Goal: Transaction & Acquisition: Purchase product/service

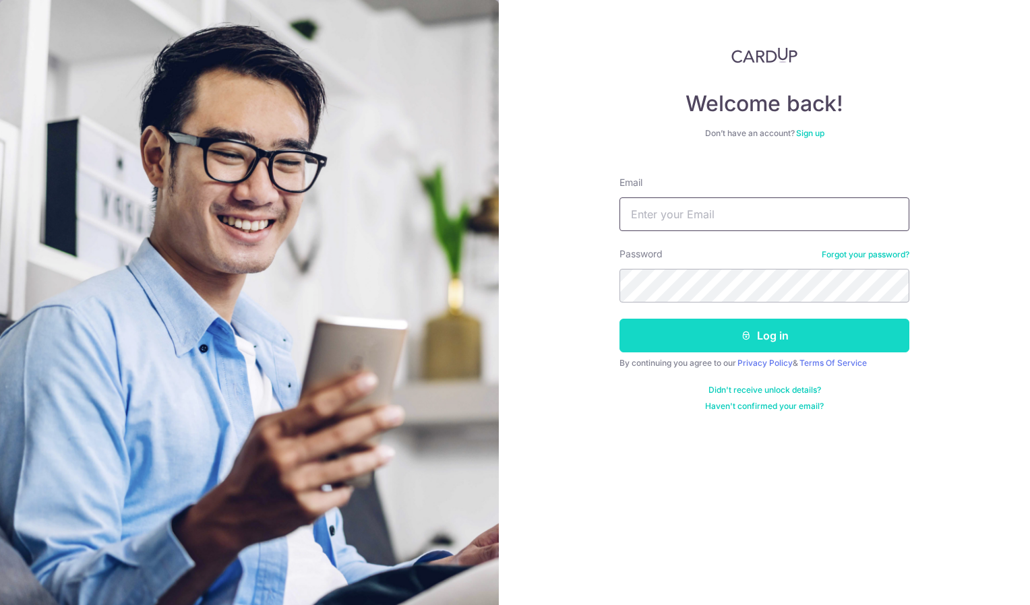
type input "Lourawidjaja@gmail.com"
click at [753, 332] on button "Log in" at bounding box center [764, 336] width 290 height 34
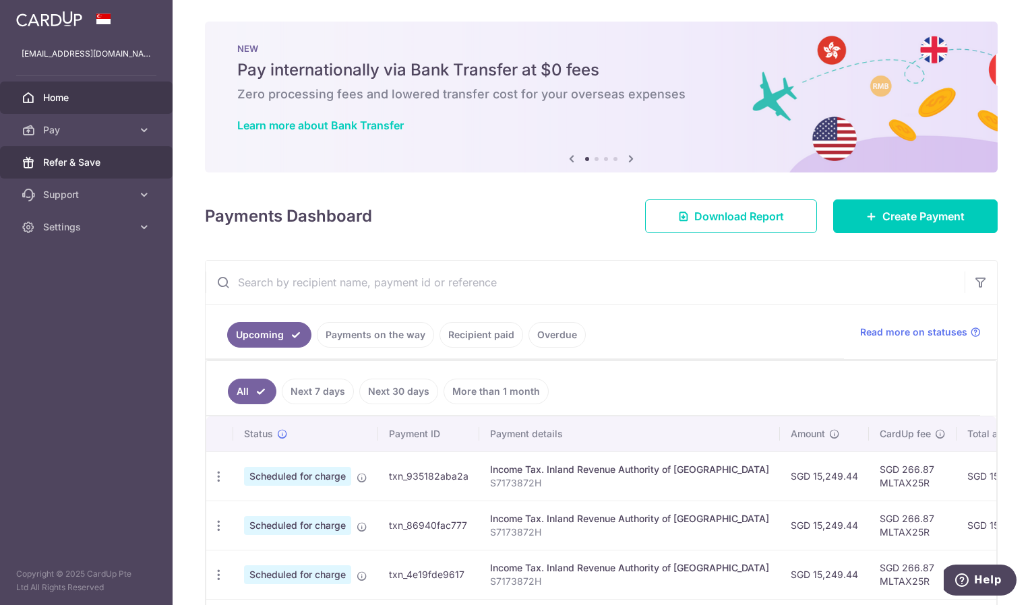
click at [113, 162] on span "Refer & Save" at bounding box center [87, 162] width 89 height 13
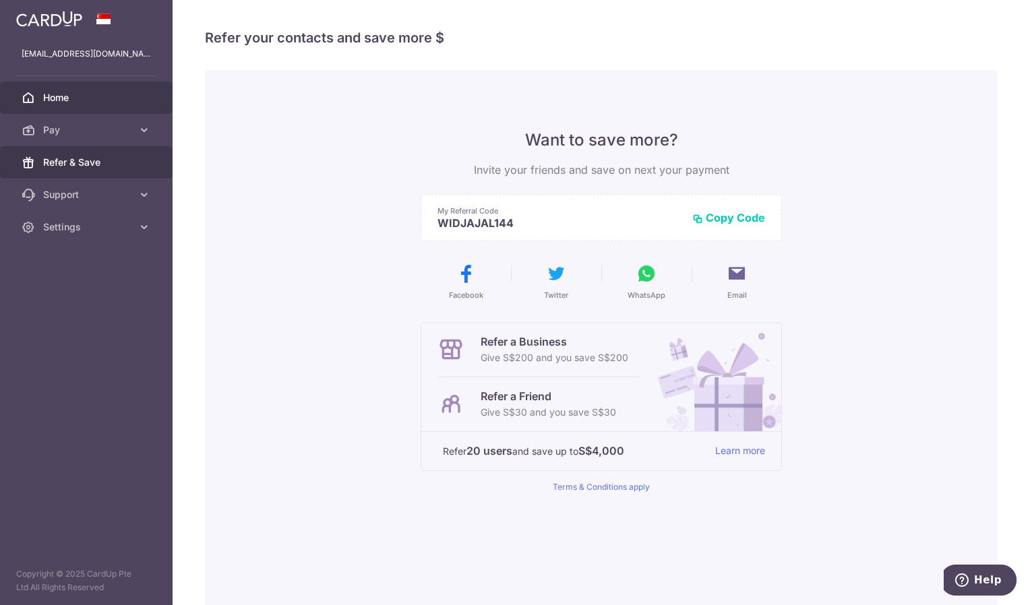
click at [93, 88] on link "Home" at bounding box center [86, 98] width 173 height 32
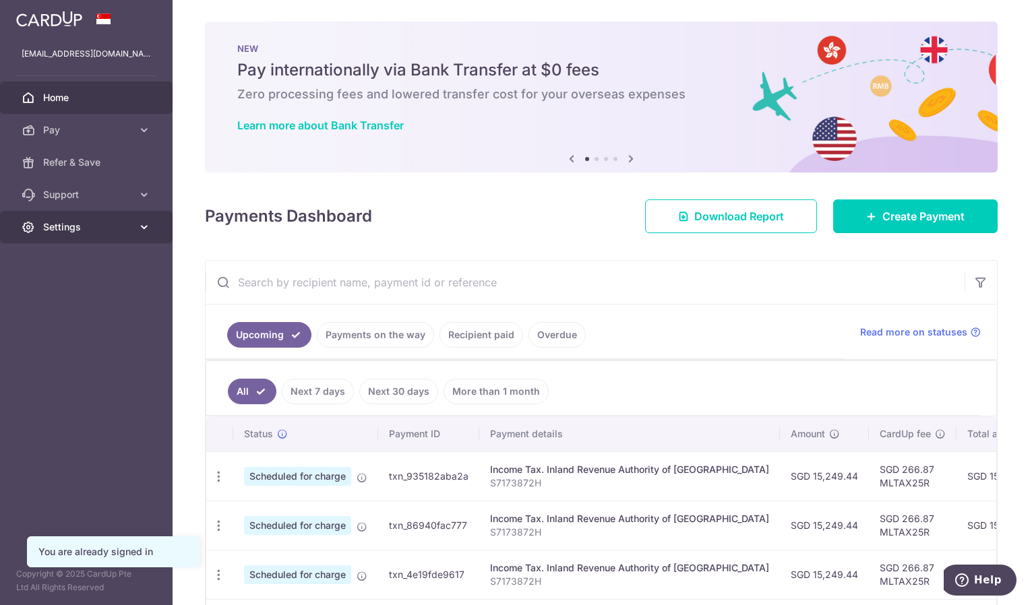
click at [114, 230] on span "Settings" at bounding box center [87, 226] width 89 height 13
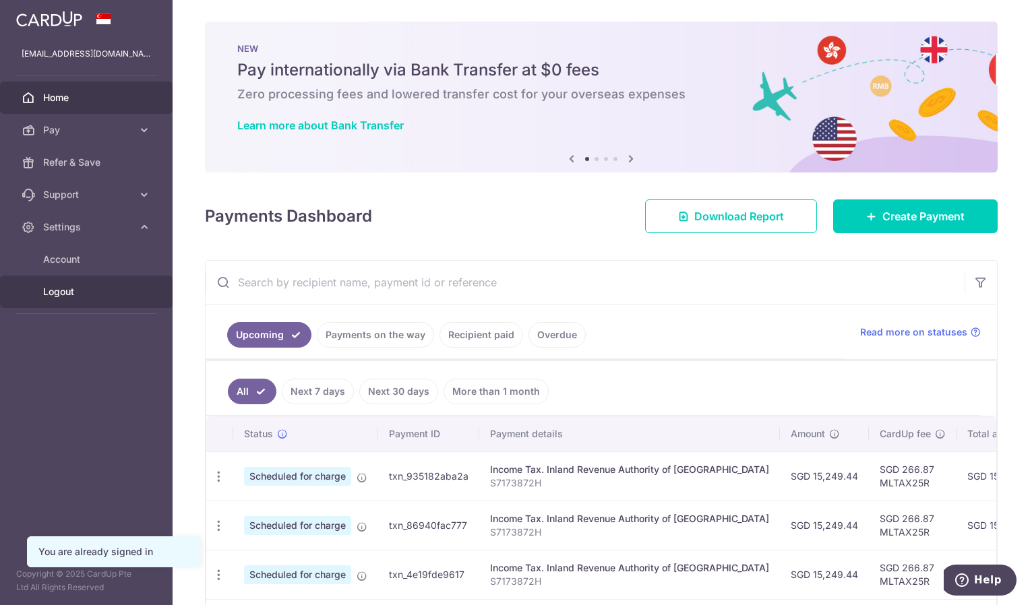
click at [69, 286] on span "Logout" at bounding box center [87, 291] width 89 height 13
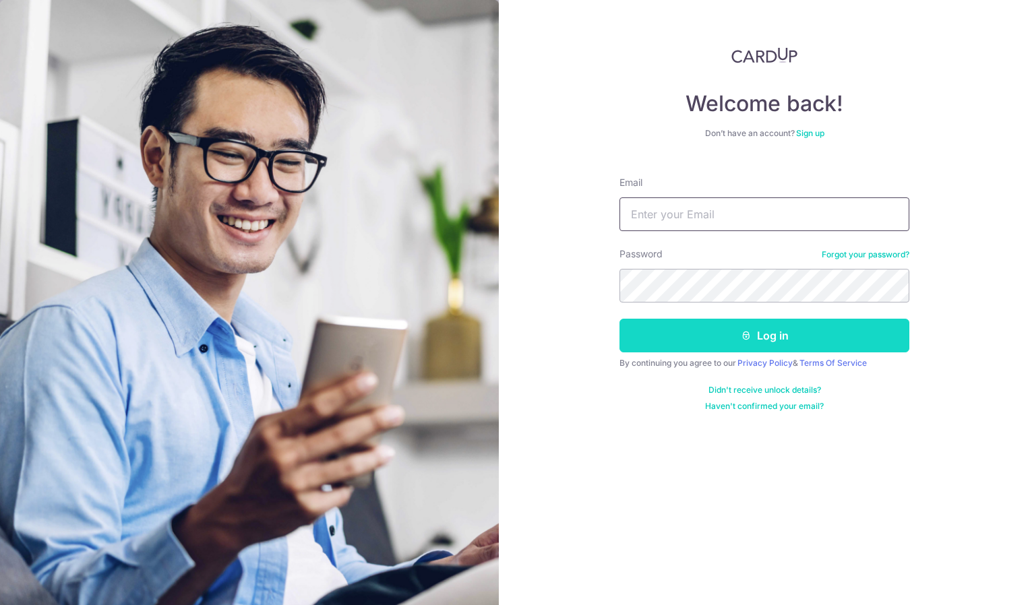
type input "[EMAIL_ADDRESS][DOMAIN_NAME]"
click at [698, 342] on button "Log in" at bounding box center [764, 336] width 290 height 34
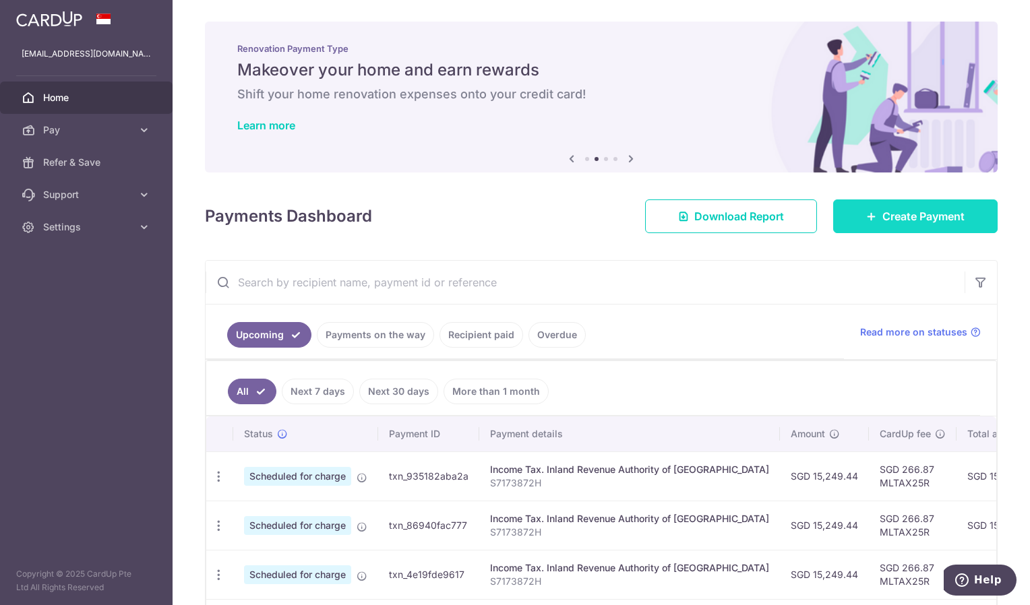
click at [923, 219] on span "Create Payment" at bounding box center [923, 216] width 82 height 16
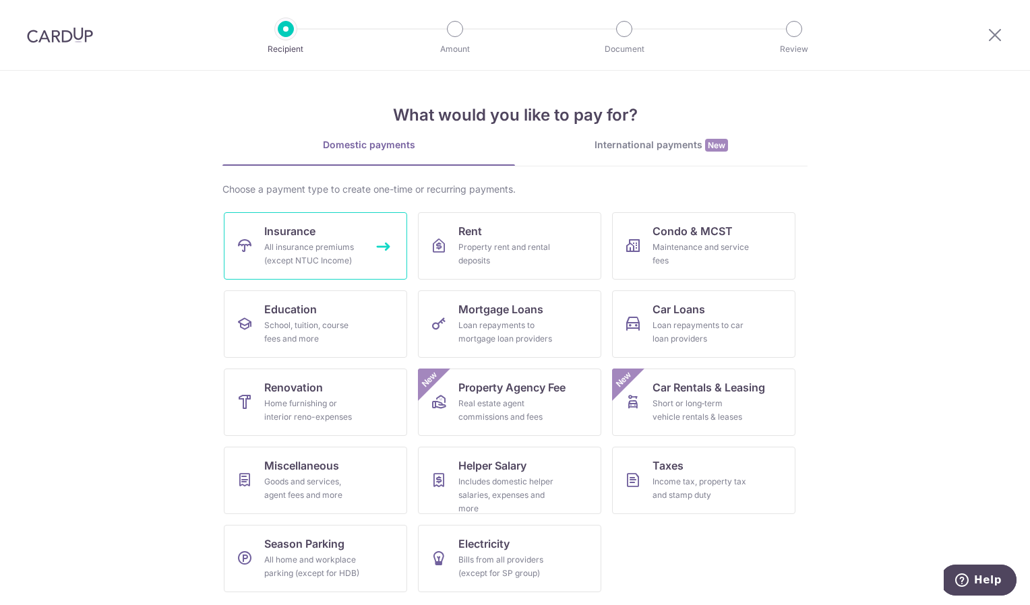
click at [305, 243] on div "All insurance premiums (except NTUC Income)" at bounding box center [312, 254] width 97 height 27
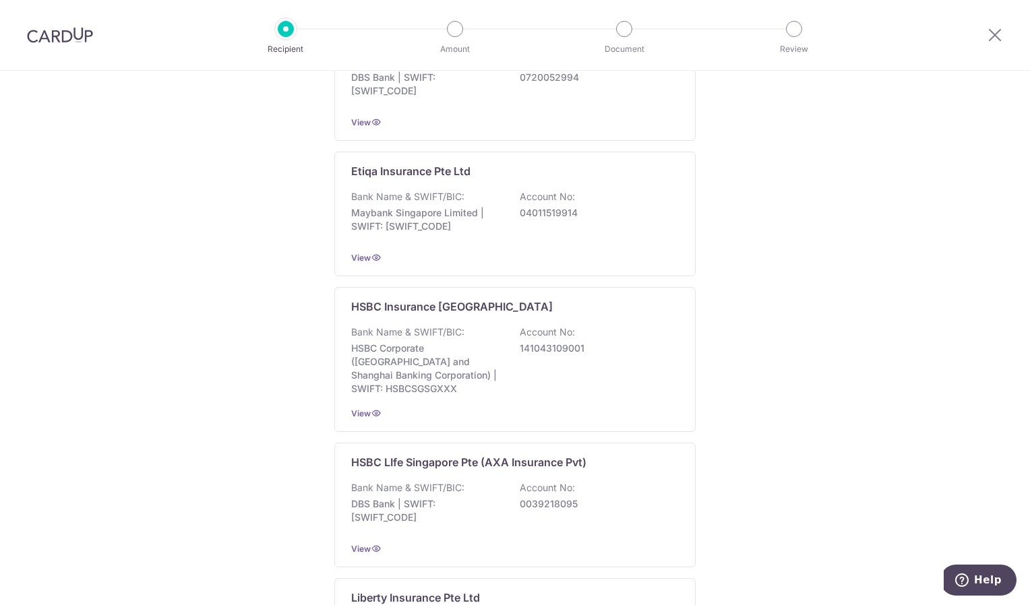
scroll to position [809, 0]
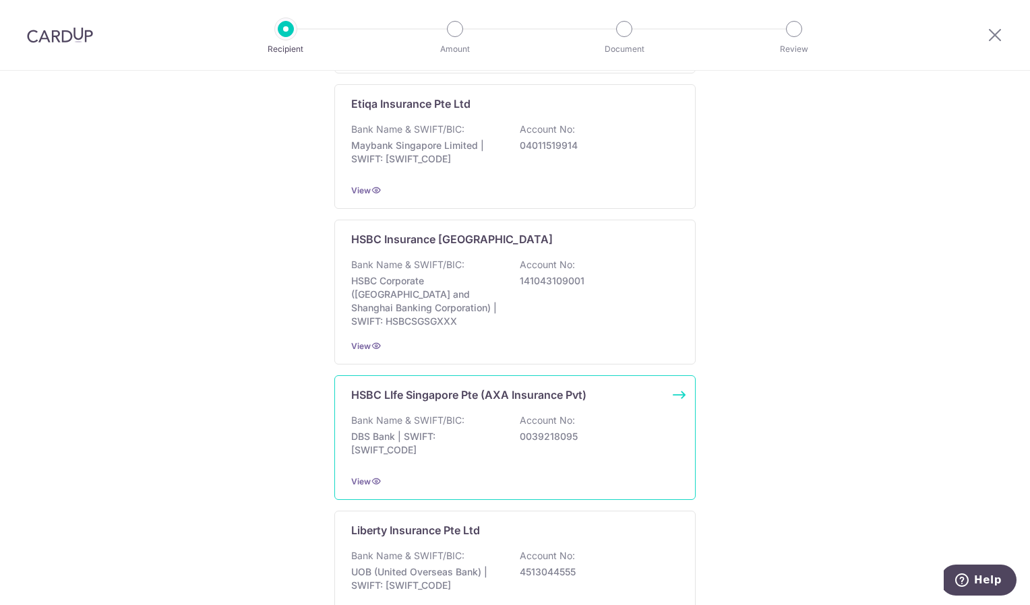
click at [459, 439] on p "DBS Bank | SWIFT: DBSSSGSGXXX" at bounding box center [426, 443] width 151 height 27
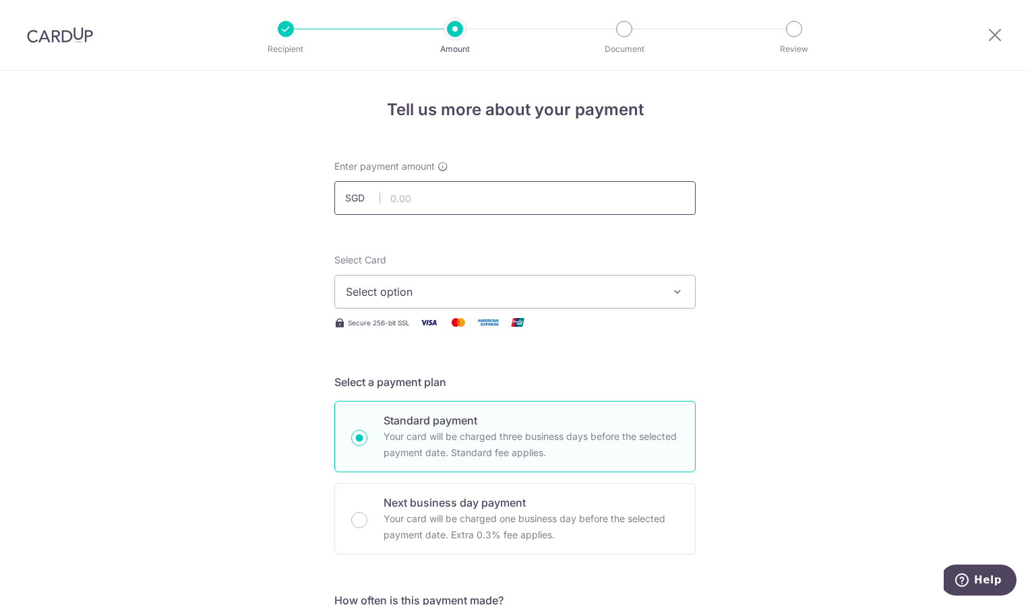
click at [400, 199] on input "text" at bounding box center [514, 198] width 361 height 34
type input "24,000.00"
click at [476, 294] on span "Select option" at bounding box center [503, 292] width 314 height 16
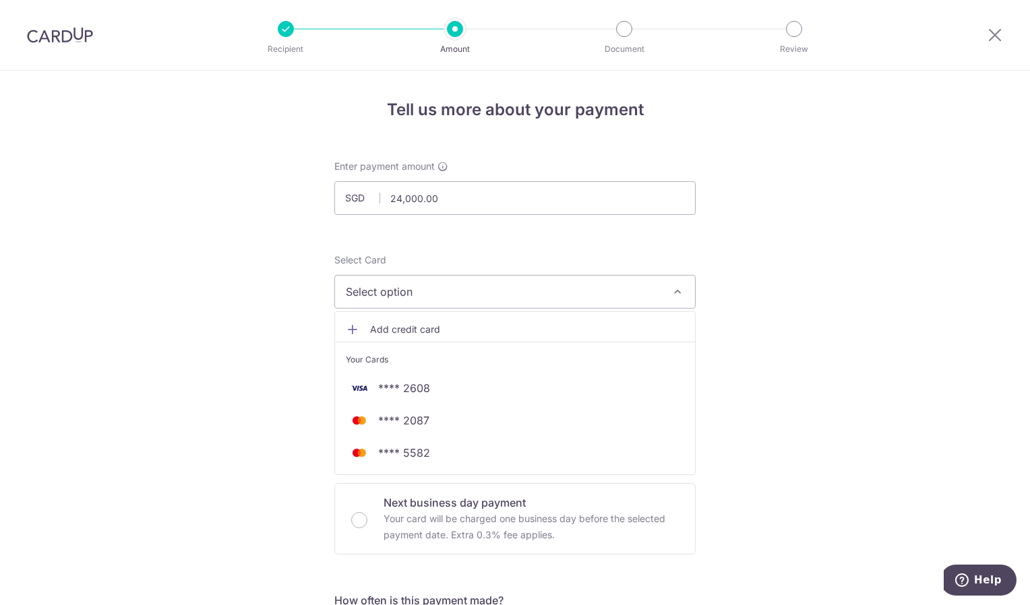
scroll to position [67, 0]
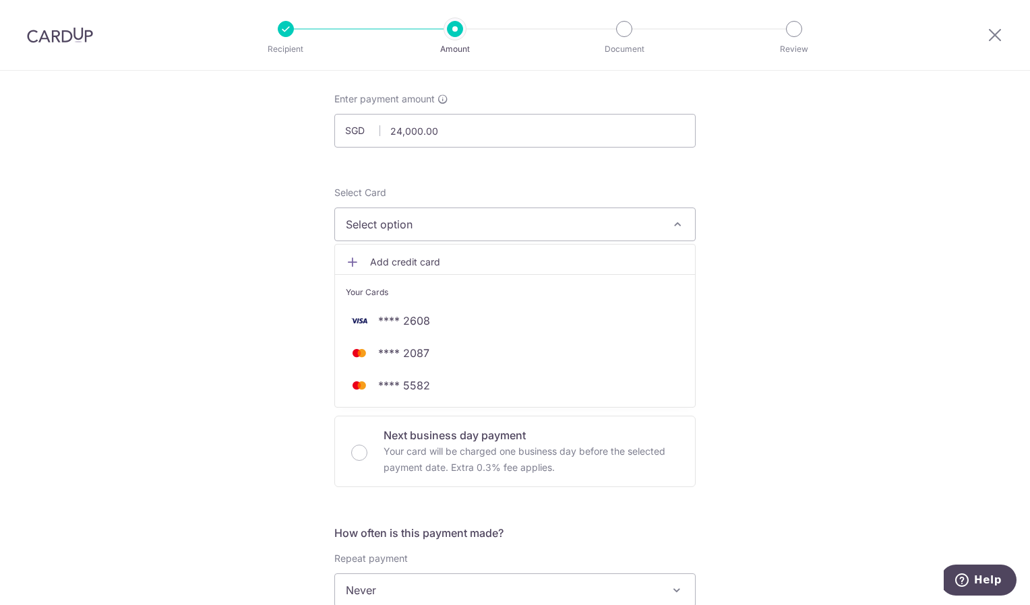
click at [371, 264] on span "Add credit card" at bounding box center [527, 261] width 314 height 13
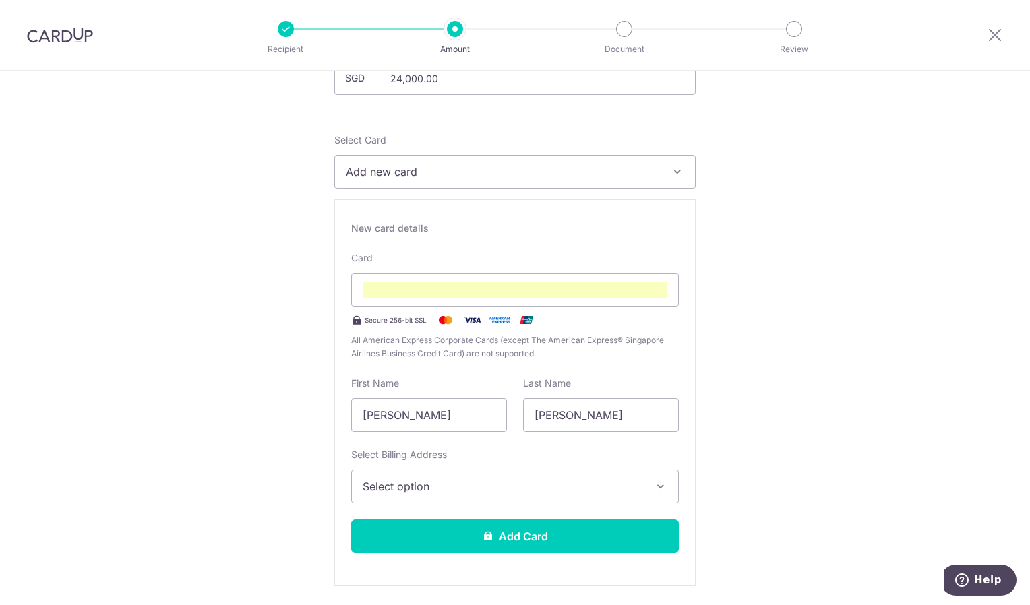
scroll to position [202, 0]
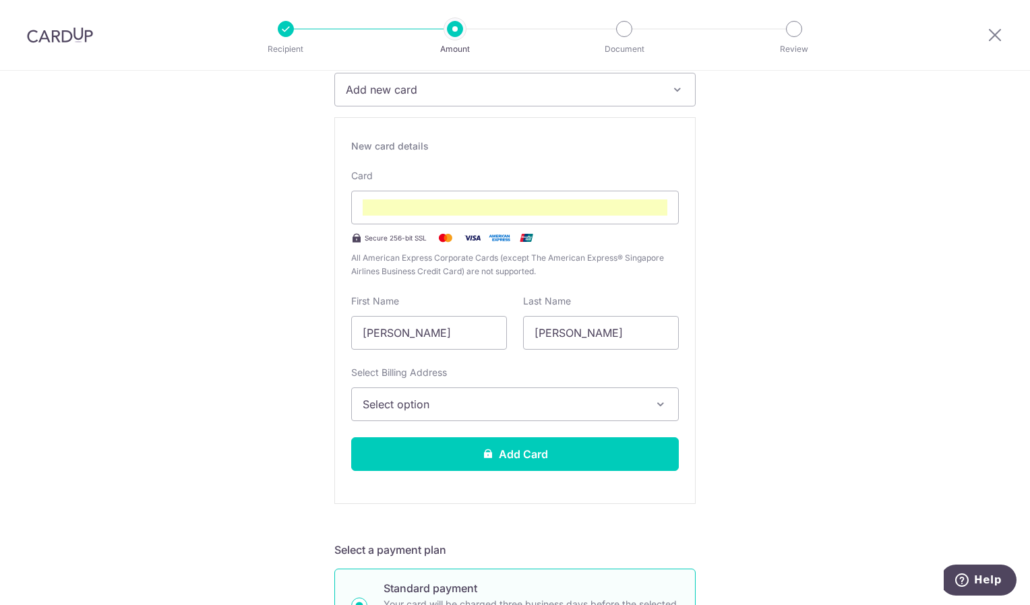
click at [528, 398] on span "Select option" at bounding box center [503, 404] width 280 height 16
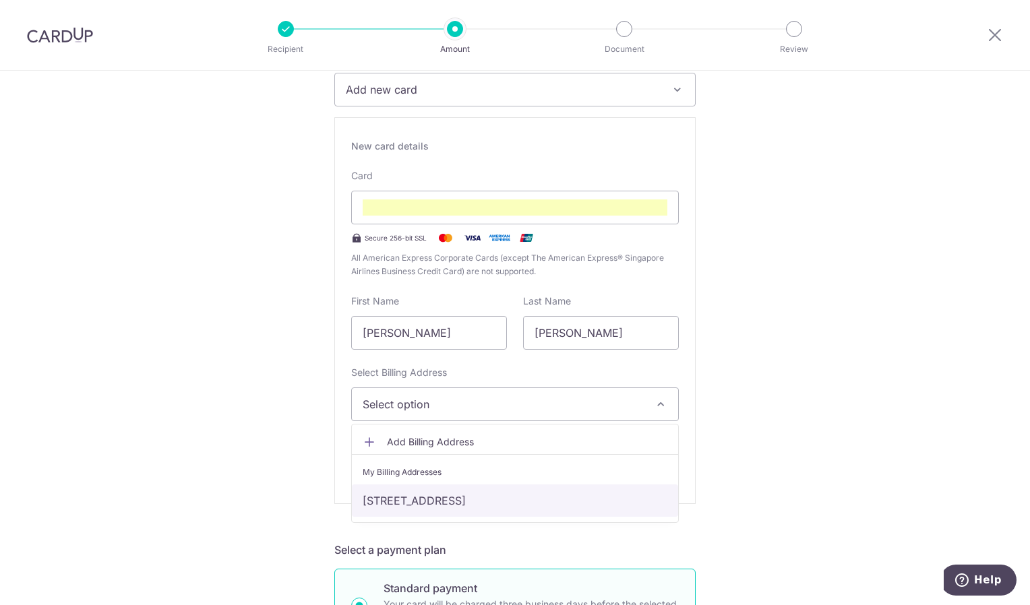
click at [501, 494] on link "[STREET_ADDRESS]" at bounding box center [515, 501] width 326 height 32
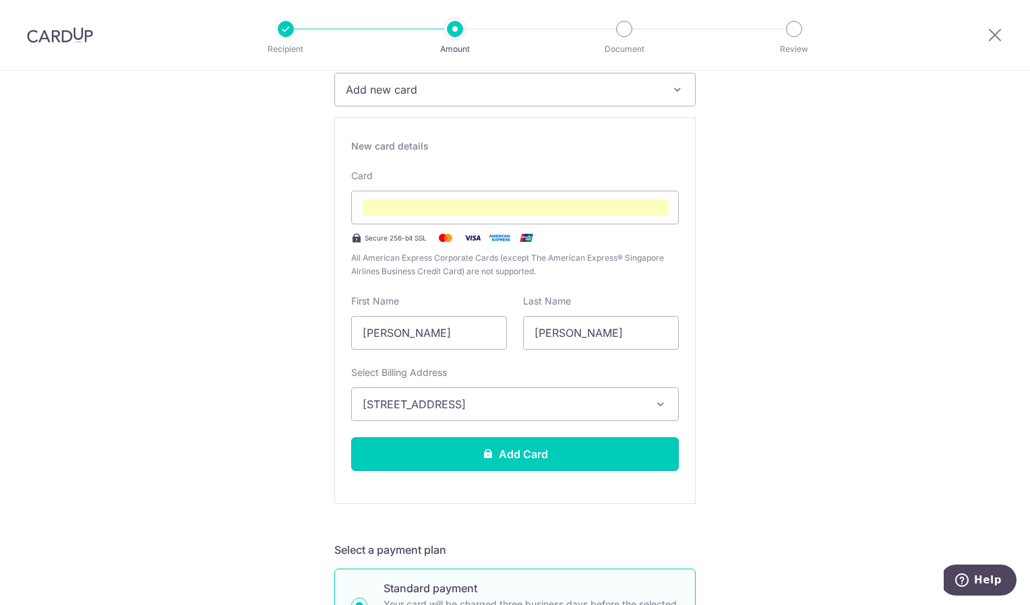
click at [542, 452] on button "Add Card" at bounding box center [515, 454] width 328 height 34
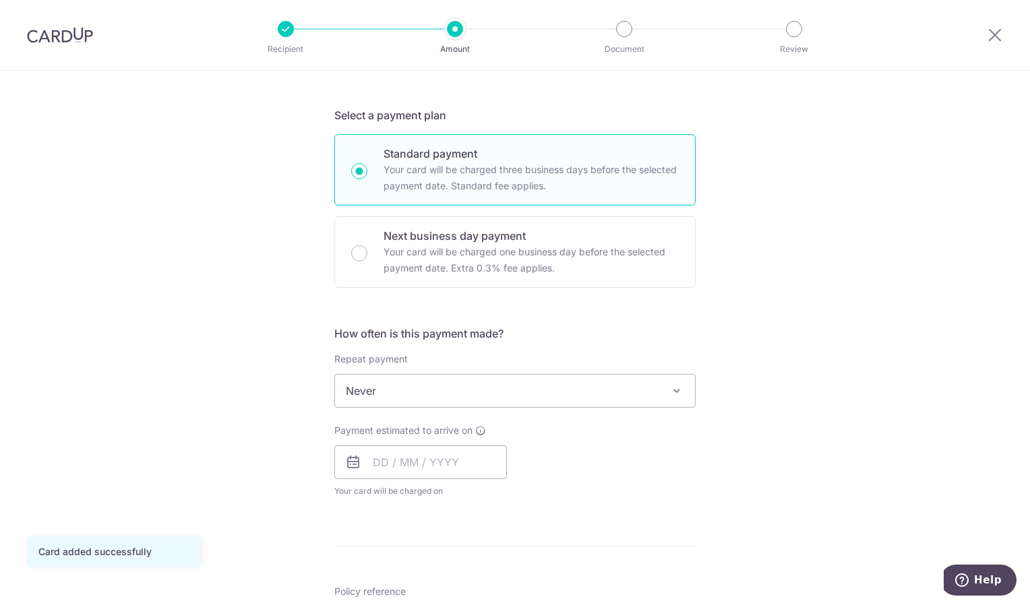
scroll to position [270, 0]
click at [463, 464] on input "text" at bounding box center [420, 460] width 173 height 34
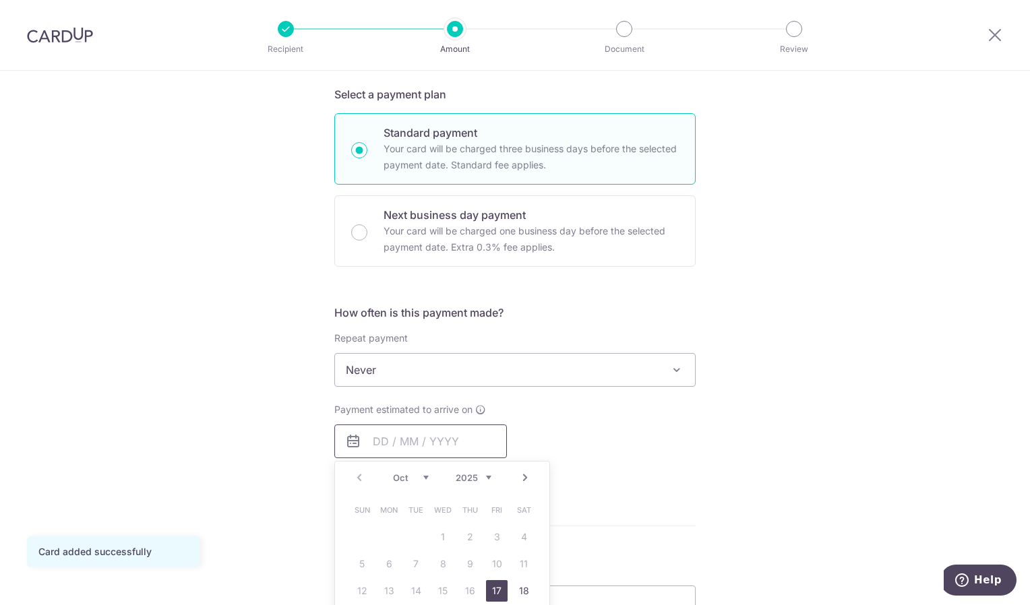
scroll to position [337, 0]
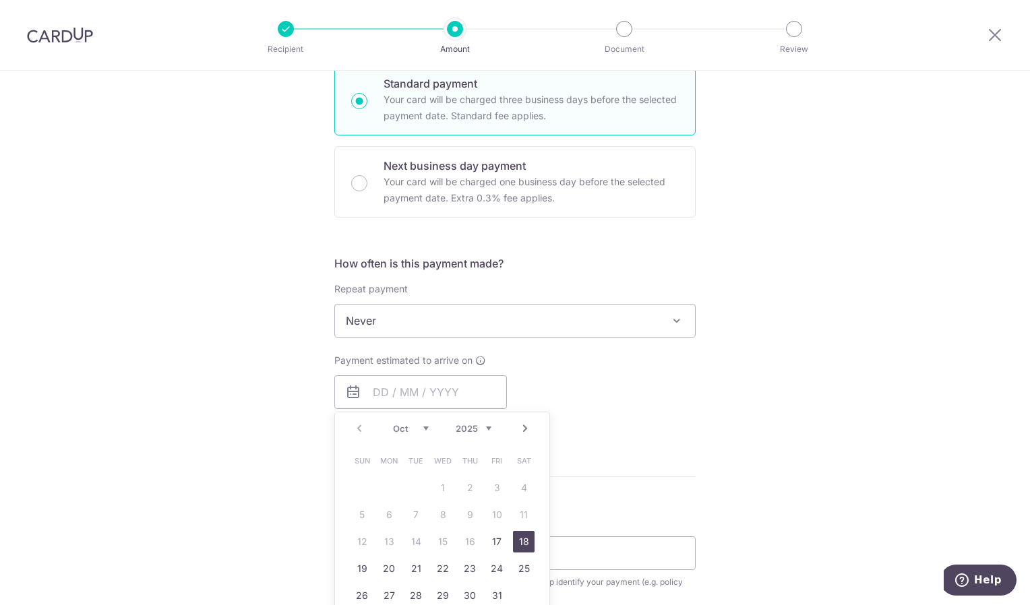
click at [513, 538] on link "18" at bounding box center [524, 542] width 22 height 22
type input "[DATE]"
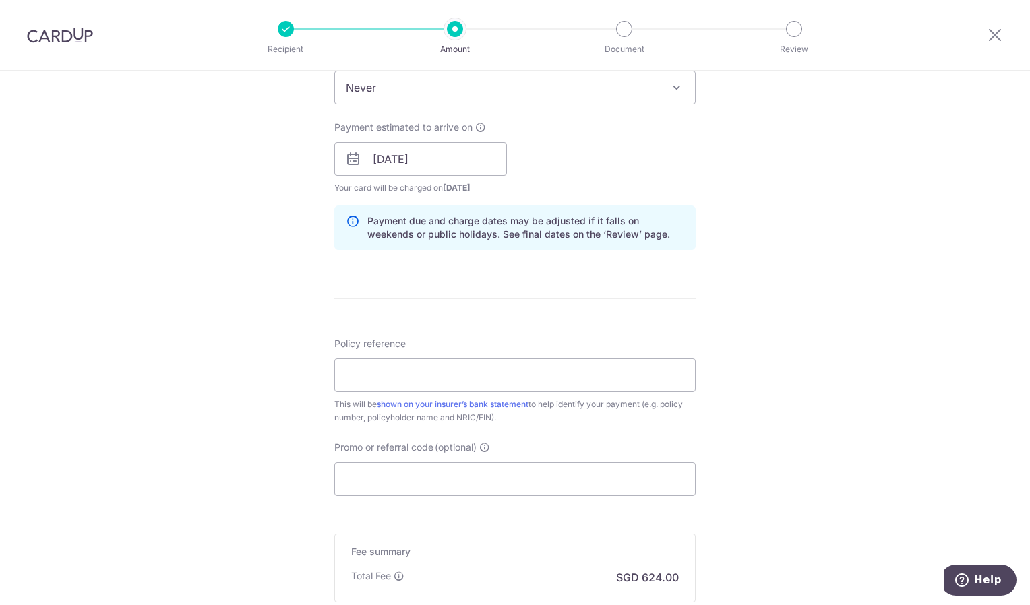
scroll to position [607, 0]
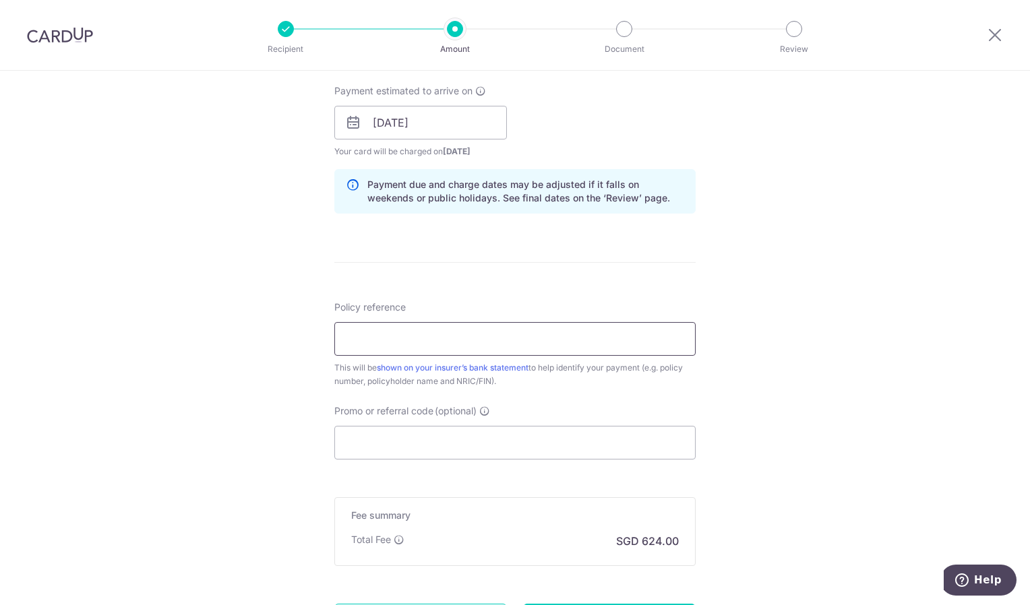
click at [552, 355] on input "Policy reference" at bounding box center [514, 339] width 361 height 34
type input "104-2022846"
click at [484, 447] on input "Promo or referral code (optional)" at bounding box center [514, 443] width 361 height 34
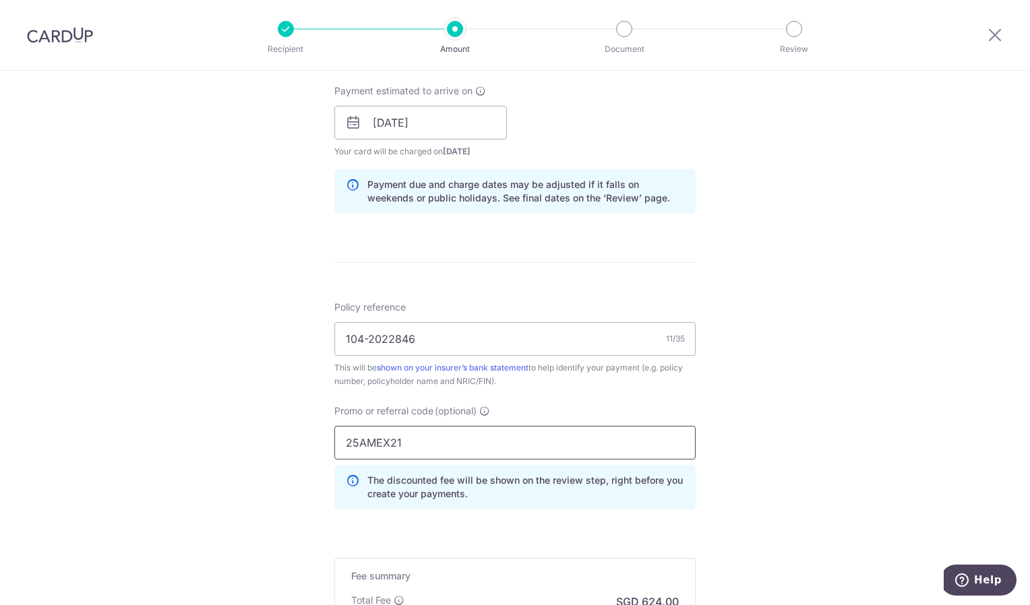
type input "25AMEX21"
click at [799, 431] on div "Tell us more about your payment Enter payment amount SGD 24,000.00 24000.00 Car…" at bounding box center [515, 131] width 1030 height 1335
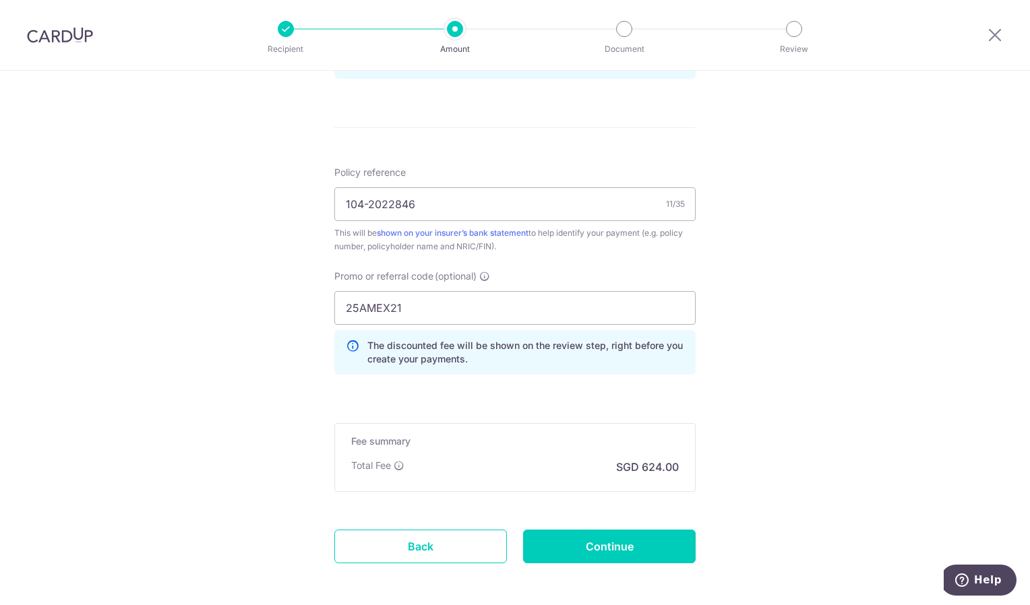
scroll to position [801, 0]
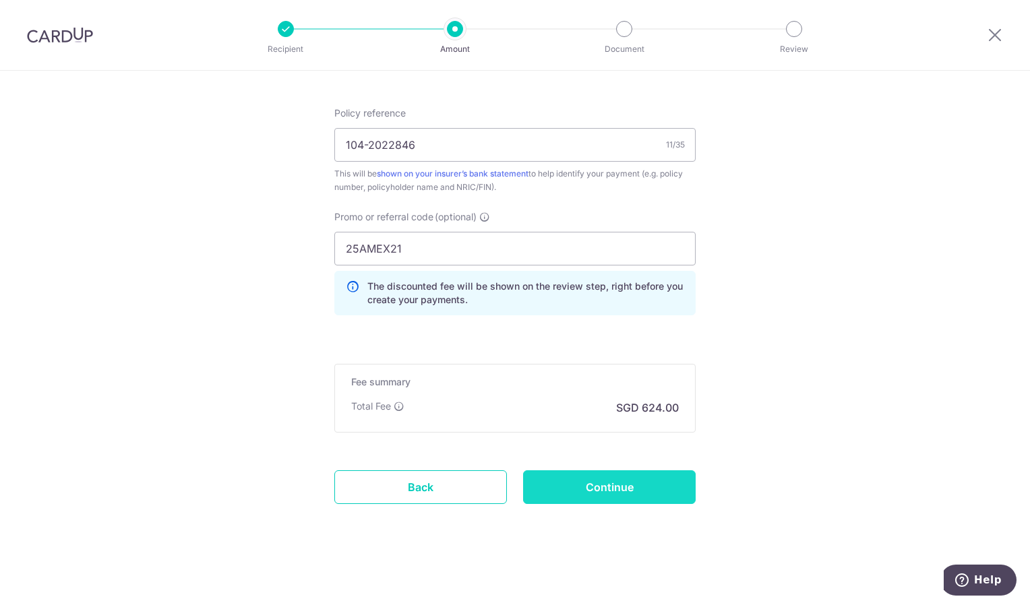
click at [646, 487] on input "Continue" at bounding box center [609, 487] width 173 height 34
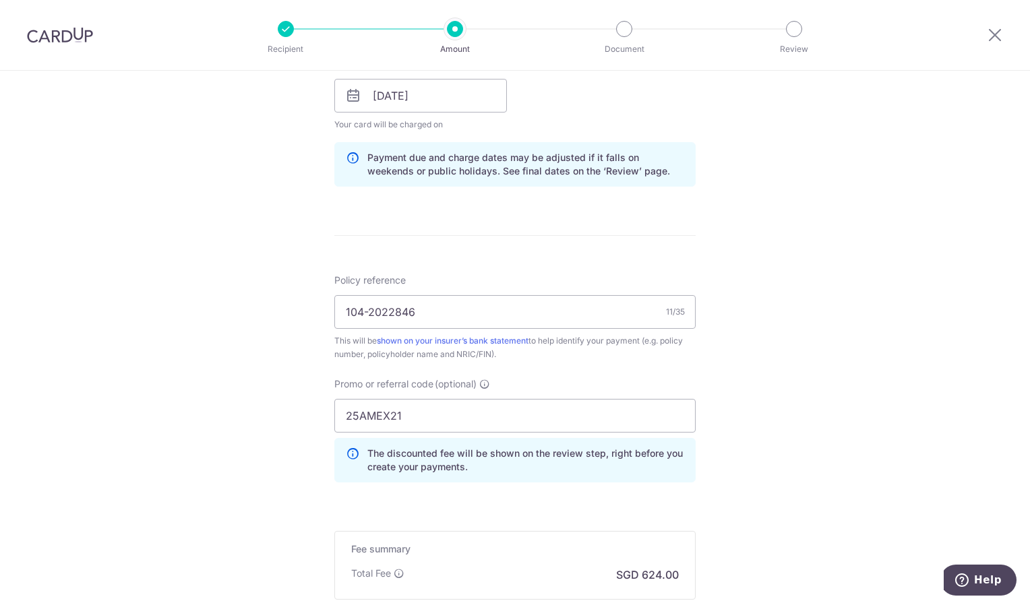
scroll to position [674, 0]
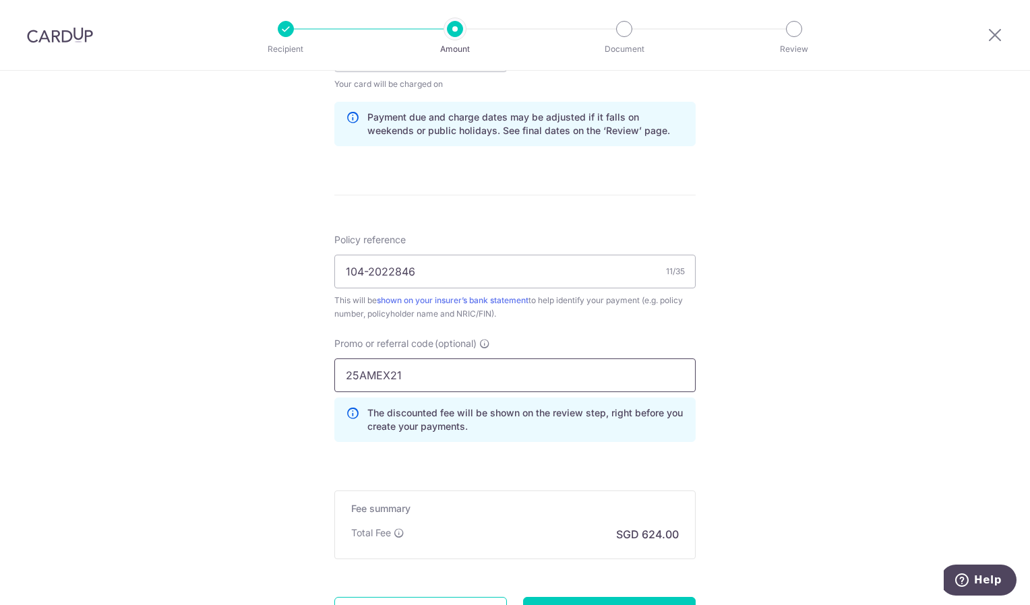
click at [425, 377] on input "25AMEX21" at bounding box center [514, 376] width 361 height 34
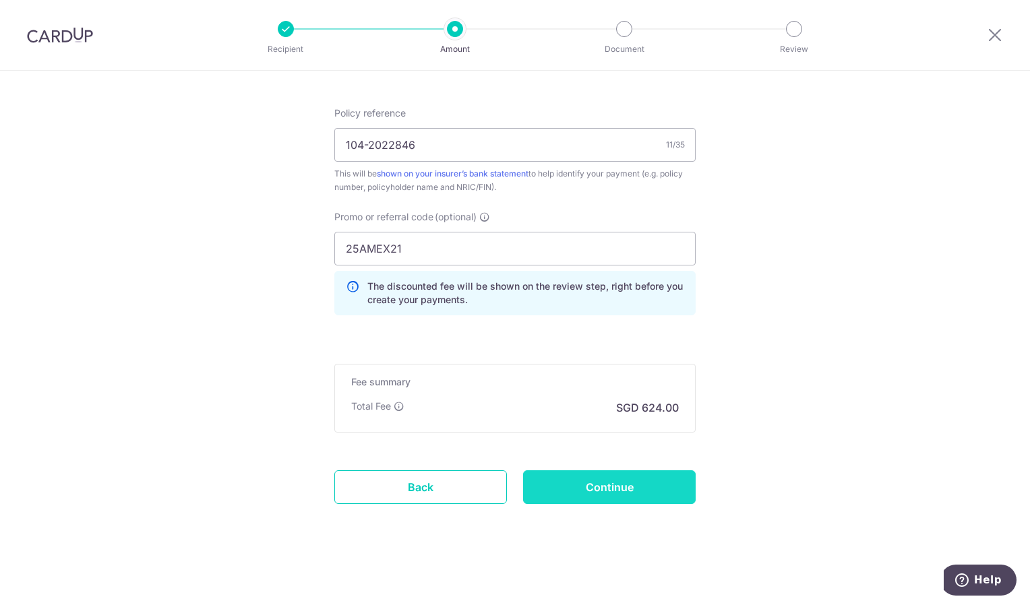
click at [608, 483] on input "Continue" at bounding box center [609, 487] width 173 height 34
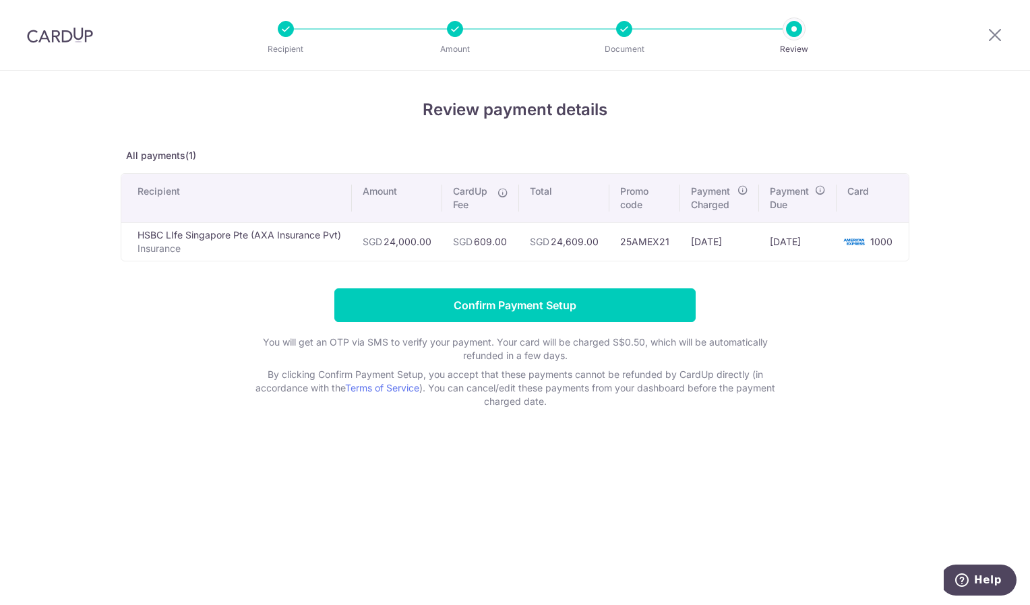
click at [503, 191] on icon at bounding box center [502, 192] width 11 height 11
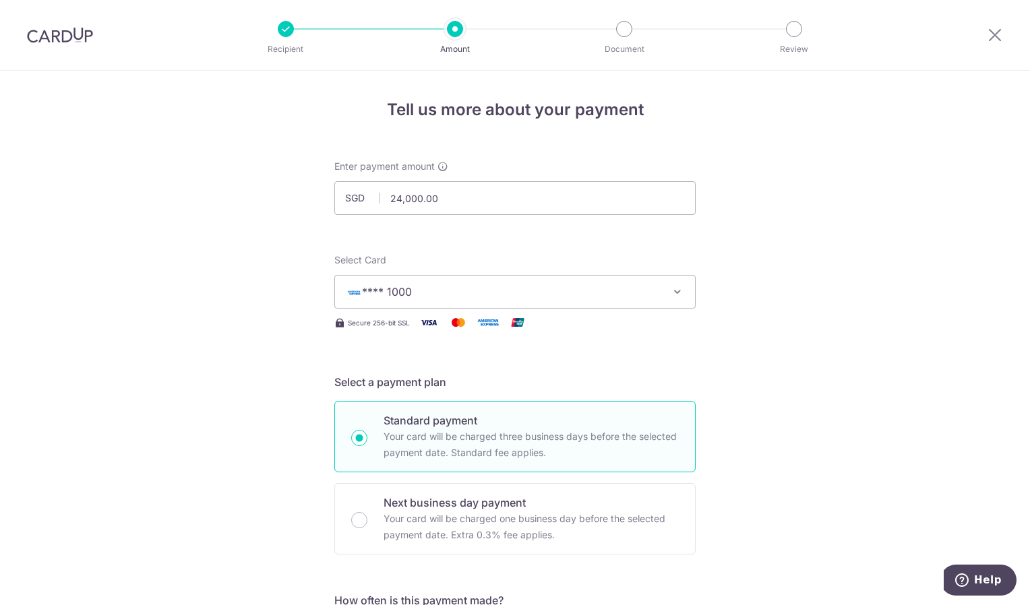
click at [497, 303] on button "**** 1000" at bounding box center [514, 292] width 361 height 34
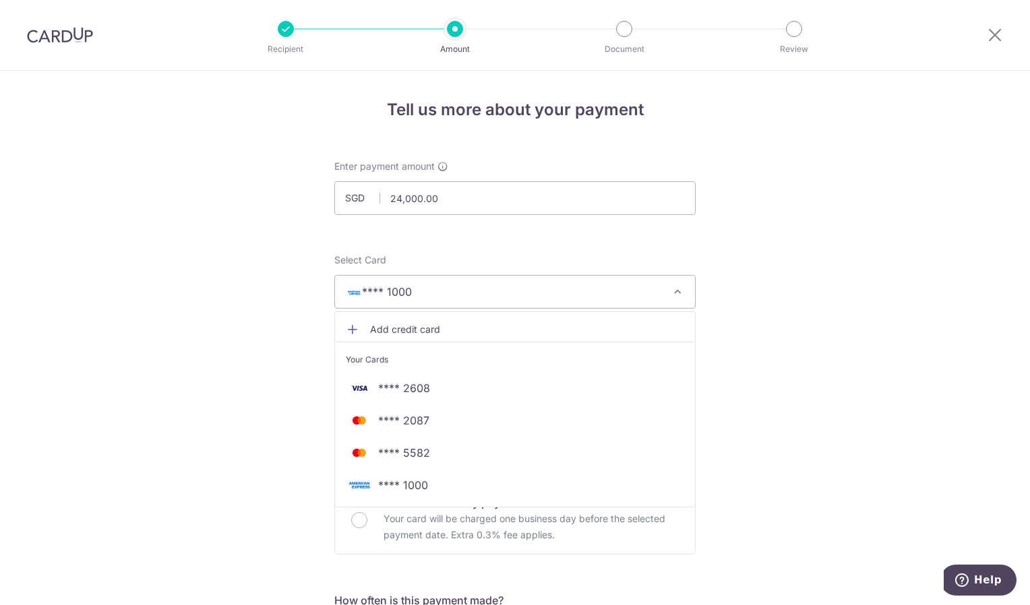
click at [463, 286] on span "**** 1000" at bounding box center [503, 292] width 314 height 16
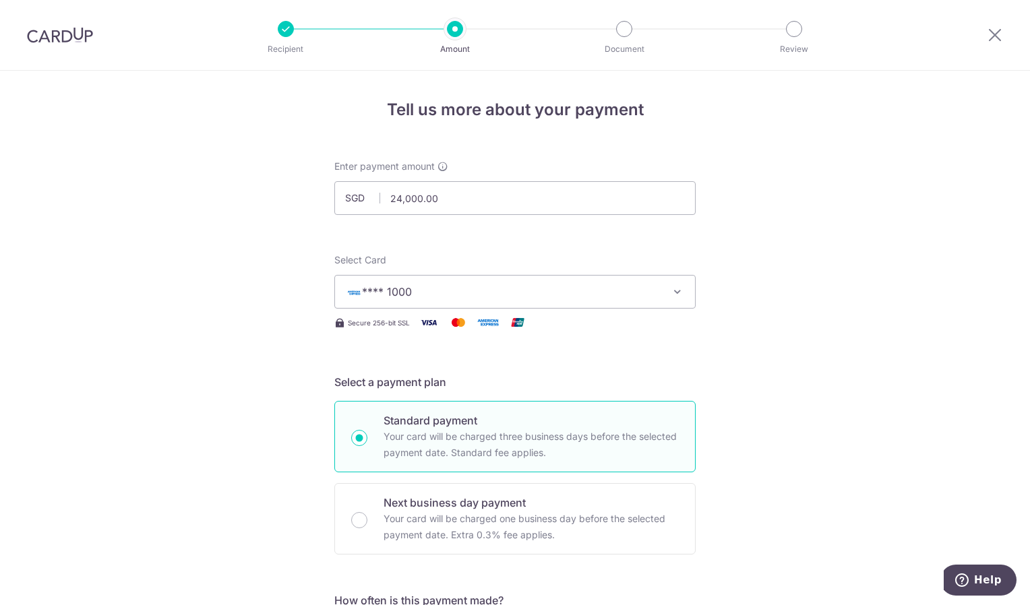
click at [466, 283] on button "**** 1000" at bounding box center [514, 292] width 361 height 34
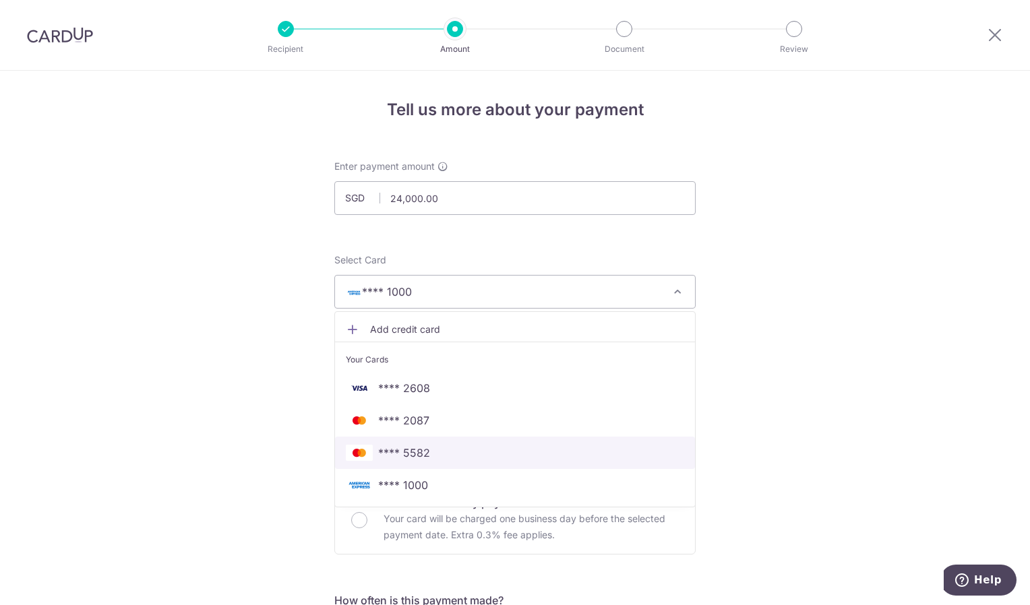
click at [447, 452] on span "**** 5582" at bounding box center [515, 453] width 338 height 16
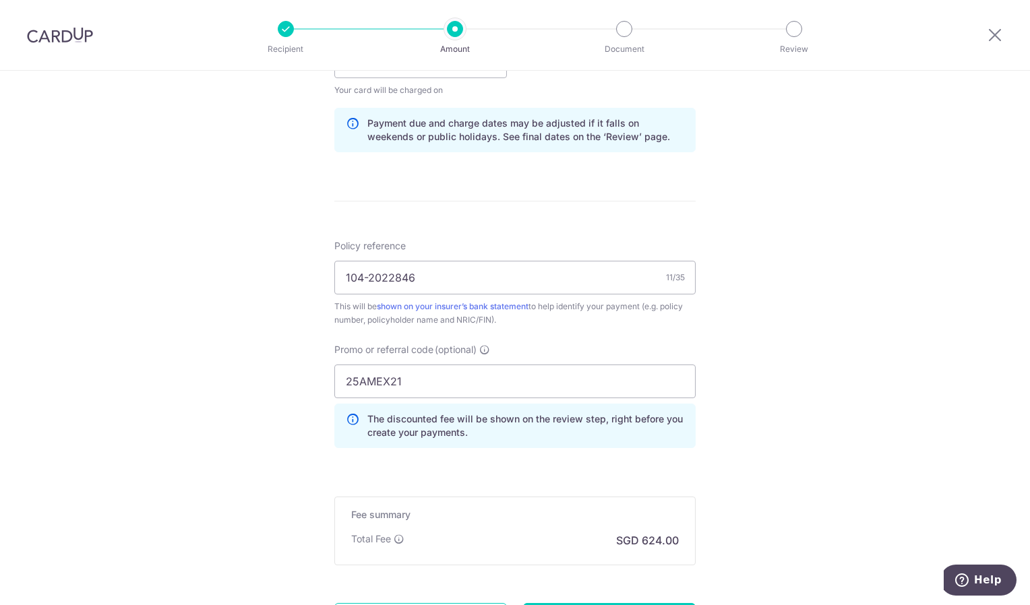
scroll to position [674, 0]
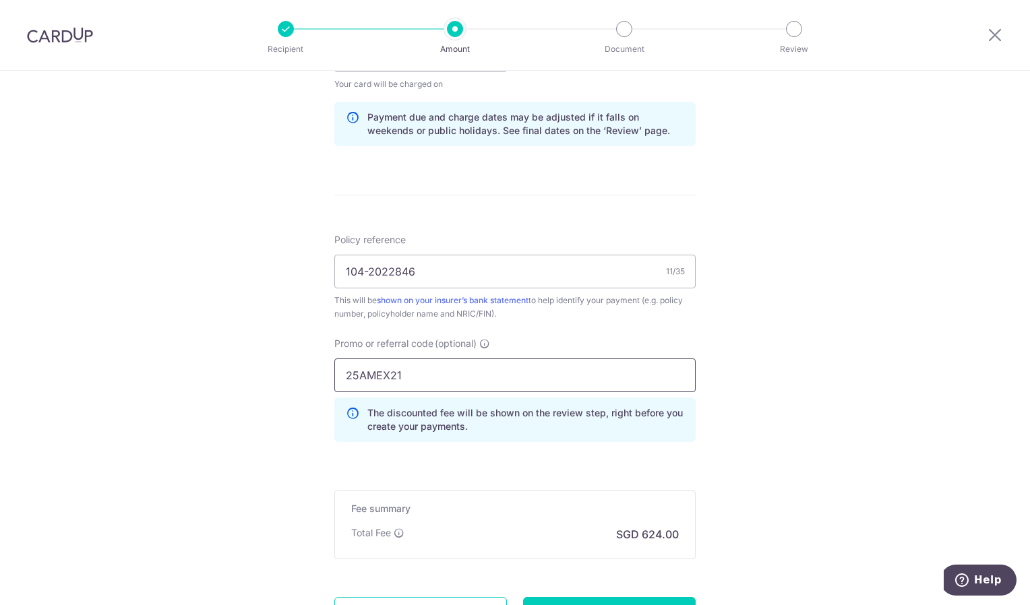
drag, startPoint x: 410, startPoint y: 369, endPoint x: 311, endPoint y: 368, distance: 99.1
click at [311, 368] on div "Tell us more about your payment Enter payment amount SGD 24,000.00 24000.00 Sel…" at bounding box center [515, 64] width 1030 height 1335
type input "OFF225"
click at [915, 297] on div "Tell us more about your payment Enter payment amount SGD 24,000.00 24000.00 Sel…" at bounding box center [515, 64] width 1030 height 1335
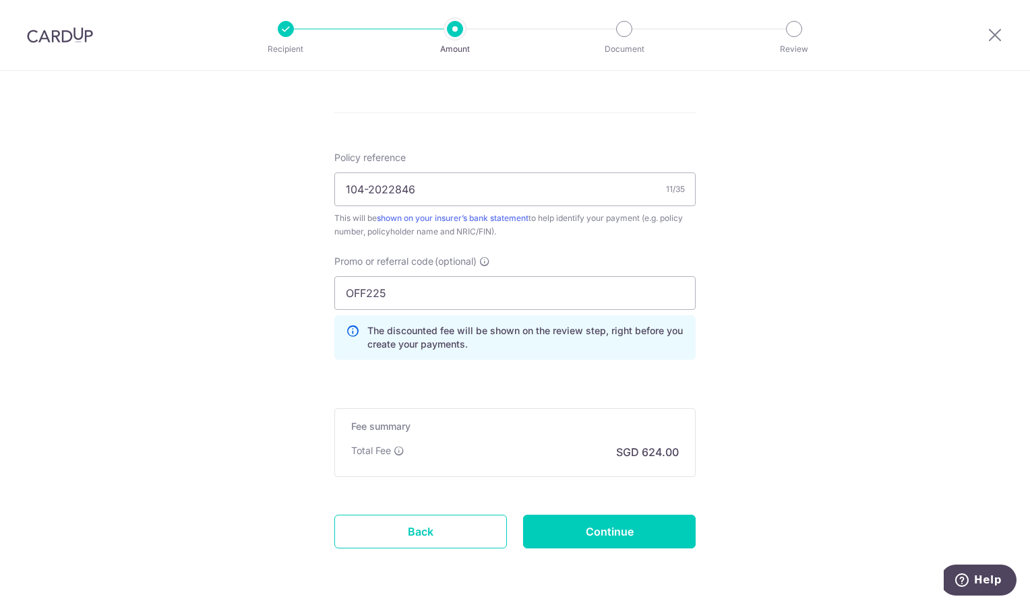
scroll to position [801, 0]
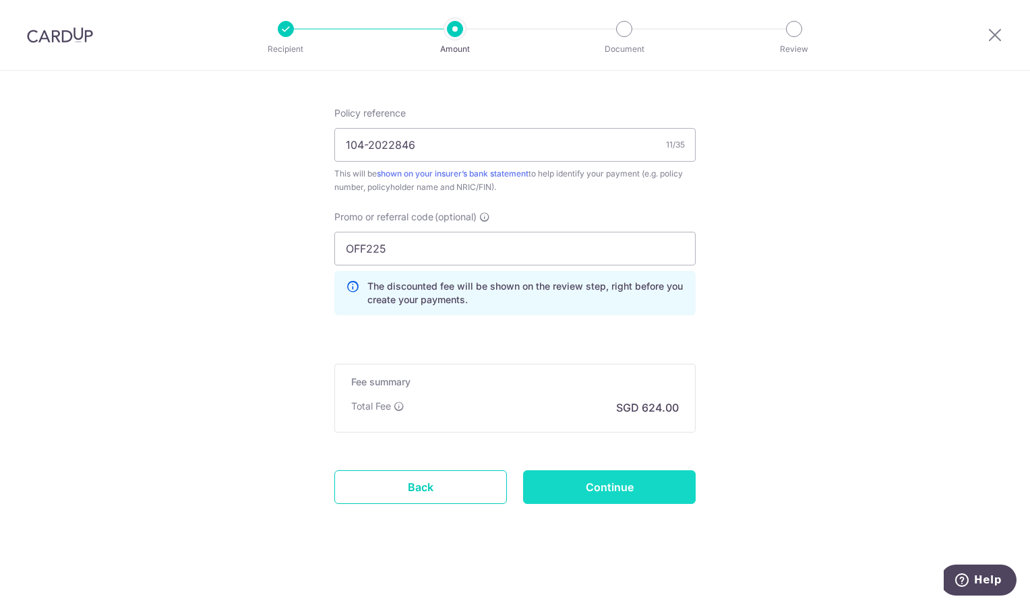
click at [643, 487] on input "Continue" at bounding box center [609, 487] width 173 height 34
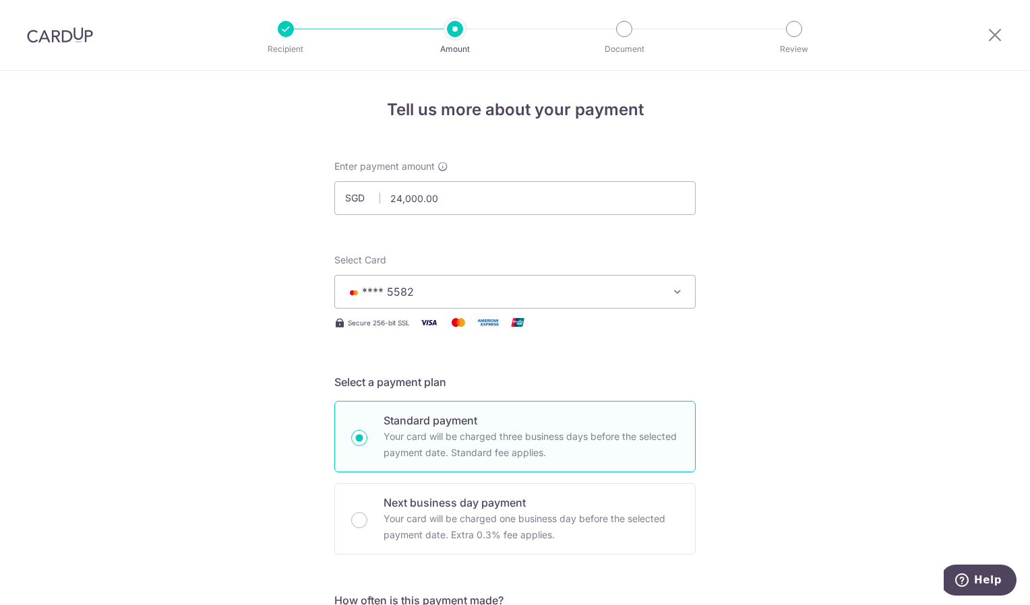
click at [420, 288] on span "**** 5582" at bounding box center [503, 292] width 314 height 16
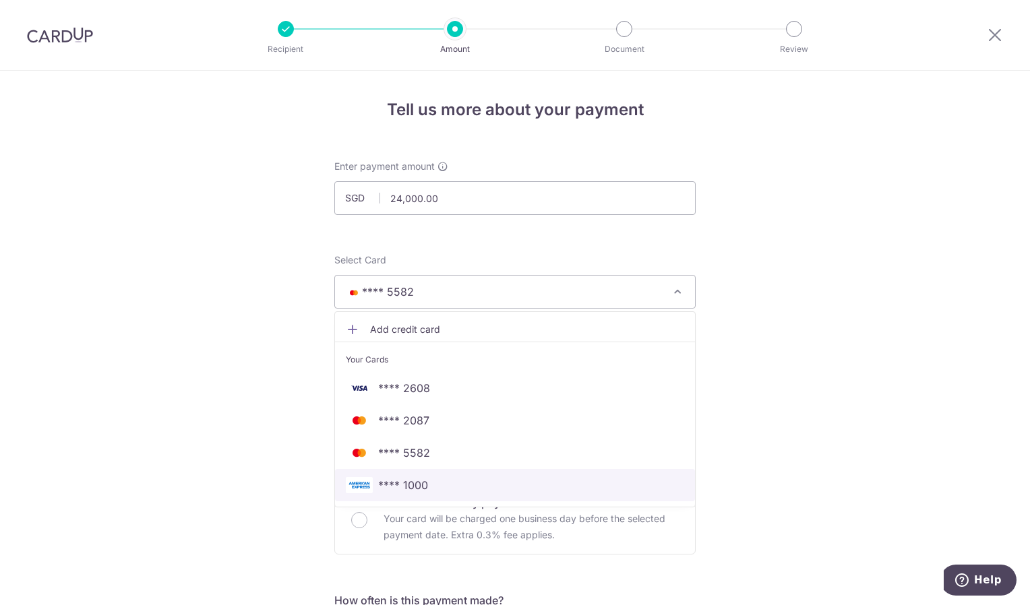
click at [427, 488] on span "**** 1000" at bounding box center [515, 485] width 338 height 16
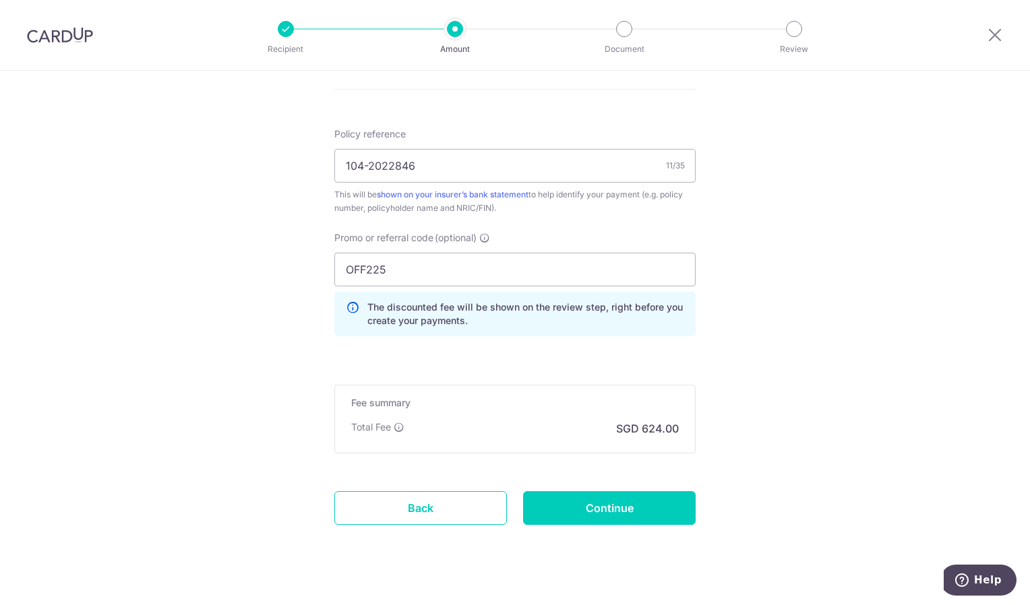
scroll to position [801, 0]
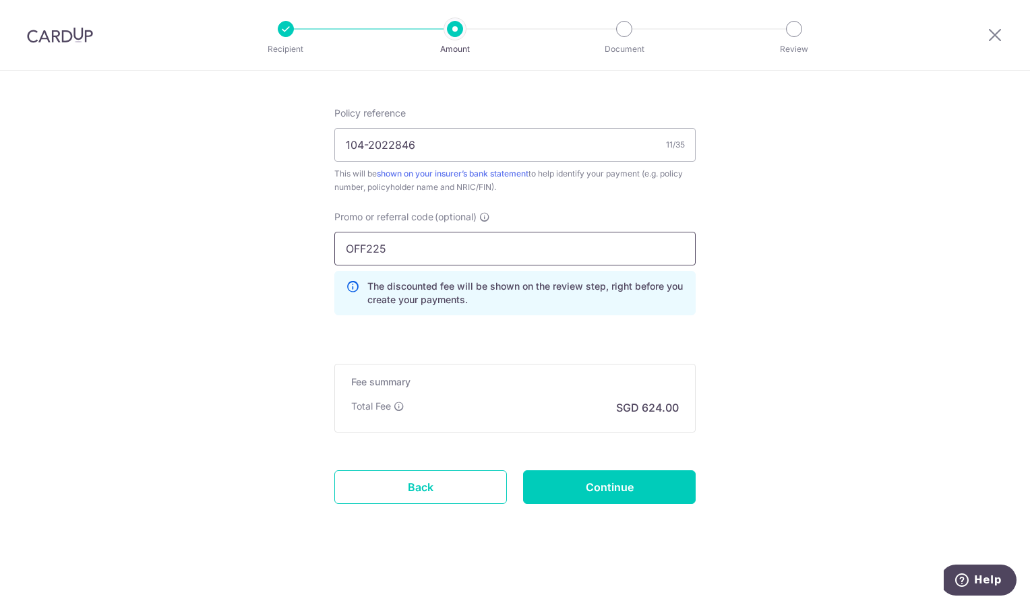
drag, startPoint x: 398, startPoint y: 246, endPoint x: 247, endPoint y: 232, distance: 150.9
drag, startPoint x: 399, startPoint y: 259, endPoint x: 323, endPoint y: 242, distance: 78.0
click at [326, 242] on div "Promo or referral code (optional) AMEX The discounted fee will be shown on the …" at bounding box center [514, 268] width 377 height 116
type input "25AMEX18"
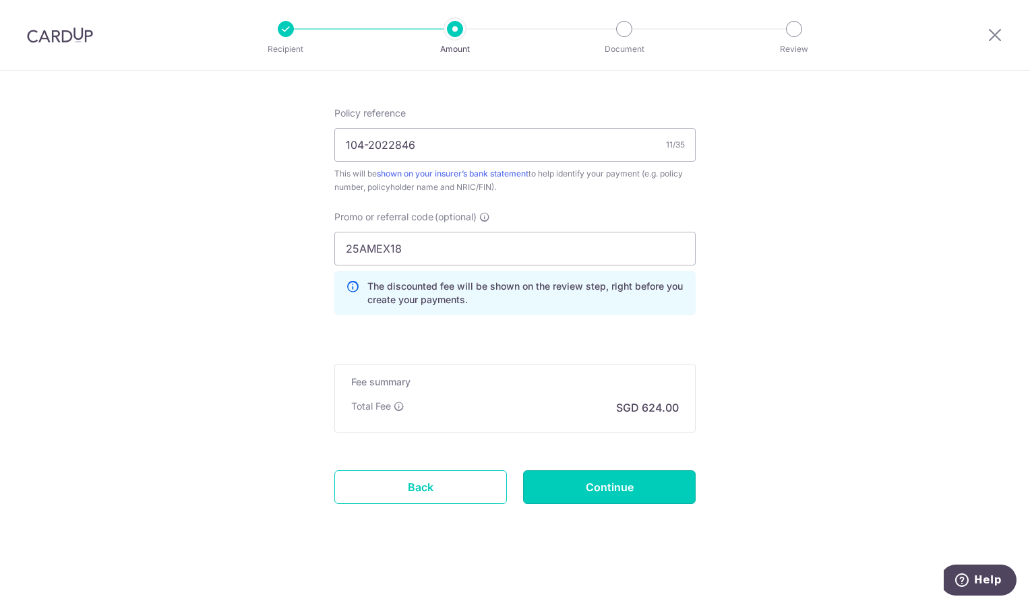
click at [594, 488] on input "Continue" at bounding box center [609, 487] width 173 height 34
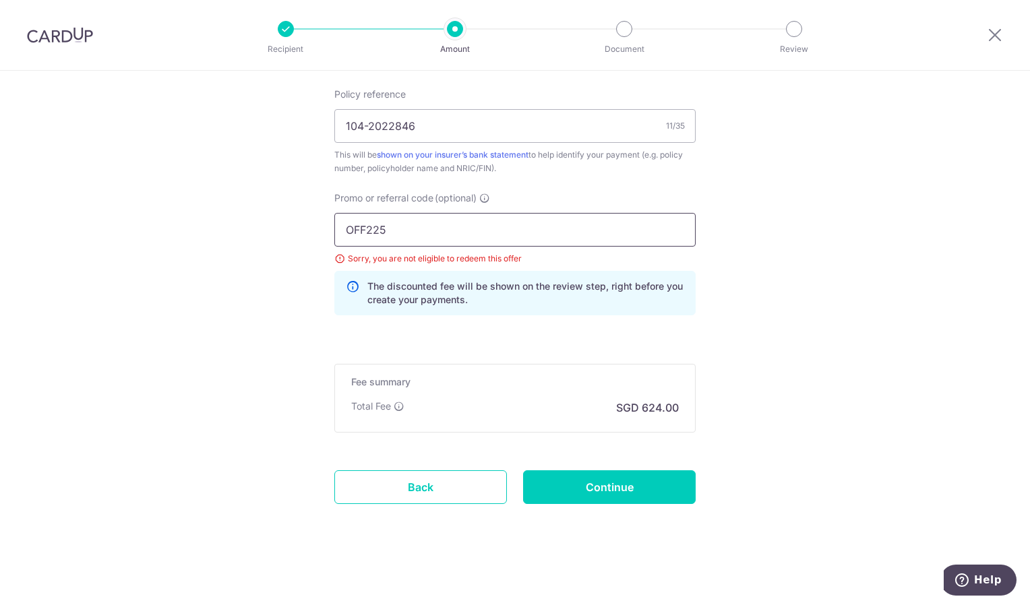
drag, startPoint x: 398, startPoint y: 233, endPoint x: 272, endPoint y: 223, distance: 125.7
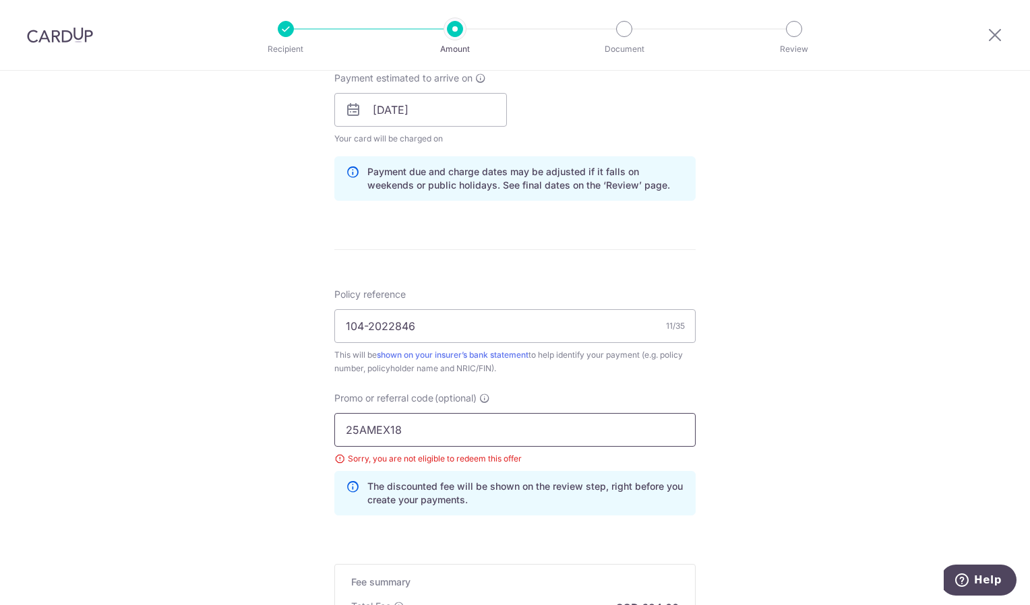
scroll to position [819, 0]
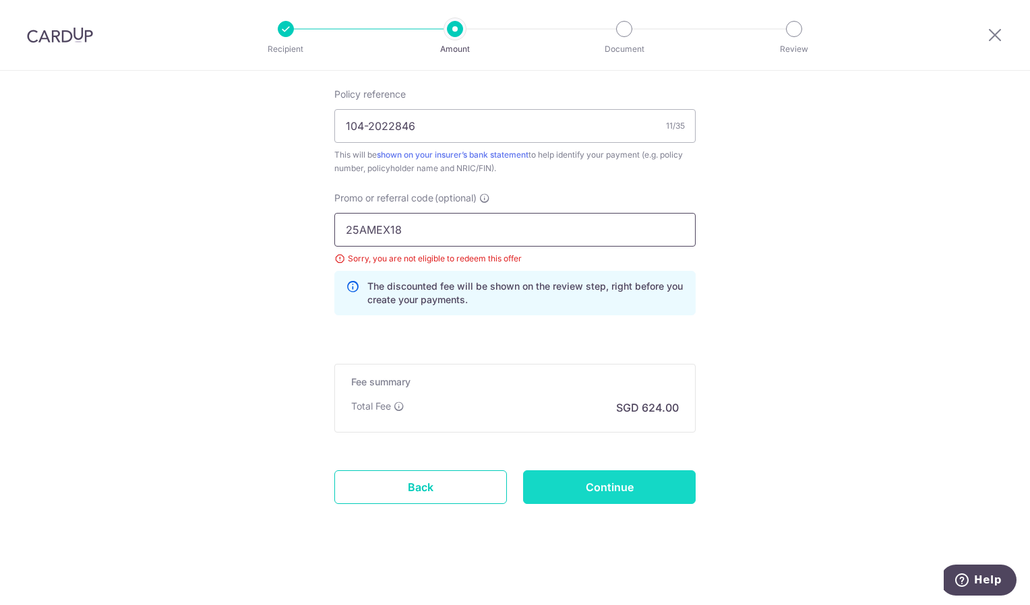
type input "25AMEX18"
click at [607, 479] on input "Continue" at bounding box center [609, 487] width 173 height 34
drag, startPoint x: 417, startPoint y: 230, endPoint x: 323, endPoint y: 217, distance: 95.2
click at [326, 217] on div "Promo or referral code (optional) OFF225 Sorry, you are not eligible to redeem …" at bounding box center [514, 258] width 377 height 135
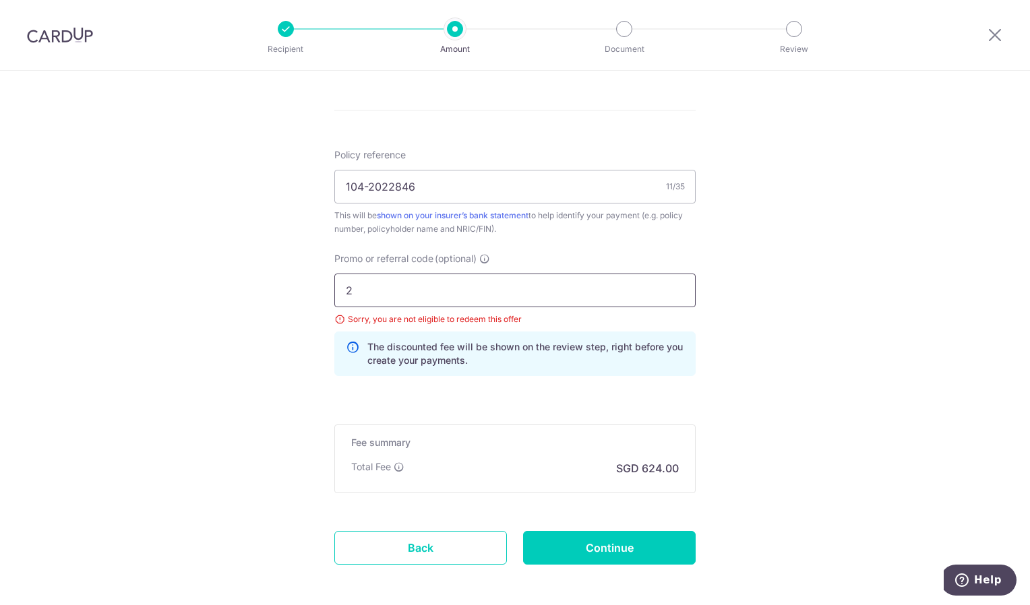
scroll to position [819, 0]
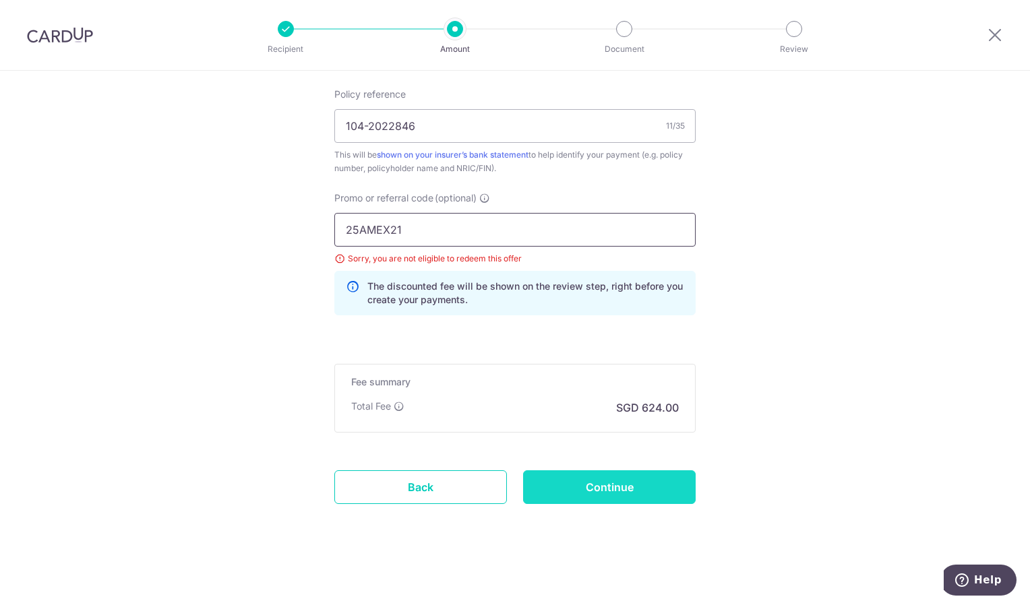
type input "25AMEX21"
click at [635, 484] on input "Continue" at bounding box center [609, 487] width 173 height 34
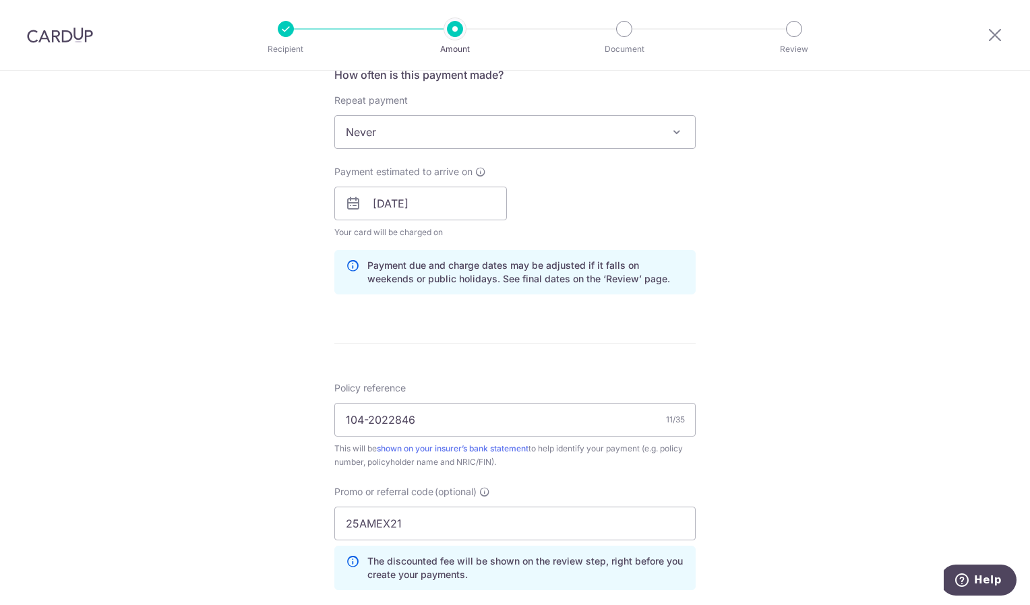
scroll to position [607, 0]
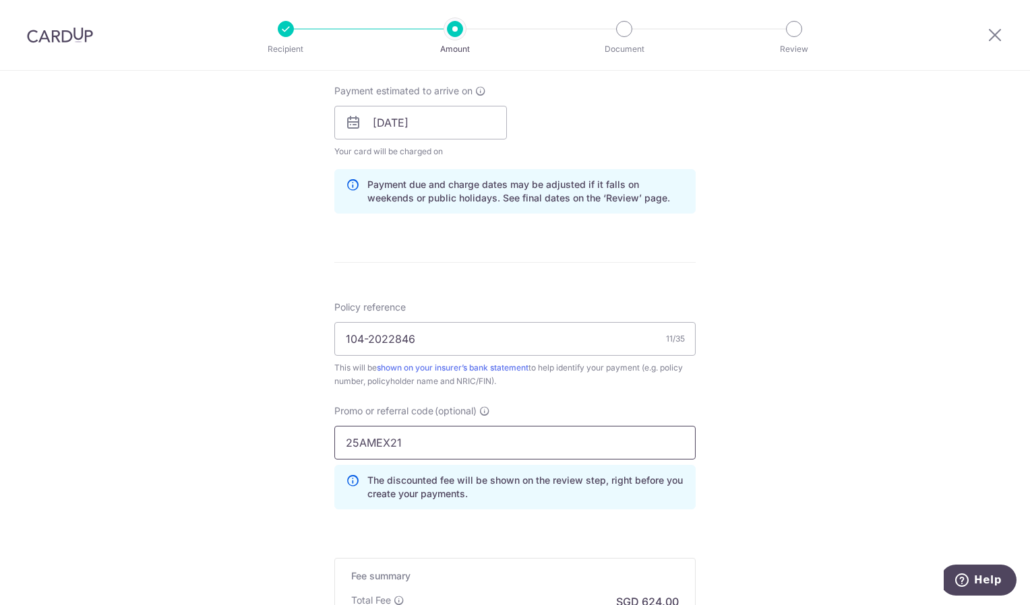
click at [483, 456] on input "25AMEX21" at bounding box center [514, 443] width 361 height 34
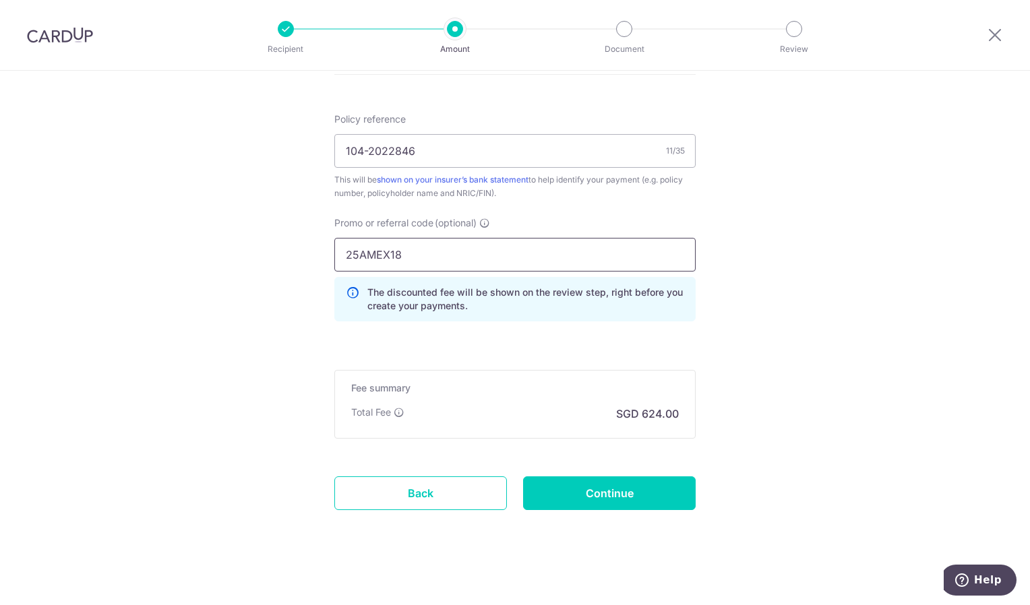
scroll to position [801, 0]
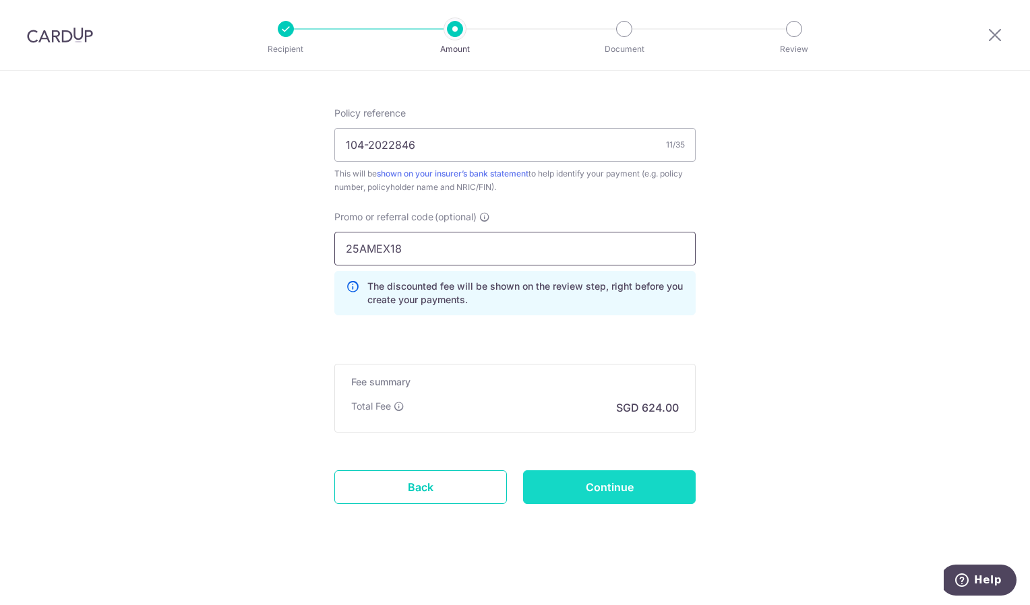
type input "25AMEX18"
click at [599, 476] on input "Continue" at bounding box center [609, 487] width 173 height 34
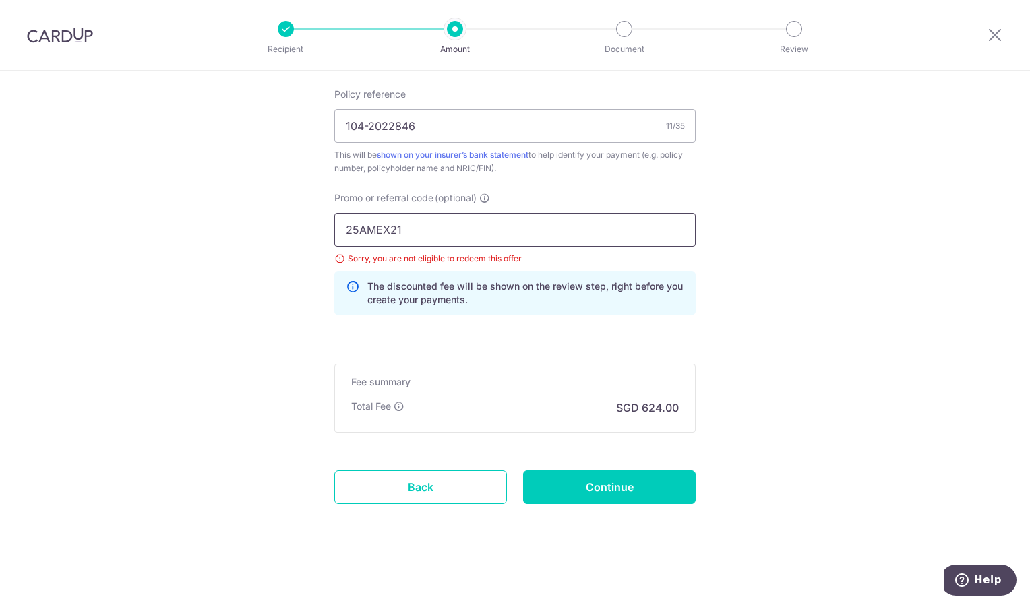
click at [442, 219] on input "25AMEX21" at bounding box center [514, 230] width 361 height 34
type input "25AMEX18"
click at [645, 489] on input "Continue" at bounding box center [609, 487] width 173 height 34
click at [454, 241] on input "25AMEX21" at bounding box center [514, 230] width 361 height 34
click at [628, 486] on input "Continue" at bounding box center [609, 487] width 173 height 34
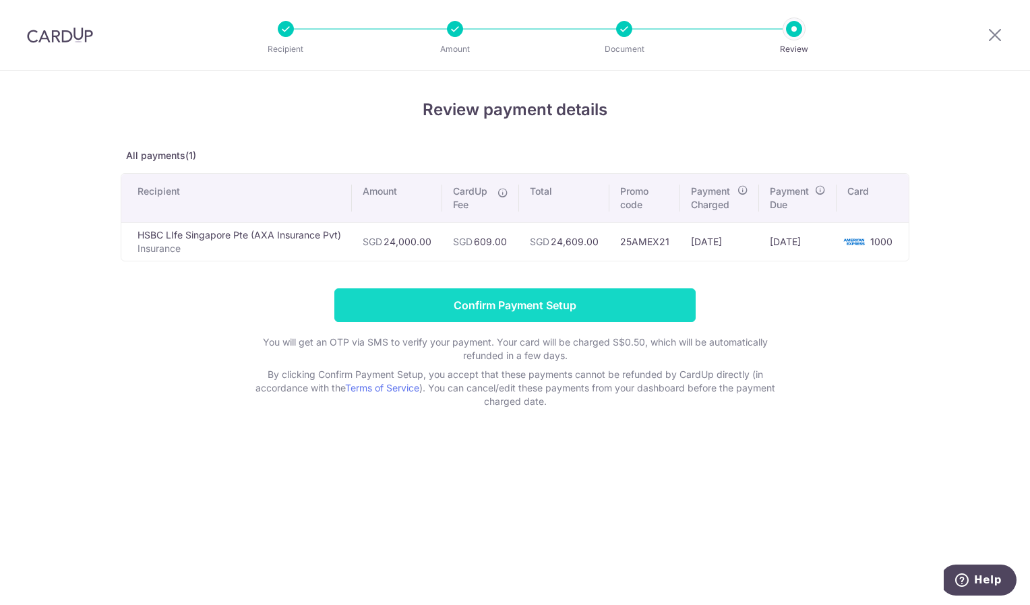
click at [563, 303] on input "Confirm Payment Setup" at bounding box center [514, 305] width 361 height 34
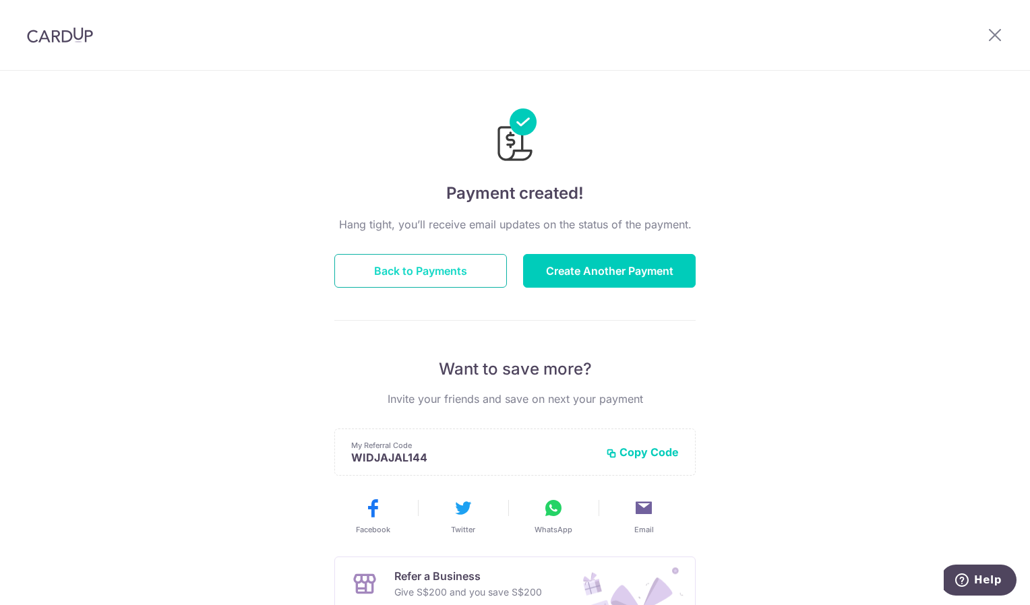
click at [419, 271] on button "Back to Payments" at bounding box center [420, 271] width 173 height 34
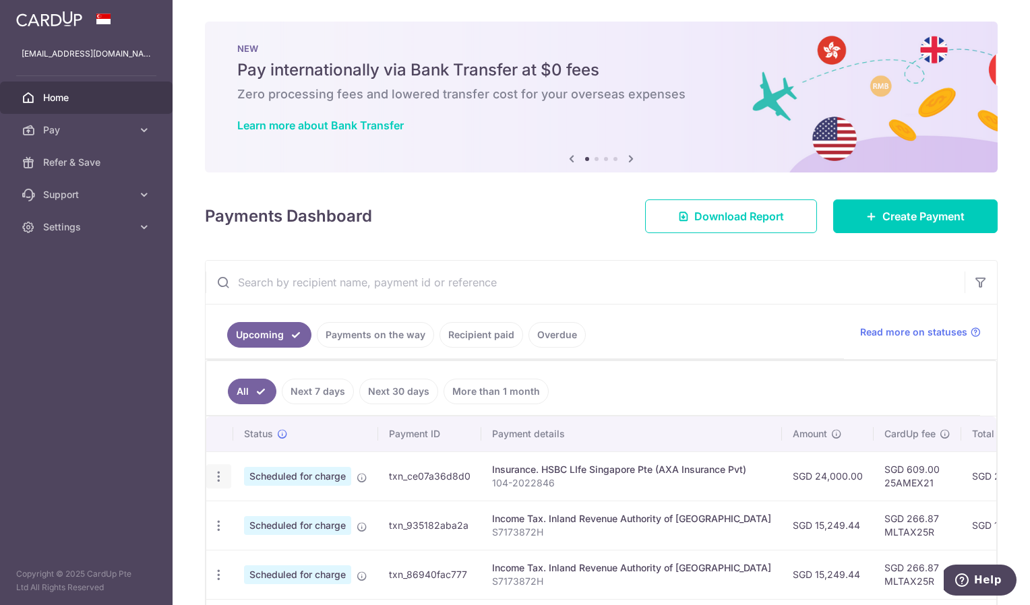
click at [215, 476] on icon "button" at bounding box center [219, 477] width 14 height 14
click at [694, 392] on ul "All Next 7 days Next 30 days More than 1 month" at bounding box center [593, 388] width 774 height 55
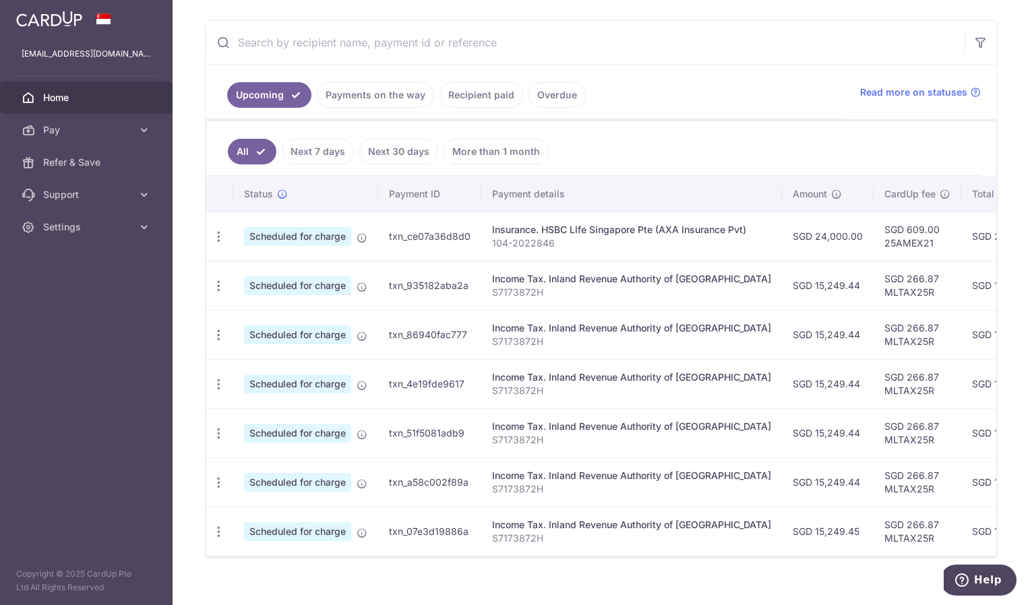
scroll to position [264, 0]
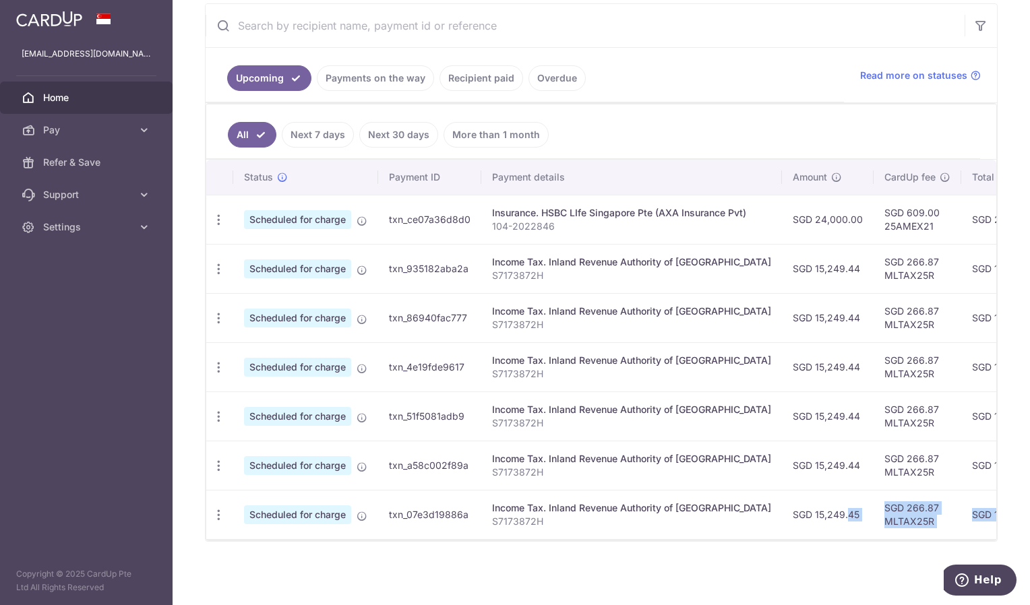
drag, startPoint x: 736, startPoint y: 539, endPoint x: 807, endPoint y: 524, distance: 73.0
click at [807, 524] on div "Status Payment ID Payment details Amount CardUp fee Total amt. Charge date Due …" at bounding box center [601, 350] width 790 height 381
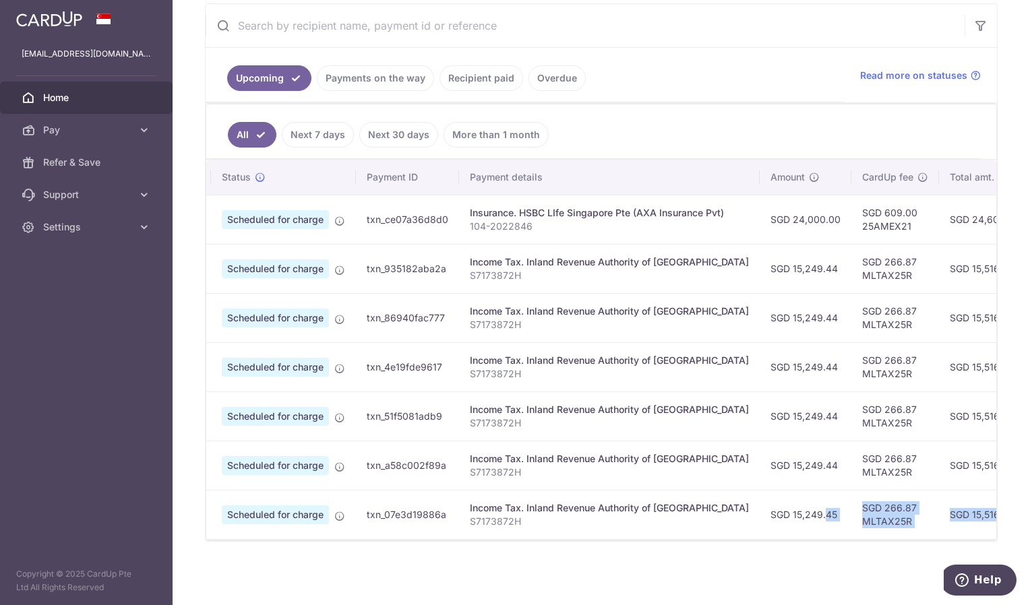
scroll to position [0, 9]
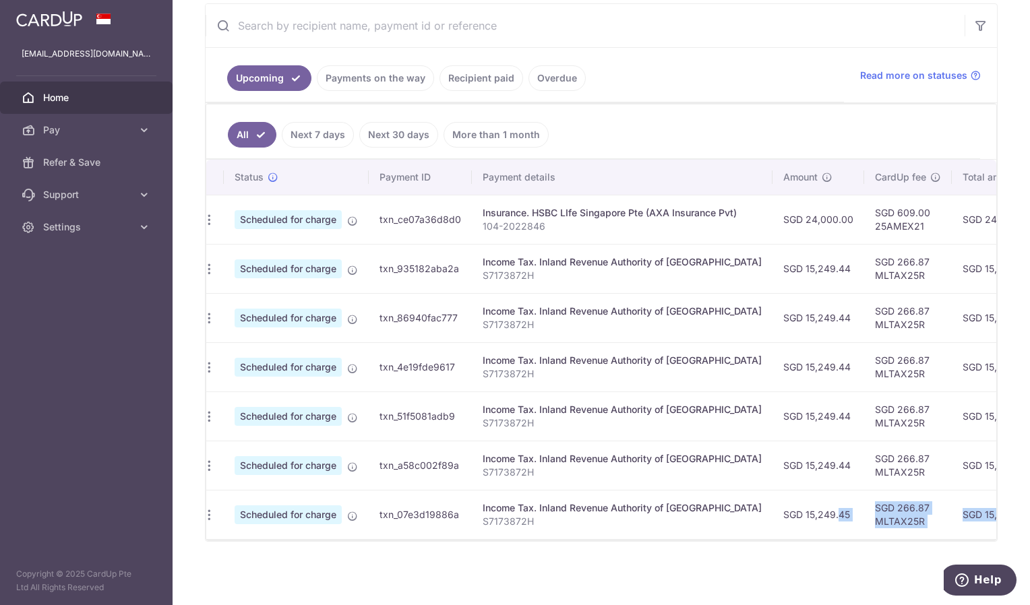
click at [773, 574] on div "× Pause Schedule Pause all future payments in this series Pause just this one p…" at bounding box center [601, 302] width 857 height 605
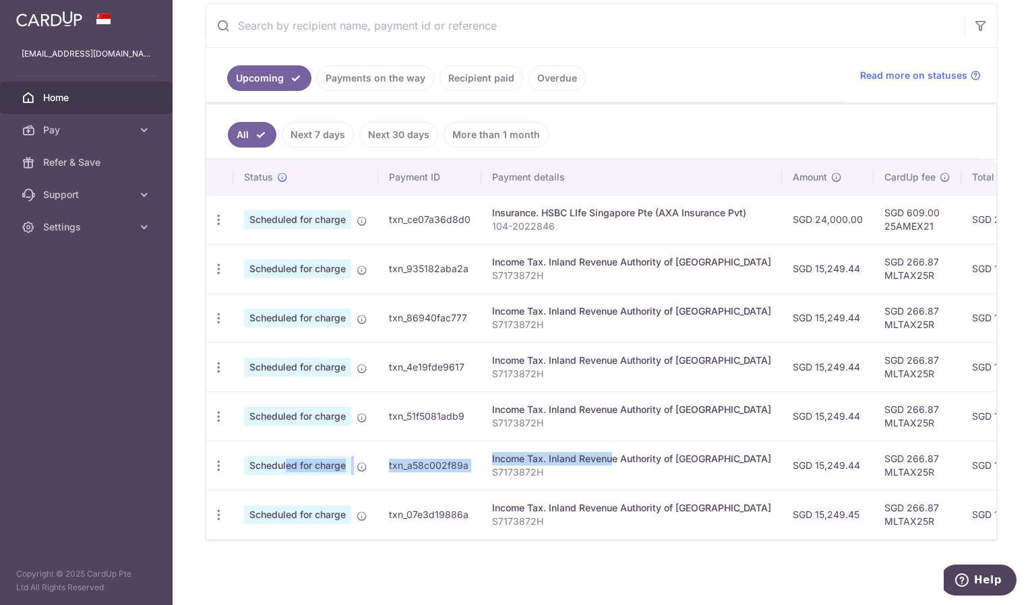
drag, startPoint x: 565, startPoint y: 451, endPoint x: 352, endPoint y: 437, distance: 213.4
click at [352, 441] on tr "Update payment Cancel payment Scheduled for charge txn_a58c002f89a Income Tax. …" at bounding box center [764, 465] width 1117 height 49
click at [218, 262] on icon "button" at bounding box center [219, 269] width 14 height 14
click at [288, 303] on span "Update payment" at bounding box center [291, 306] width 92 height 16
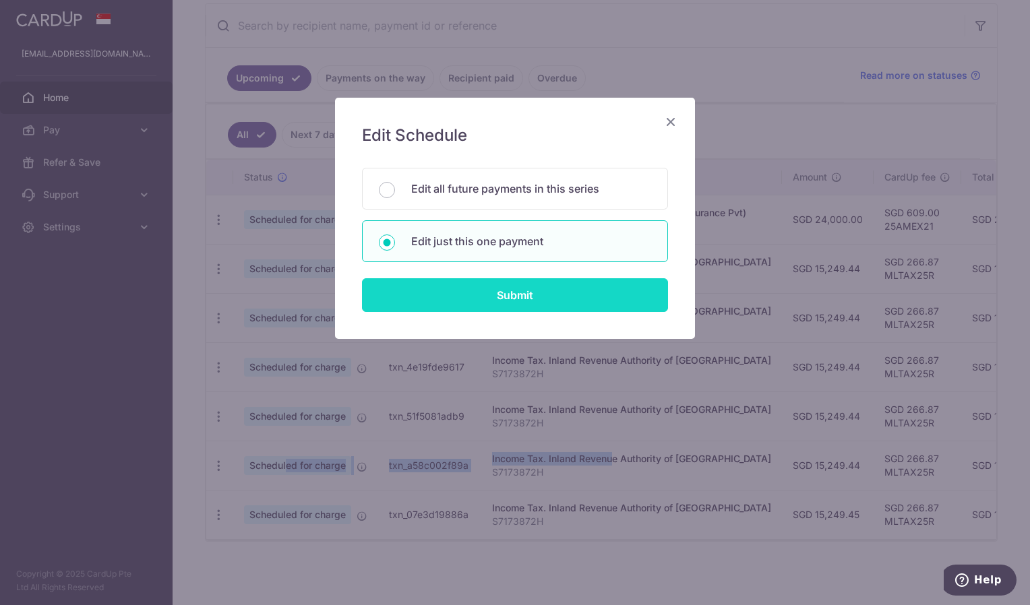
click at [490, 292] on input "Submit" at bounding box center [515, 295] width 306 height 34
radio input "true"
type input "15,249.44"
type input "[DATE]"
type input "S7173872H"
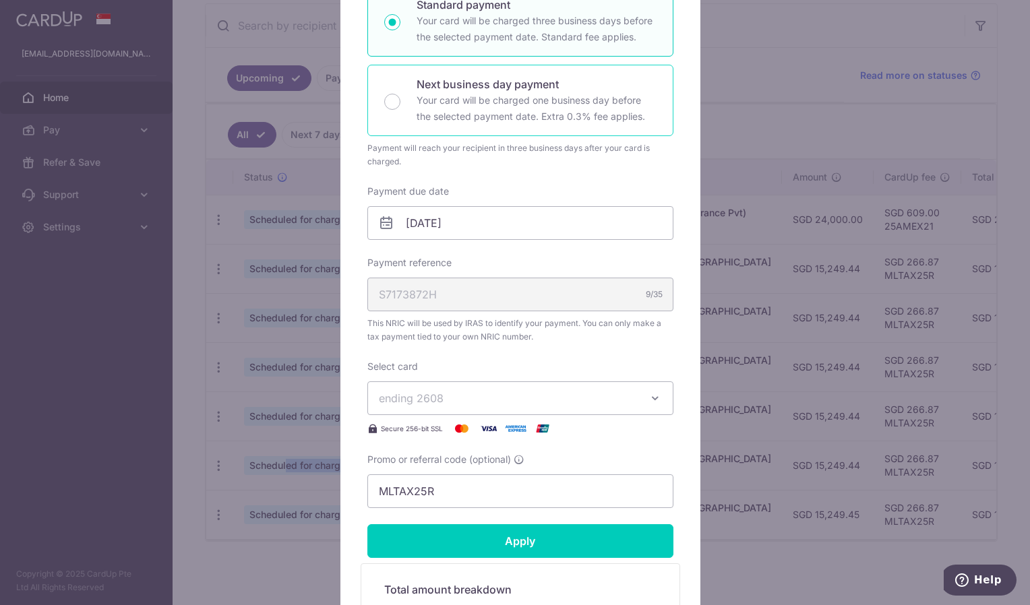
scroll to position [270, 0]
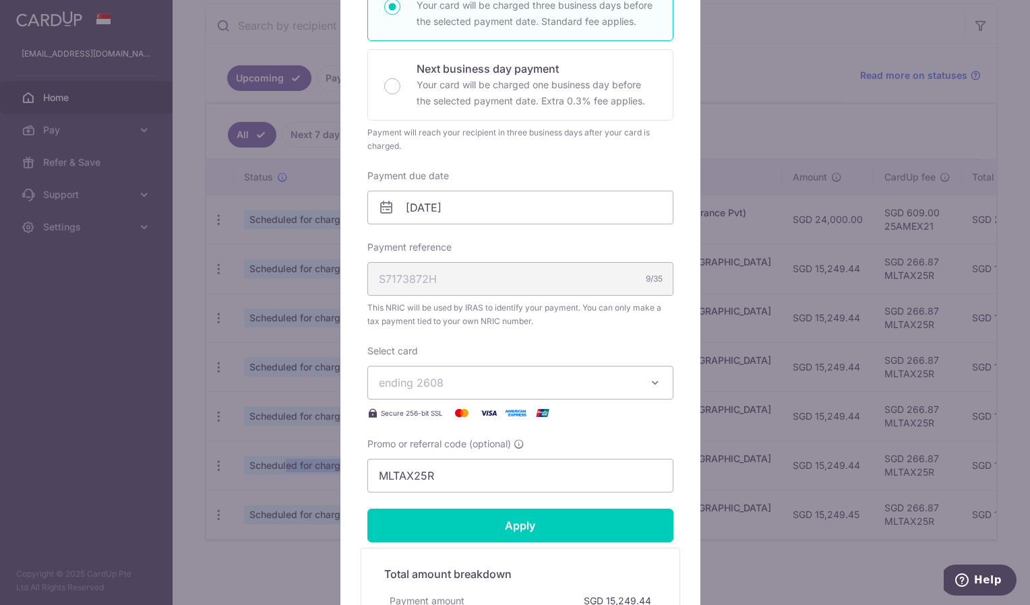
click at [652, 381] on icon "button" at bounding box center [654, 382] width 13 height 13
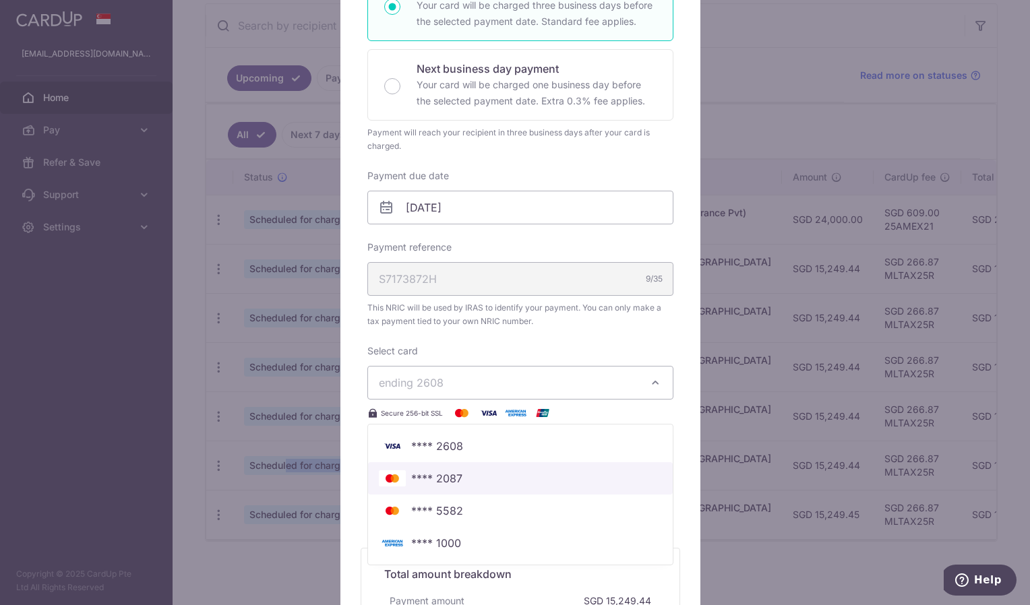
click at [580, 482] on span "**** 2087" at bounding box center [520, 478] width 283 height 16
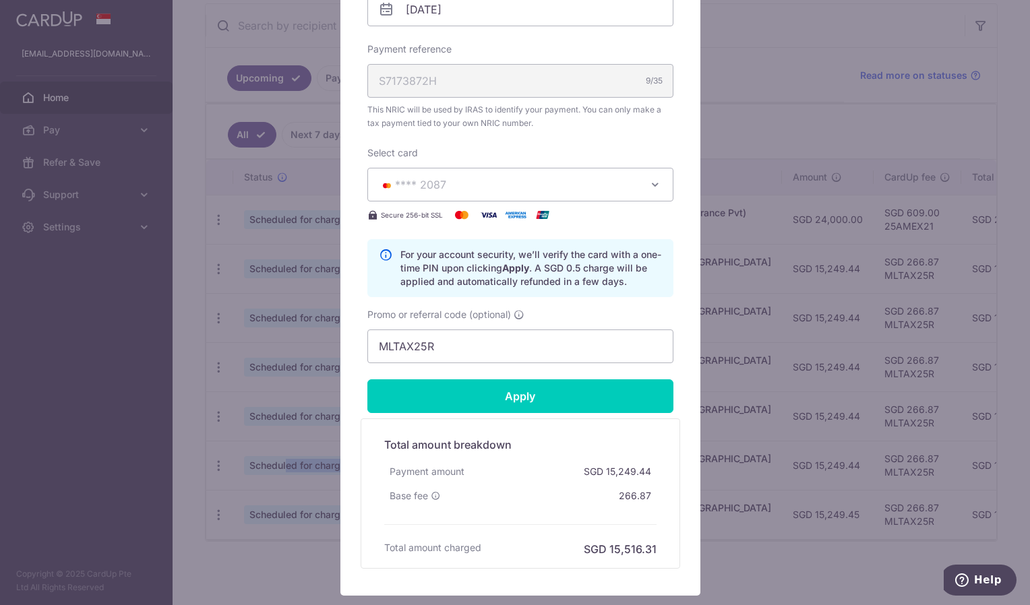
scroll to position [472, 0]
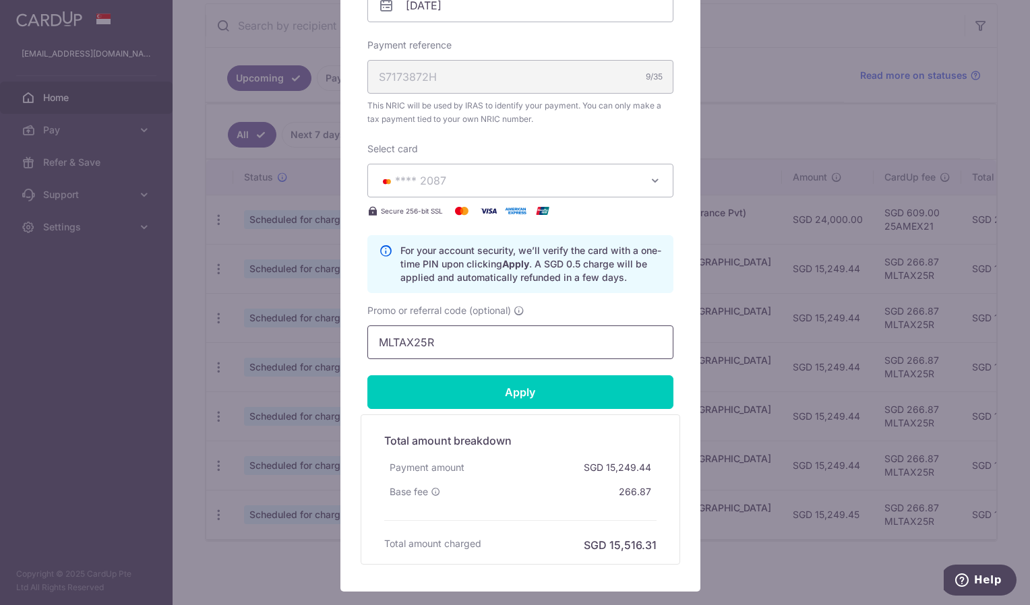
drag, startPoint x: 452, startPoint y: 341, endPoint x: 344, endPoint y: 341, distance: 108.5
click at [344, 341] on div "Edit payment By clicking apply, you will make changes to all payments to Inland…" at bounding box center [520, 109] width 360 height 966
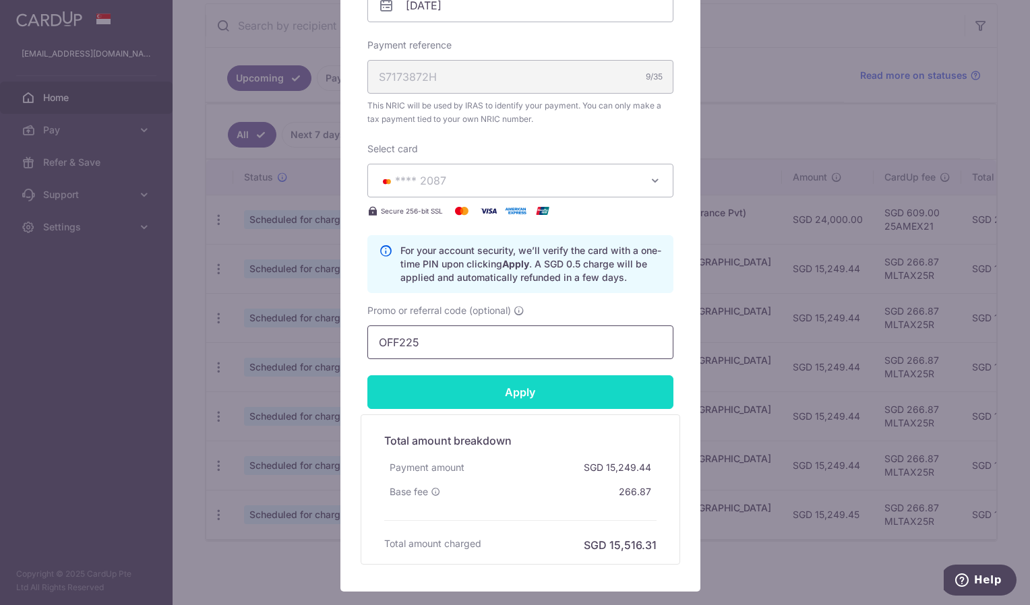
type input "OFF225"
click at [489, 389] on input "Apply" at bounding box center [520, 392] width 306 height 34
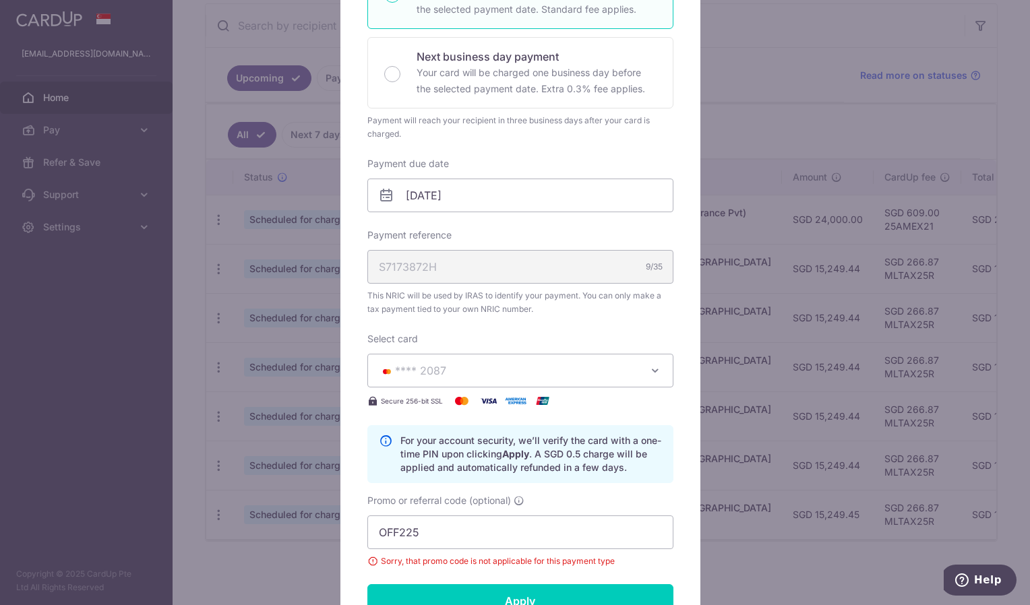
scroll to position [404, 0]
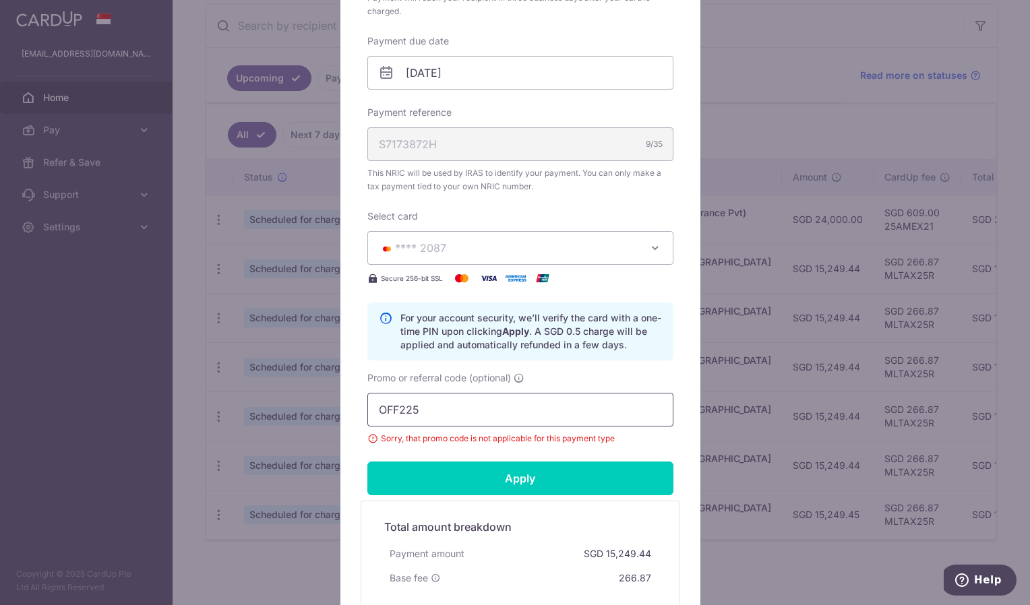
drag, startPoint x: 449, startPoint y: 403, endPoint x: 341, endPoint y: 408, distance: 108.0
click at [341, 408] on div "Edit payment By clicking apply, you will make changes to all payments to Inland…" at bounding box center [520, 185] width 360 height 985
click at [468, 404] on input "OFF225" at bounding box center [520, 410] width 306 height 34
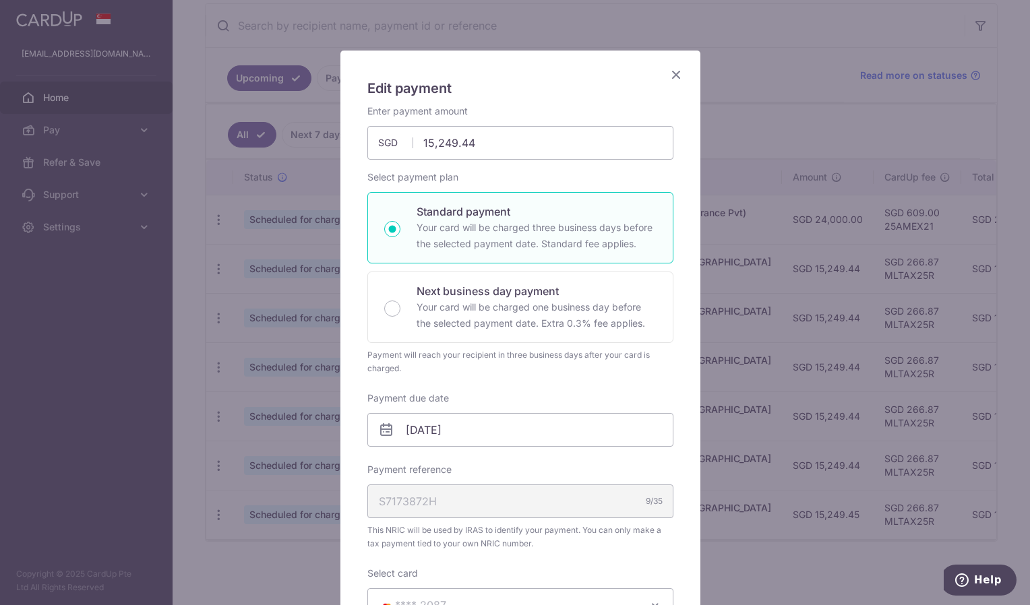
scroll to position [36, 0]
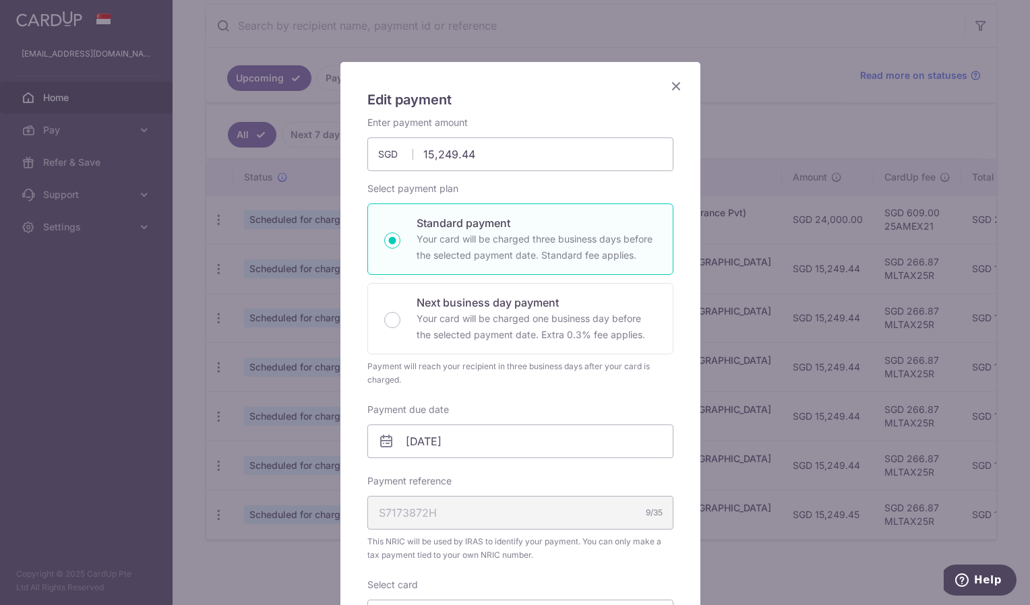
click at [675, 84] on icon "Close" at bounding box center [676, 86] width 16 height 17
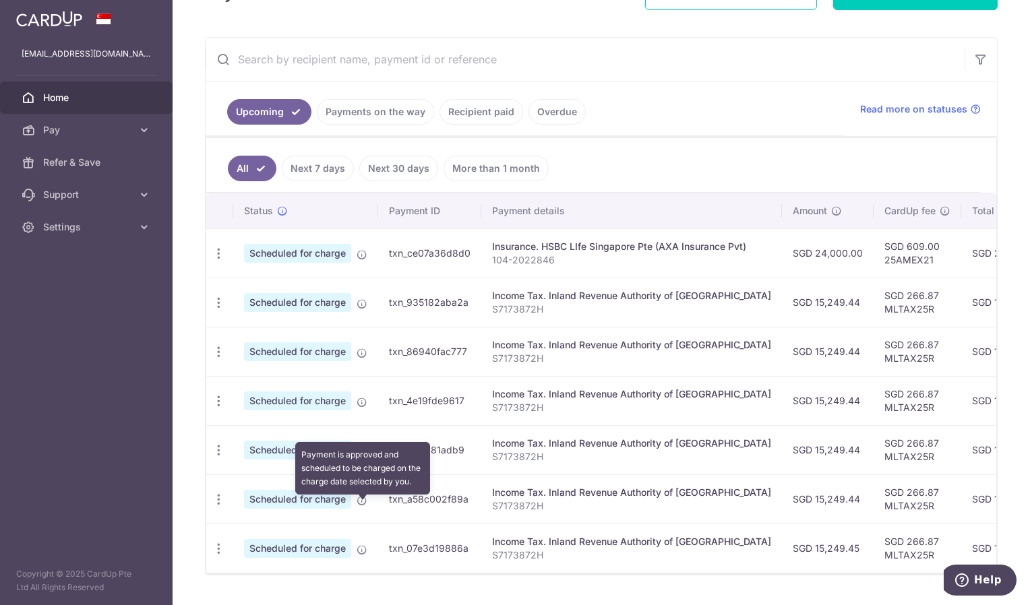
scroll to position [264, 0]
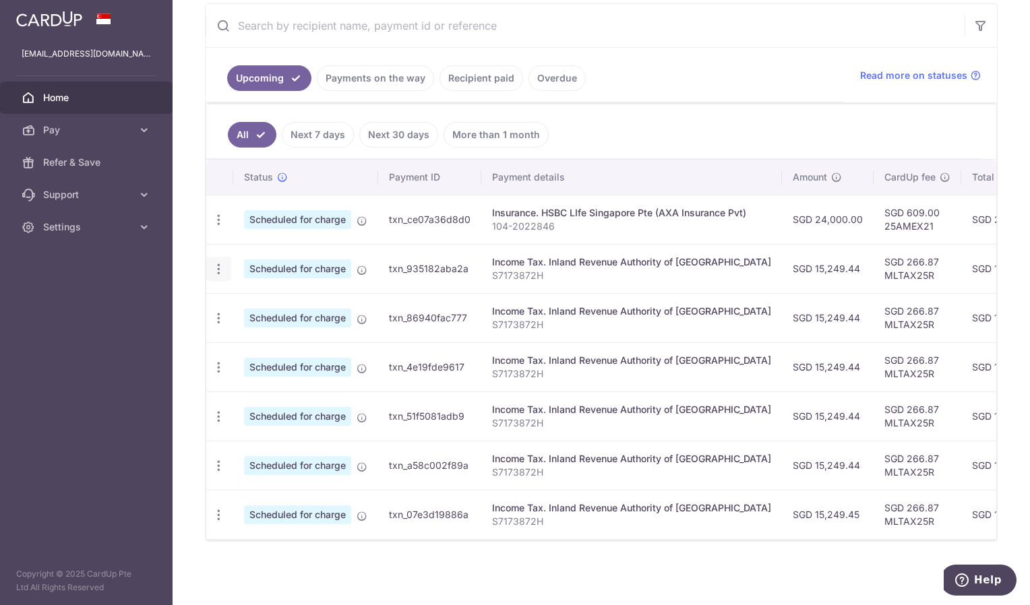
click at [220, 262] on icon "button" at bounding box center [219, 269] width 14 height 14
click at [247, 305] on span "Update payment" at bounding box center [291, 306] width 92 height 16
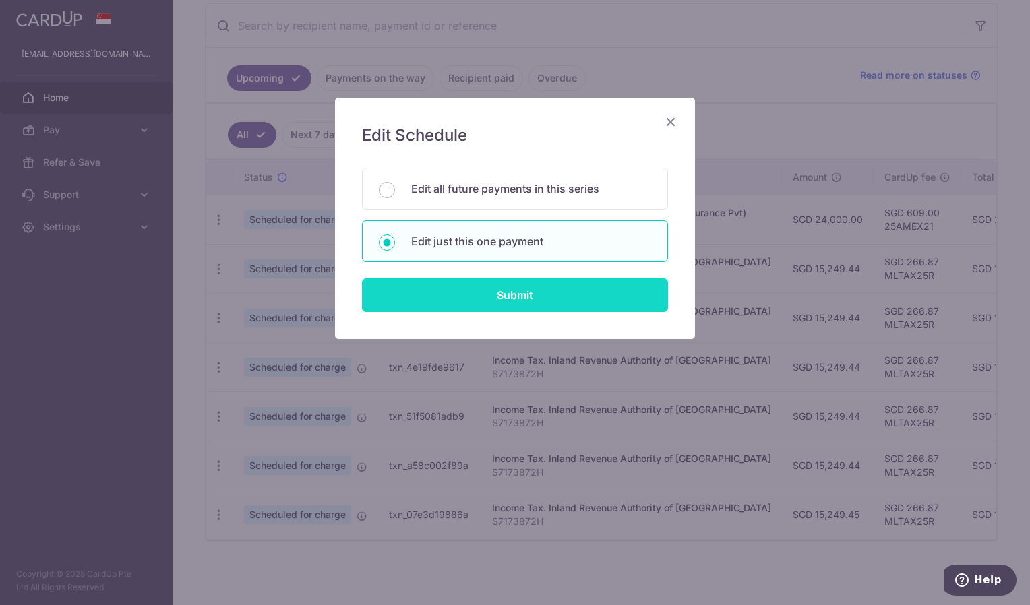
click at [503, 289] on input "Submit" at bounding box center [515, 295] width 306 height 34
radio input "true"
type input "15,249.44"
type input "[DATE]"
type input "S7173872H"
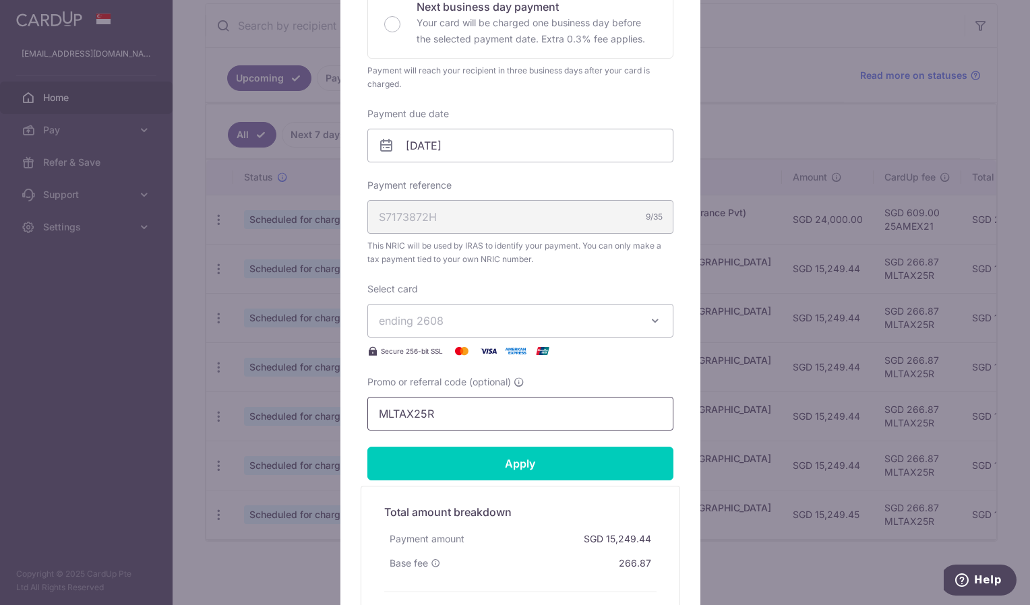
scroll to position [337, 0]
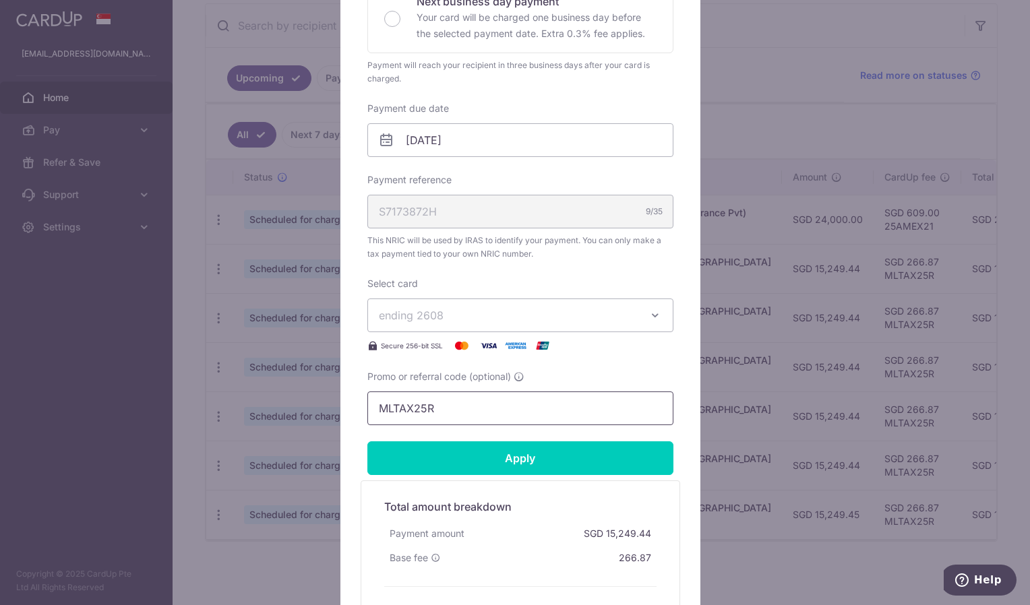
drag, startPoint x: 457, startPoint y: 401, endPoint x: 339, endPoint y: 404, distance: 118.0
click at [340, 404] on div "Edit payment By clicking apply, you will make changes to all payments to Inland…" at bounding box center [520, 209] width 360 height 897
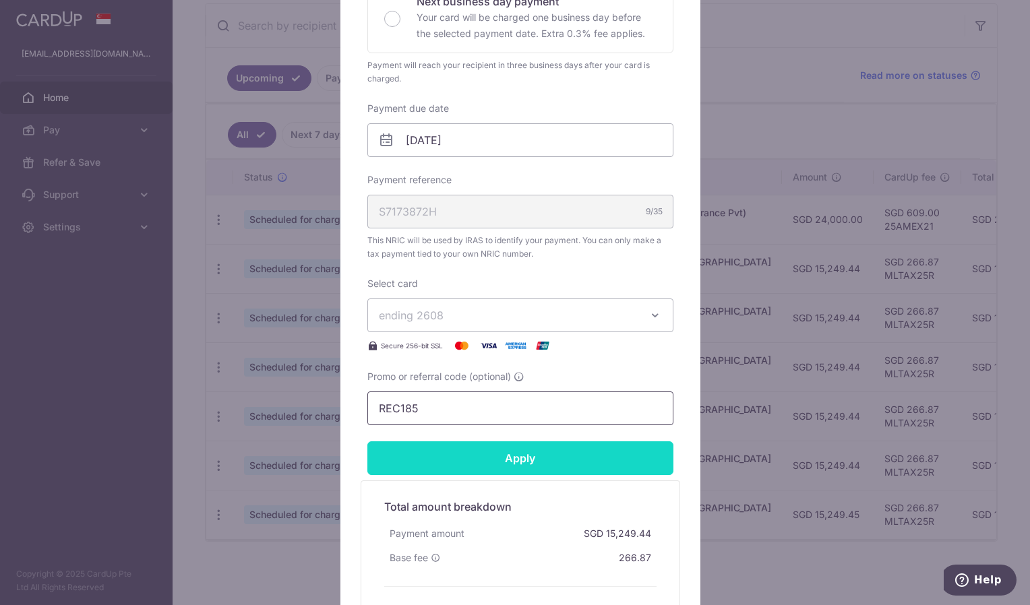
type input "REC185"
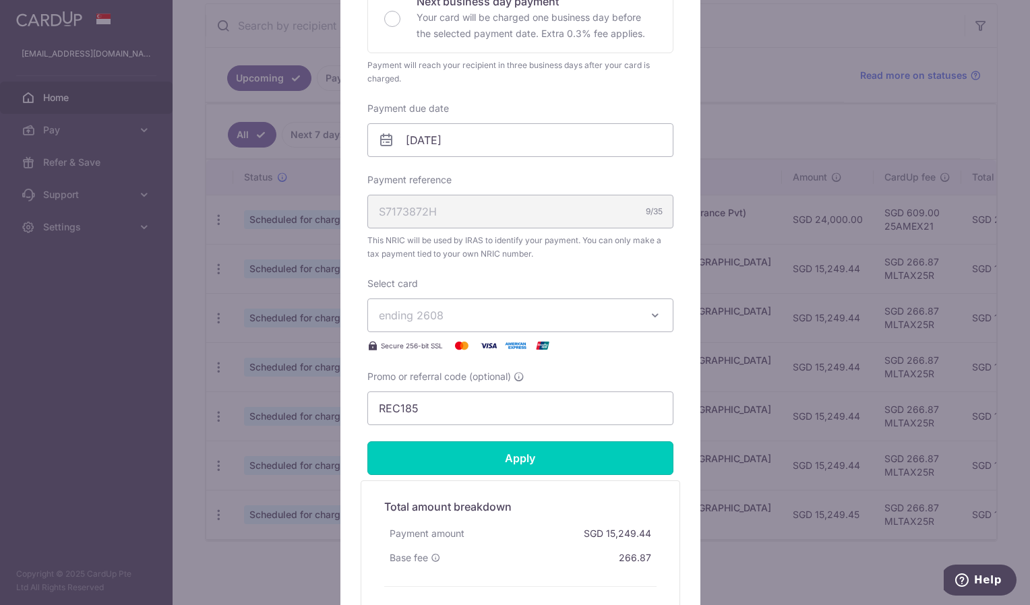
click at [489, 463] on input "Apply" at bounding box center [520, 458] width 306 height 34
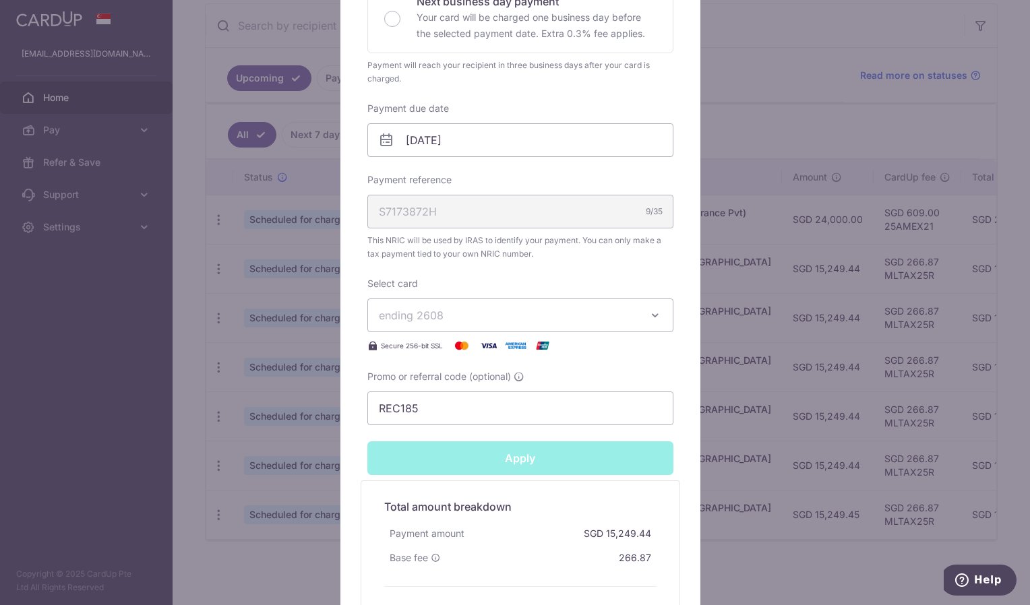
type input "Successfully Applied"
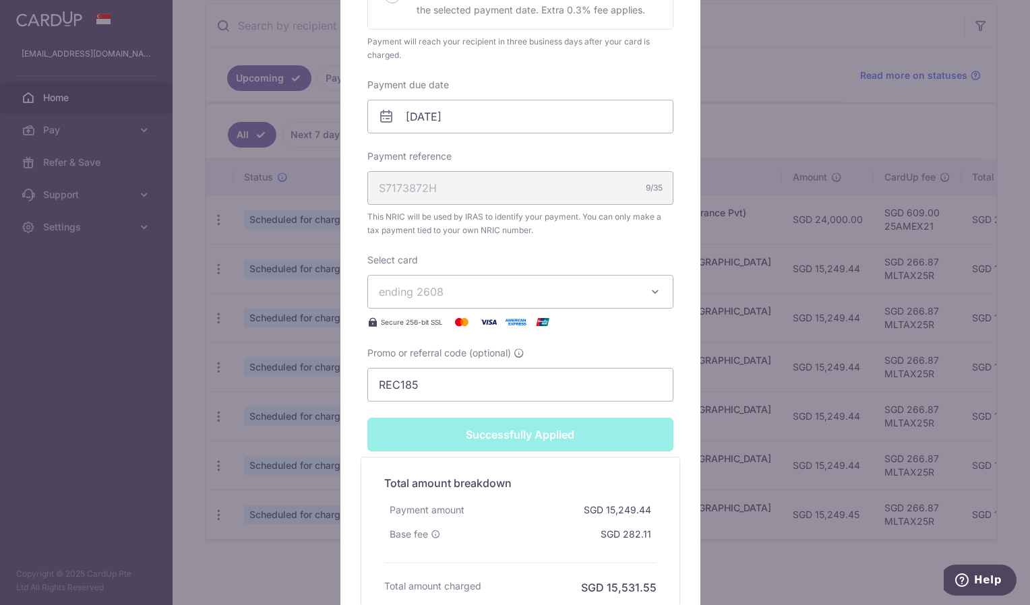
scroll to position [384, 0]
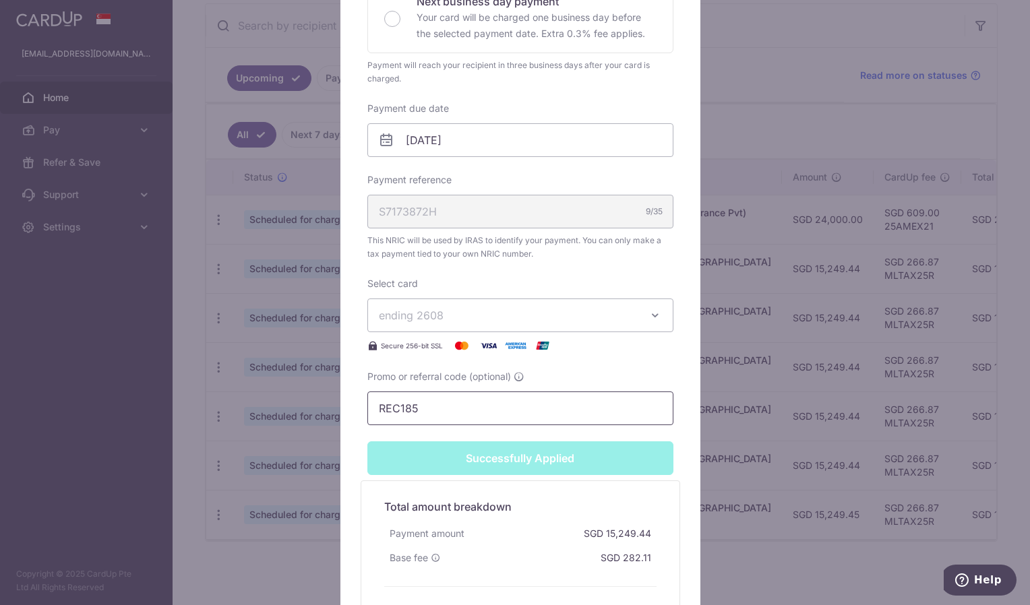
drag, startPoint x: 420, startPoint y: 406, endPoint x: 317, endPoint y: 400, distance: 103.3
click at [317, 400] on div "Edit payment By clicking apply, you will make changes to all payments to Inland…" at bounding box center [515, 302] width 1030 height 605
type input "Apply"
click at [229, 202] on div "Edit payment By clicking apply, you will make changes to all payments to Inland…" at bounding box center [515, 302] width 1030 height 605
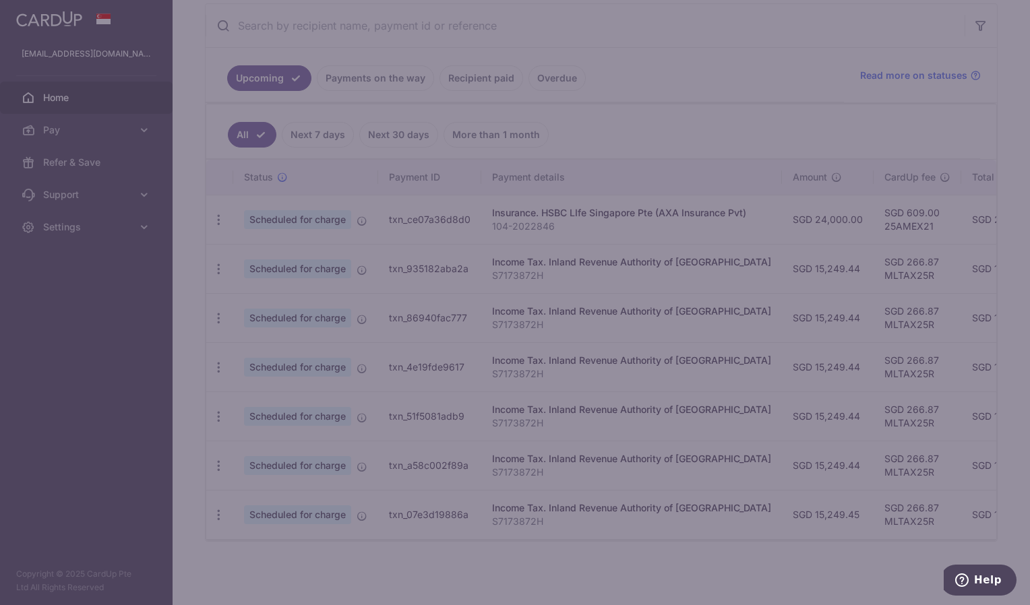
scroll to position [337, 0]
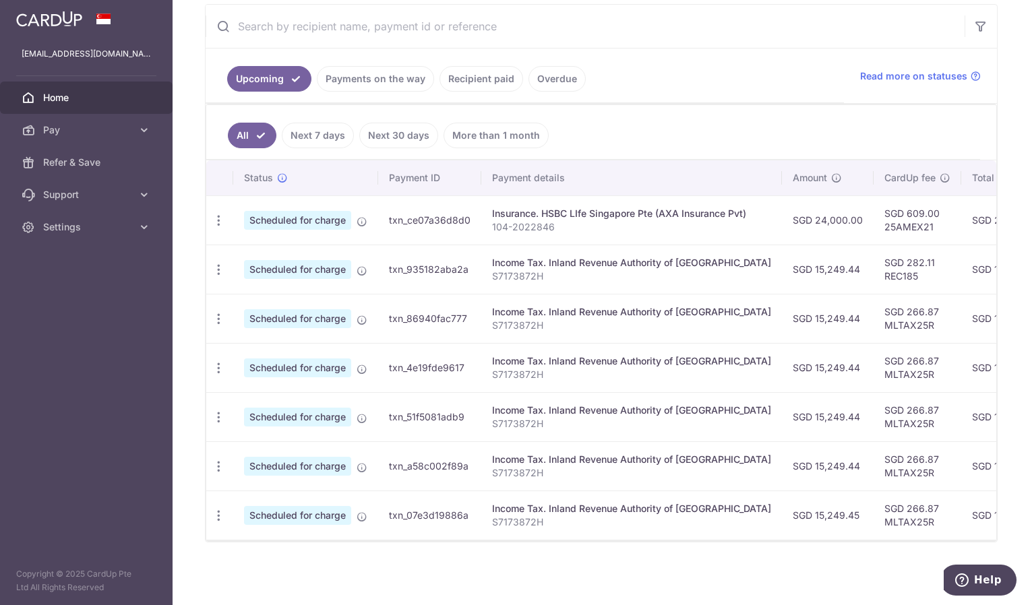
scroll to position [264, 0]
click at [217, 266] on icon "button" at bounding box center [219, 269] width 14 height 14
click at [271, 298] on span "Update payment" at bounding box center [291, 306] width 92 height 16
radio input "true"
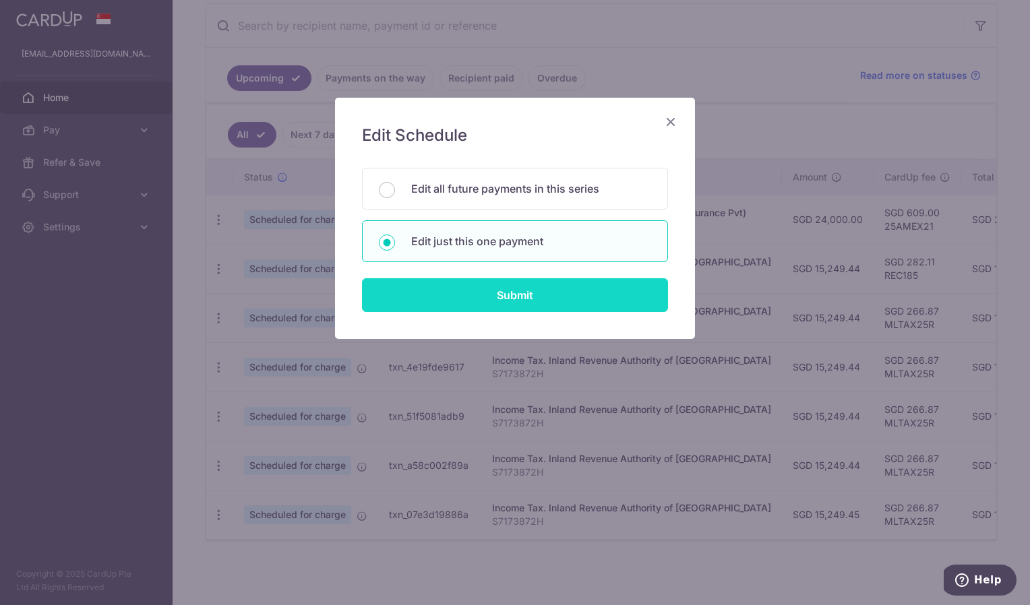
click at [508, 295] on input "Submit" at bounding box center [515, 295] width 306 height 34
radio input "true"
type input "15,249.44"
type input "[DATE]"
type input "S7173872H"
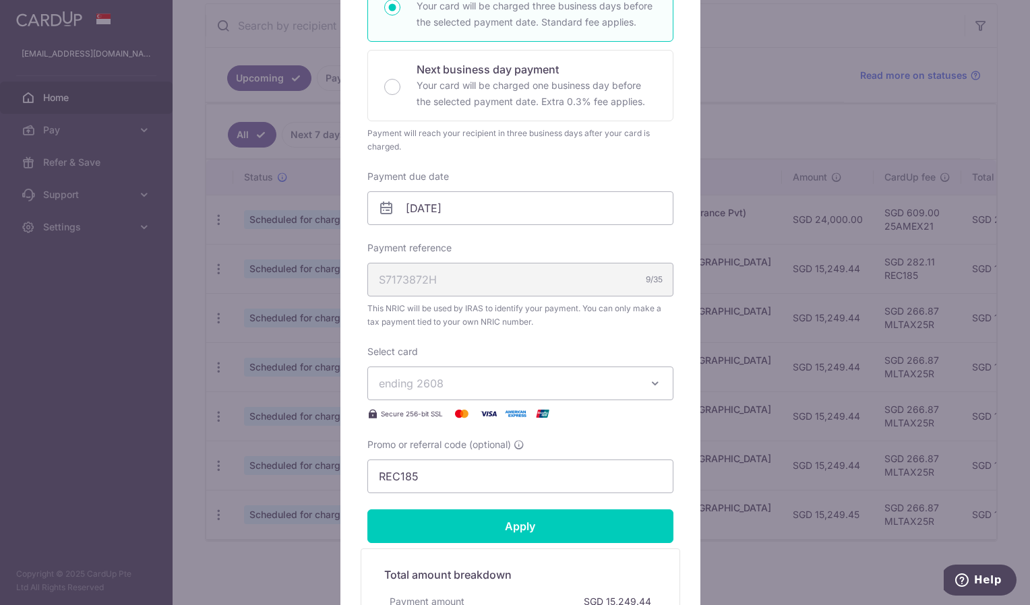
scroll to position [270, 0]
drag, startPoint x: 474, startPoint y: 478, endPoint x: 335, endPoint y: 472, distance: 138.9
click at [340, 472] on div "Edit payment By clicking apply, you will make changes to all payments to Inland…" at bounding box center [520, 276] width 360 height 897
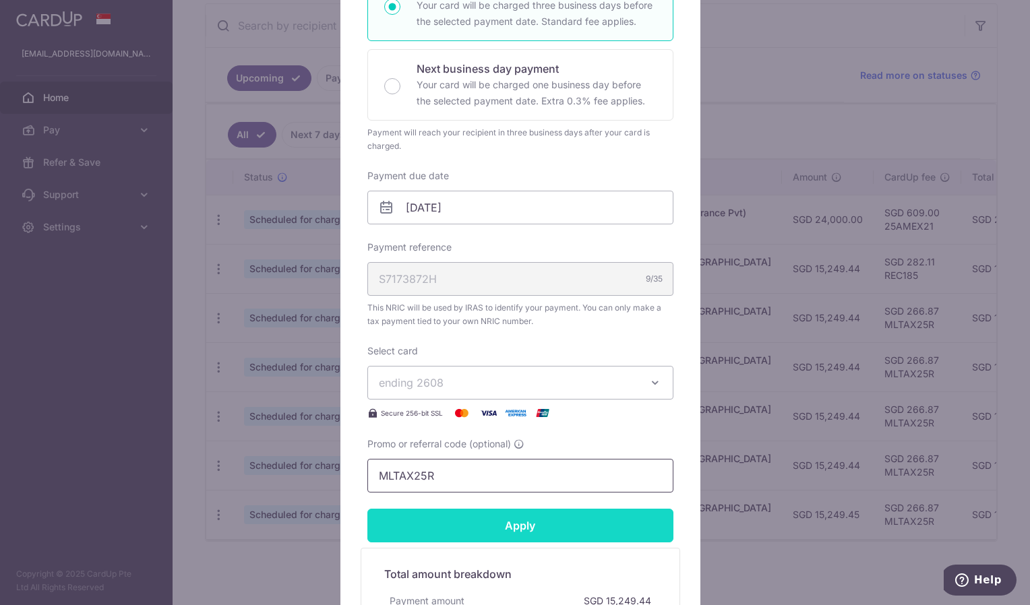
type input "MLTAX25R"
click at [496, 518] on input "Apply" at bounding box center [520, 526] width 306 height 34
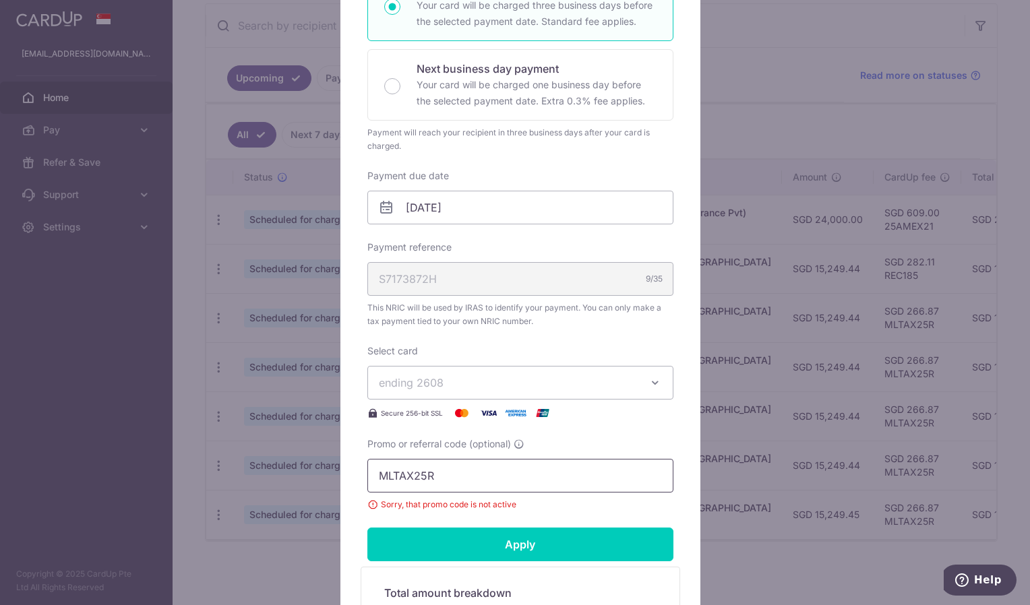
click at [482, 470] on input "MLTAX25R" at bounding box center [520, 476] width 306 height 34
drag, startPoint x: 452, startPoint y: 470, endPoint x: 309, endPoint y: 460, distance: 143.9
click at [309, 460] on div "Edit payment By clicking apply, you will make changes to all payments to Inland…" at bounding box center [515, 302] width 1030 height 605
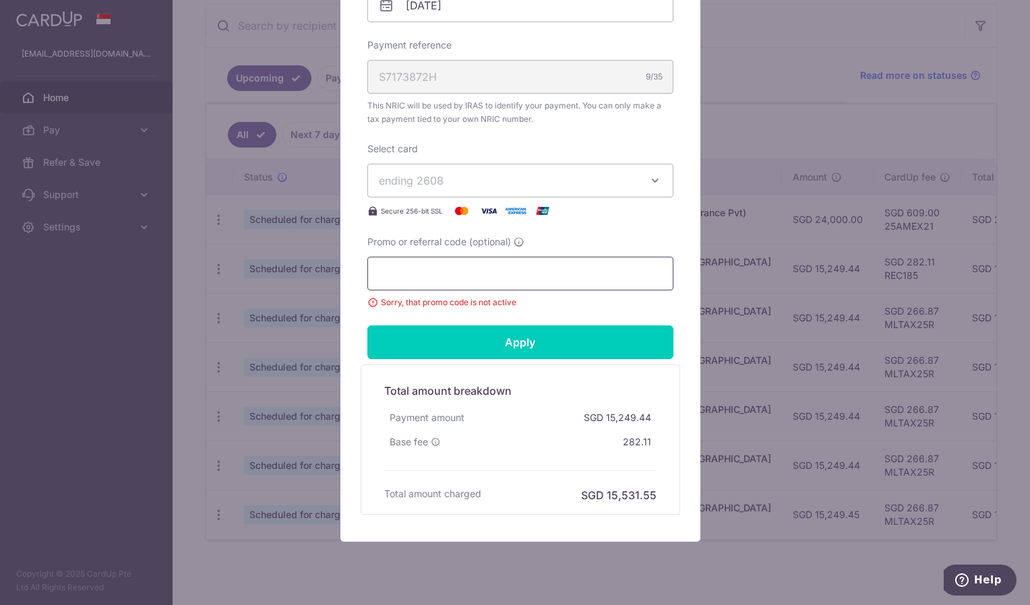
scroll to position [506, 0]
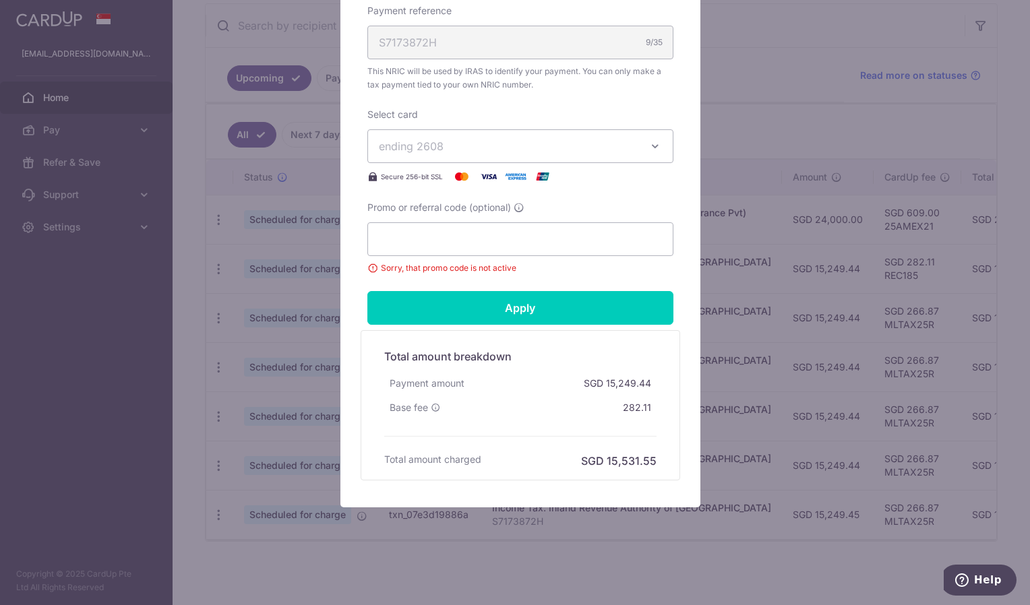
click at [700, 571] on div "Edit payment By clicking apply, you will make changes to all payments to Inland…" at bounding box center [515, 302] width 1030 height 605
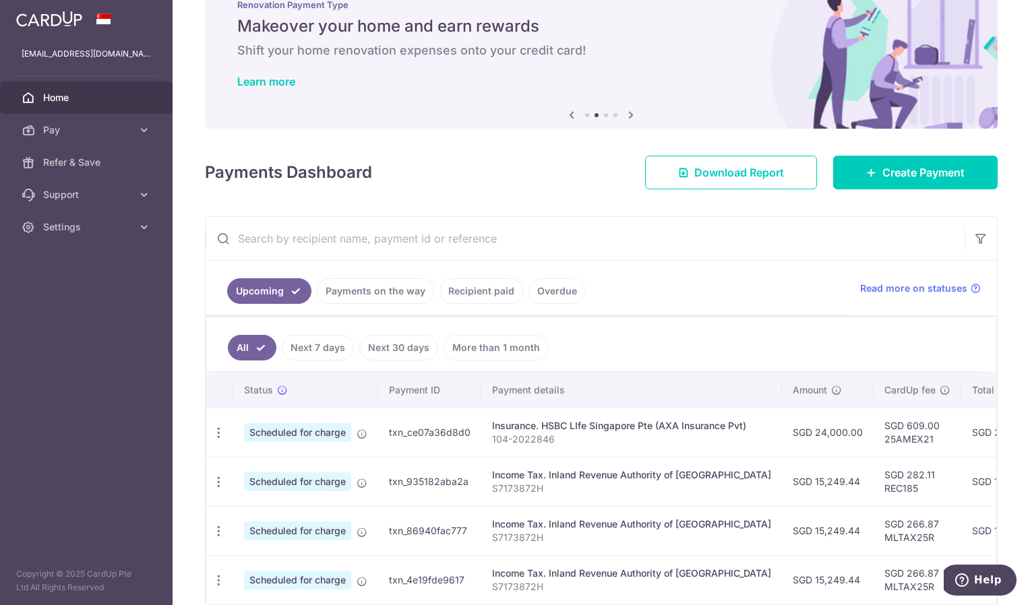
scroll to position [67, 0]
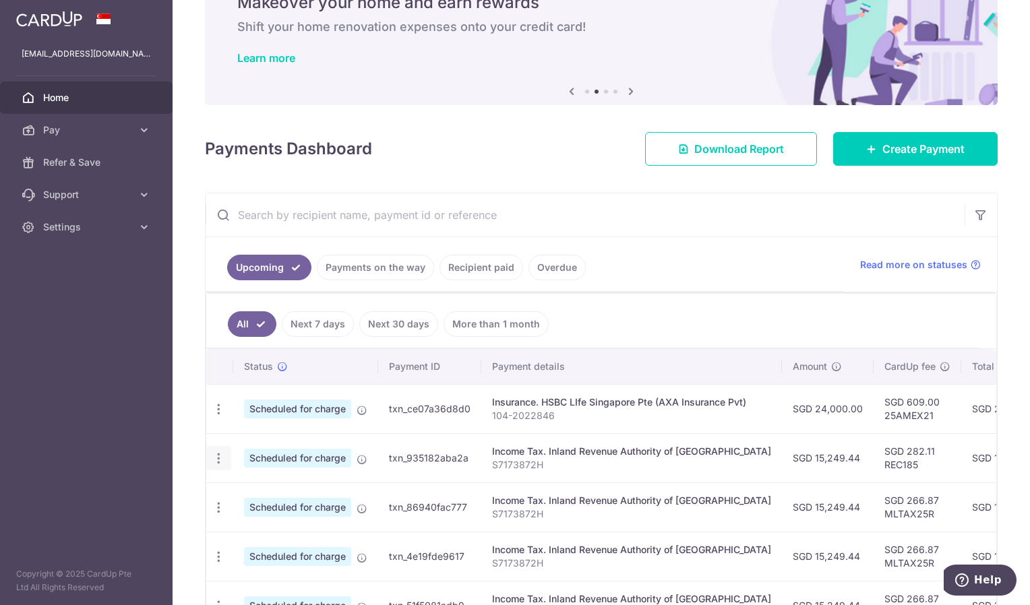
click at [221, 460] on icon "button" at bounding box center [219, 459] width 14 height 14
click at [285, 495] on span "Update payment" at bounding box center [291, 495] width 92 height 16
radio input "true"
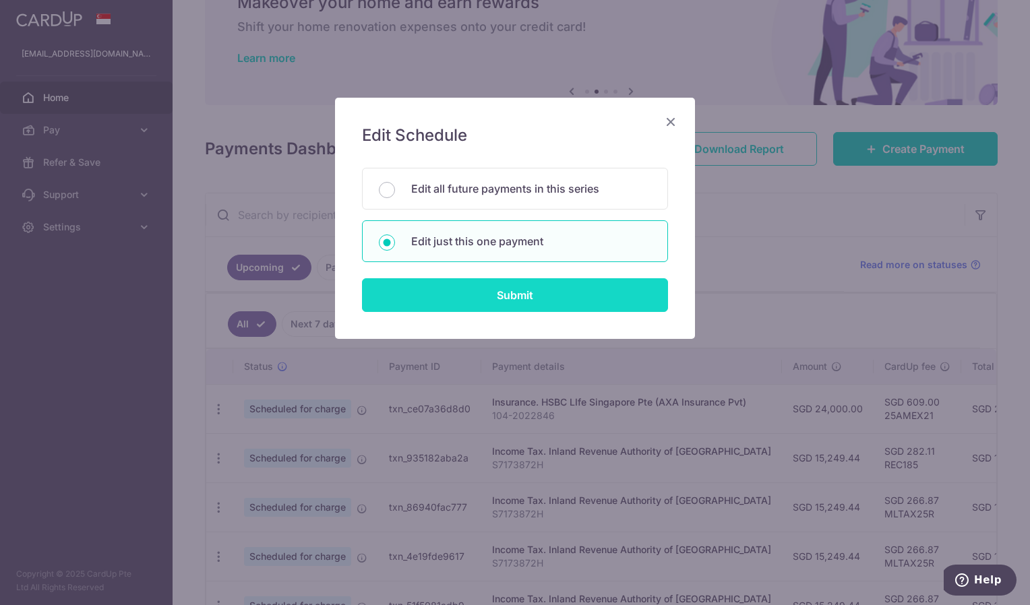
click at [481, 303] on input "Submit" at bounding box center [515, 295] width 306 height 34
radio input "true"
type input "15,249.44"
type input "[DATE]"
type input "S7173872H"
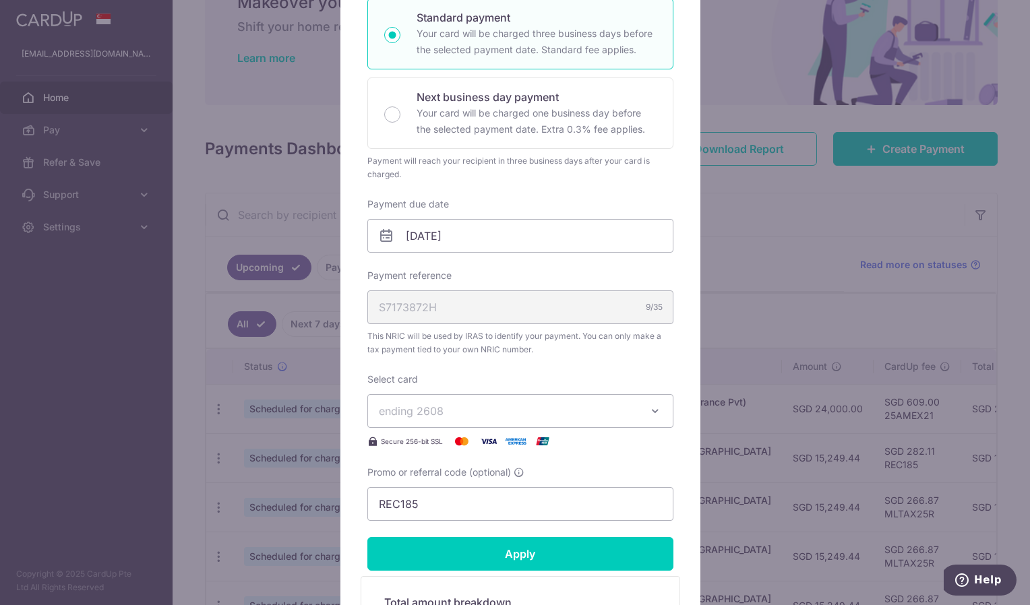
scroll to position [270, 0]
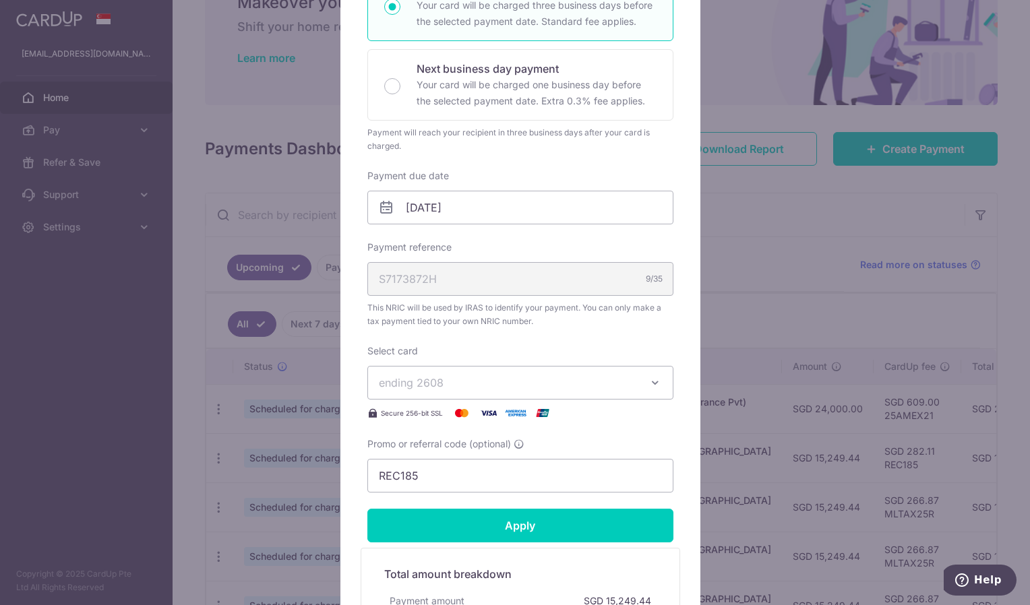
click at [483, 388] on span "ending 2608" at bounding box center [508, 383] width 259 height 16
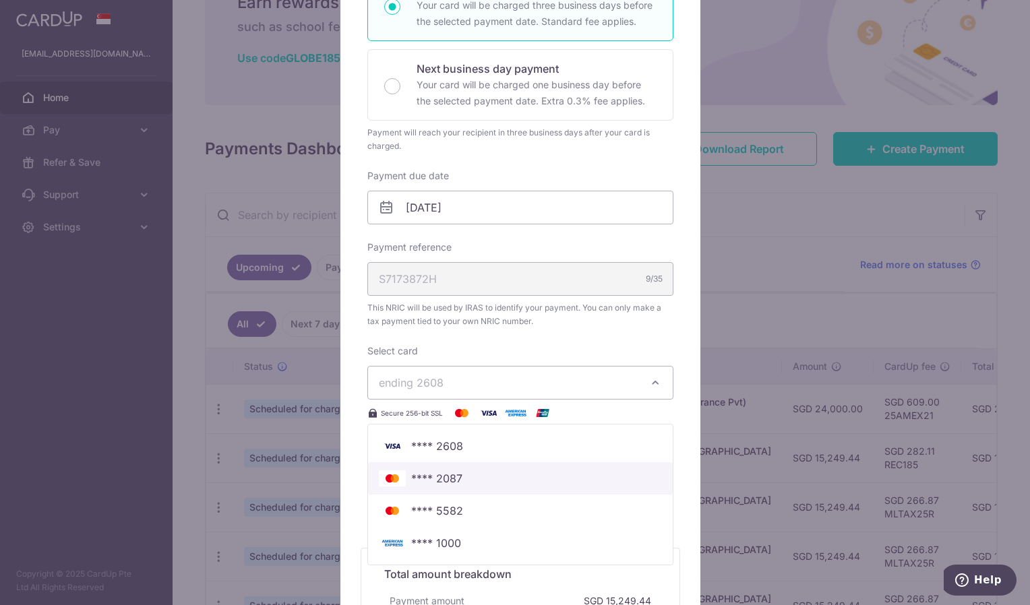
click at [468, 474] on span "**** 2087" at bounding box center [520, 478] width 283 height 16
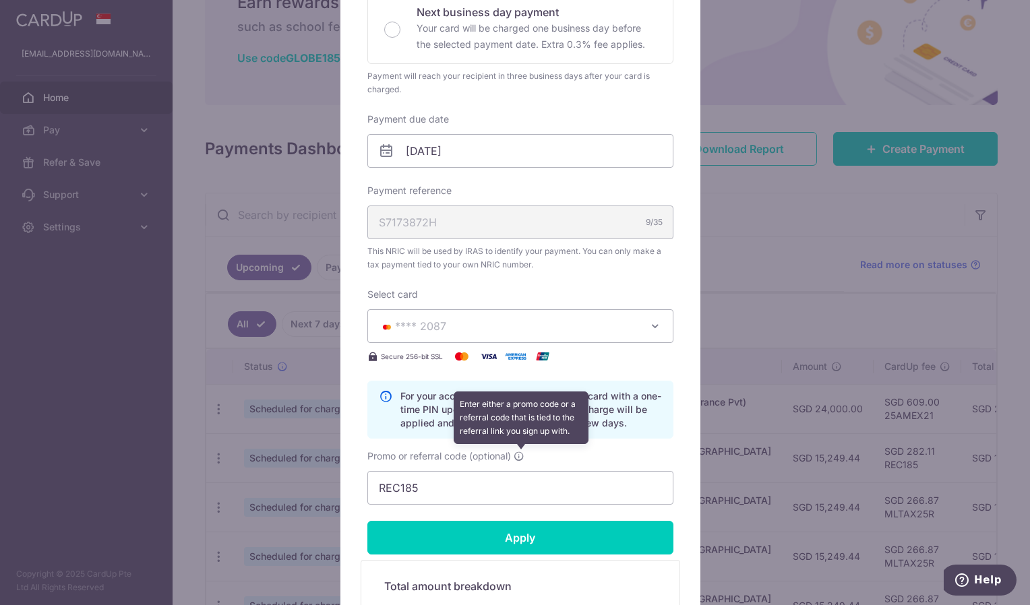
scroll to position [404, 0]
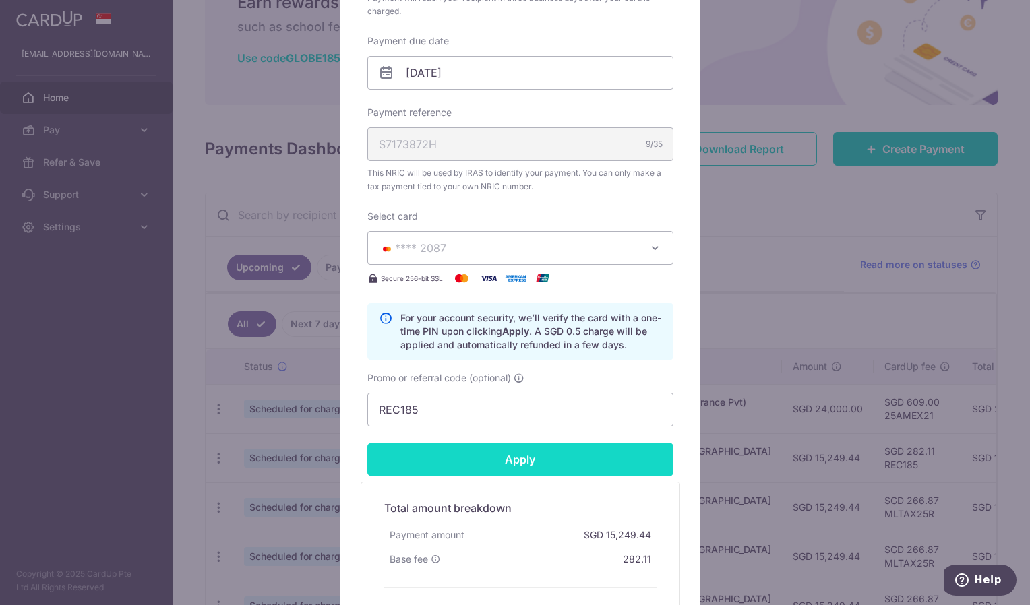
click at [500, 463] on input "Apply" at bounding box center [520, 460] width 306 height 34
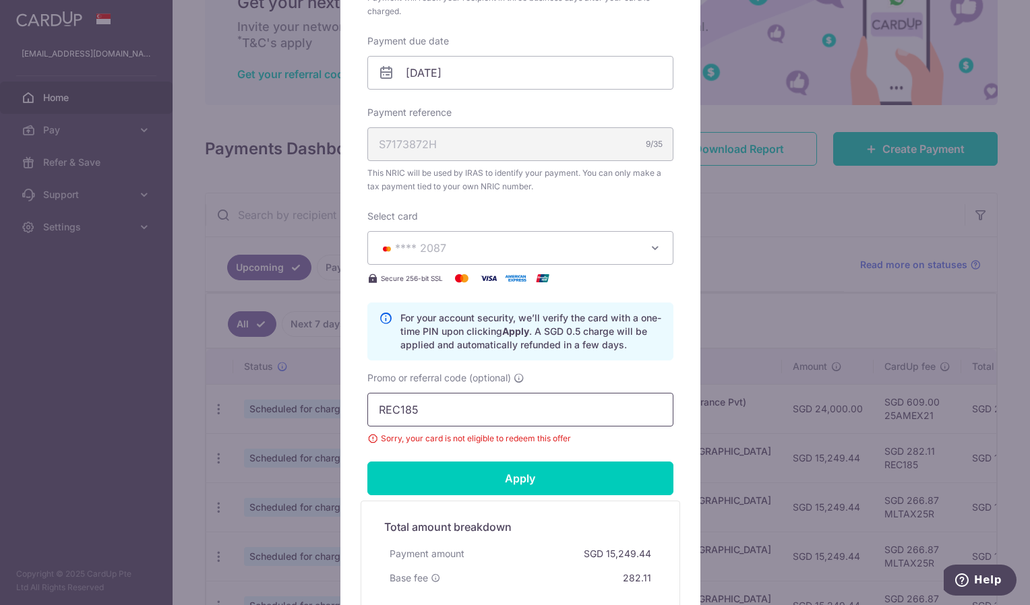
drag, startPoint x: 436, startPoint y: 406, endPoint x: 328, endPoint y: 404, distance: 108.5
click at [328, 404] on div "Edit payment By clicking apply, you will make changes to all payments to Inland…" at bounding box center [515, 302] width 1030 height 605
drag, startPoint x: 429, startPoint y: 415, endPoint x: 397, endPoint y: 409, distance: 32.2
click at [397, 409] on input "VTAZ25R" at bounding box center [520, 410] width 306 height 34
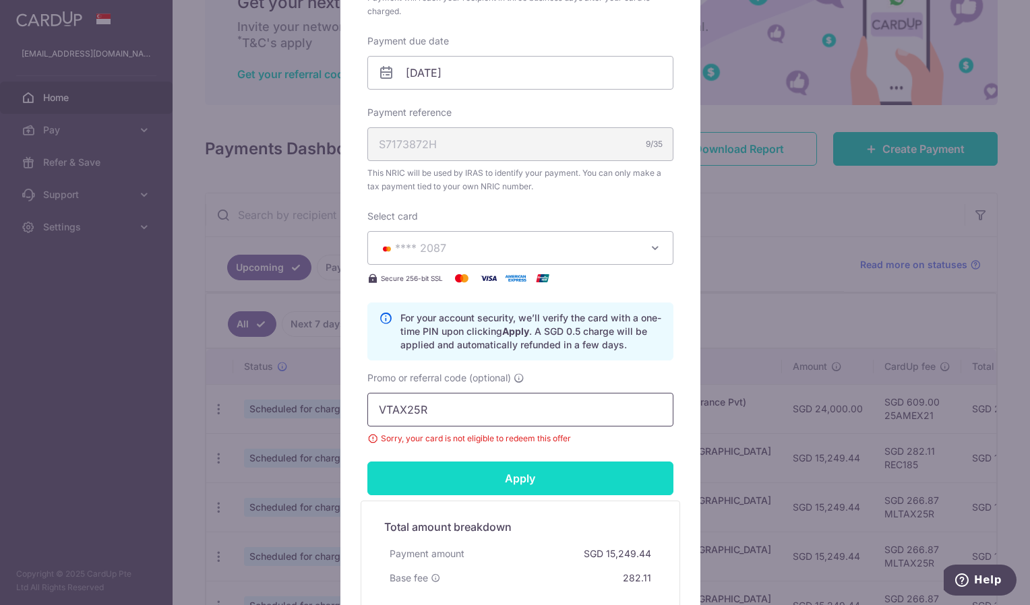
type input "VTAX25R"
click at [504, 471] on input "Apply" at bounding box center [520, 479] width 306 height 34
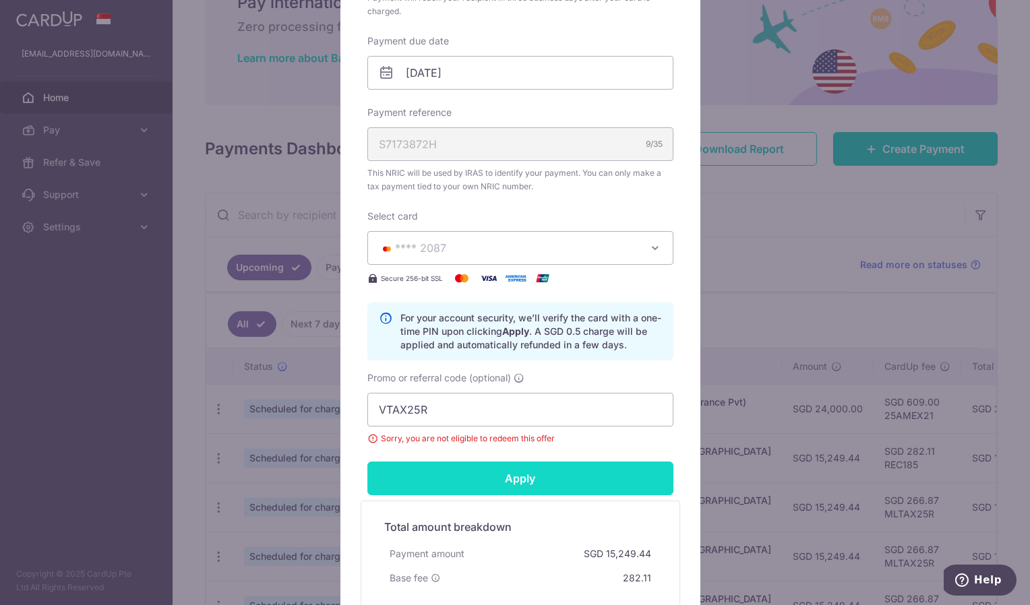
click at [504, 474] on input "Apply" at bounding box center [520, 479] width 306 height 34
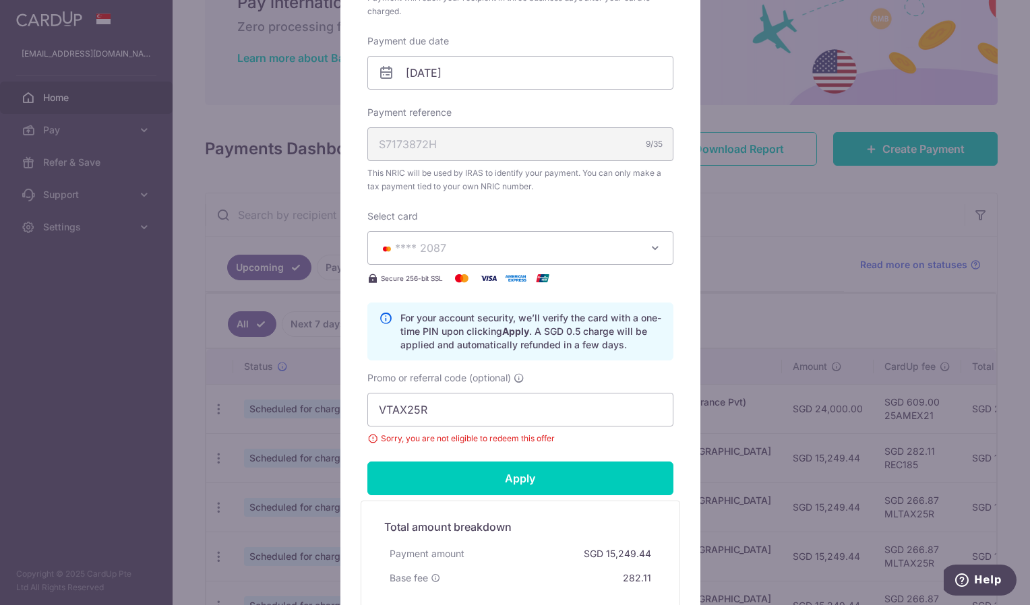
click at [521, 252] on span "**** 2087" at bounding box center [508, 248] width 259 height 16
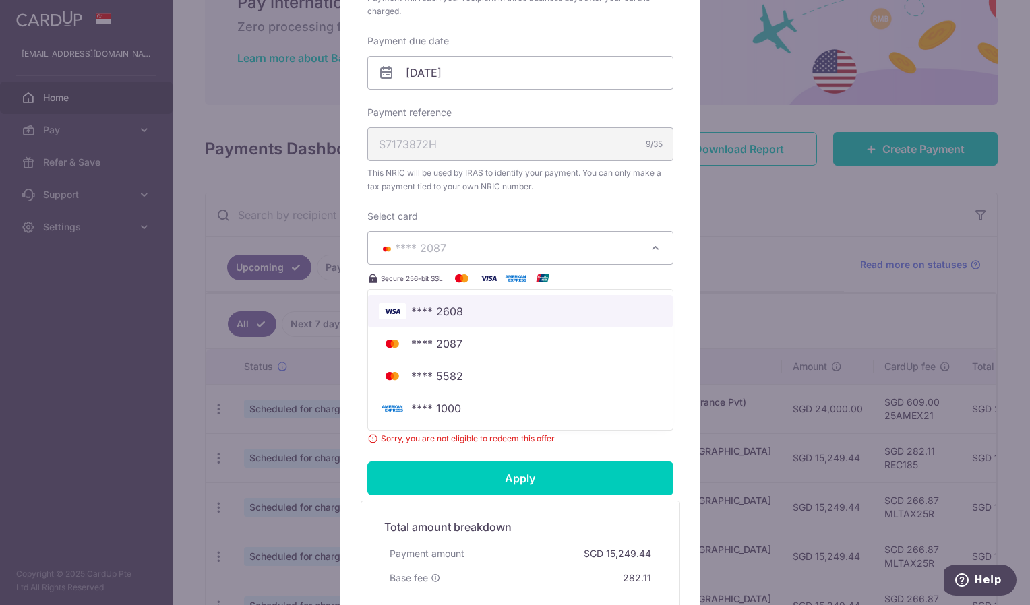
click at [483, 321] on link "**** 2608" at bounding box center [520, 311] width 305 height 32
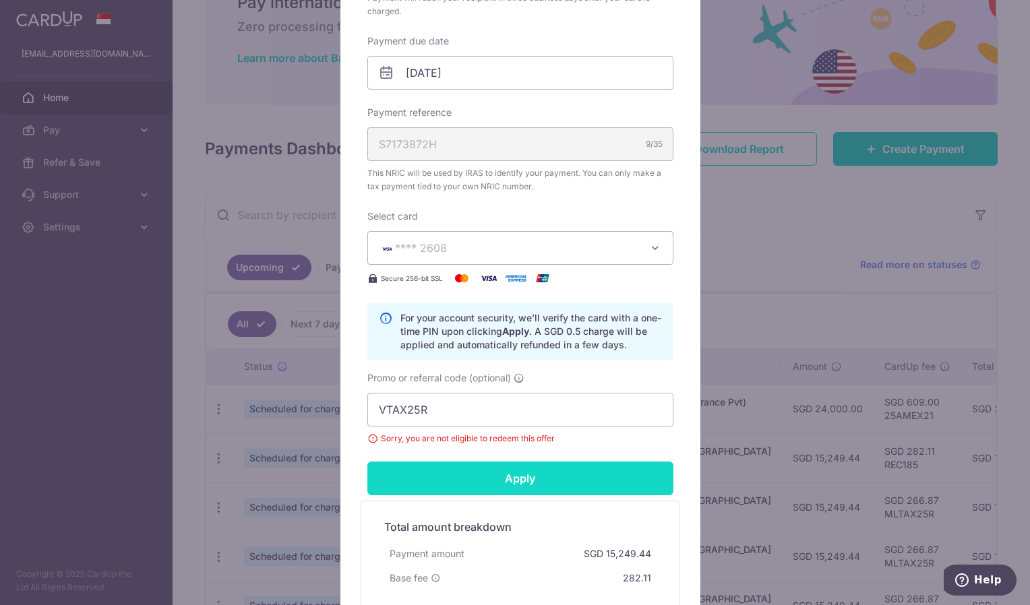
click at [486, 481] on input "Apply" at bounding box center [520, 479] width 306 height 34
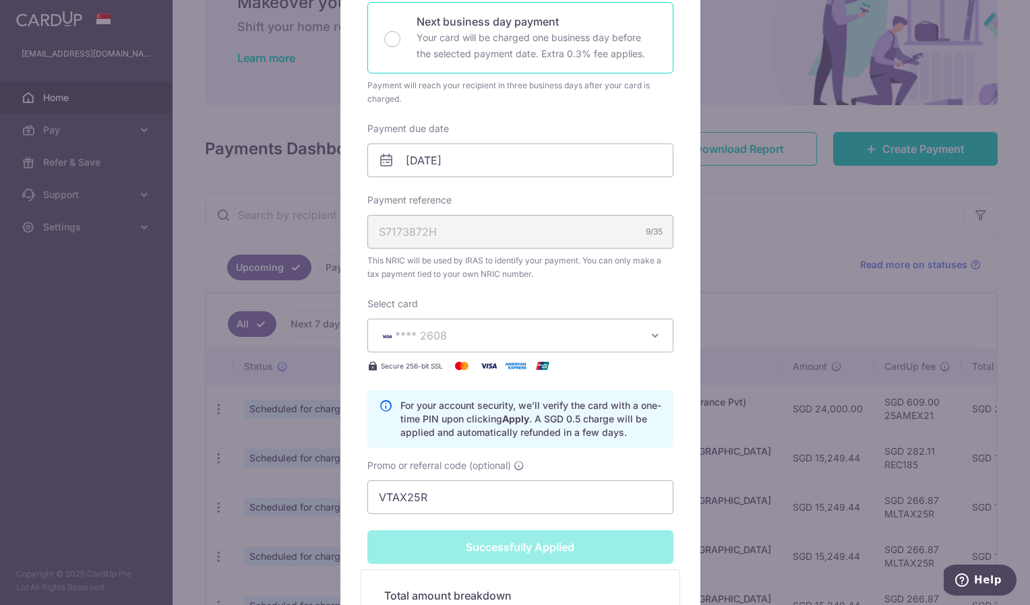
scroll to position [401, 0]
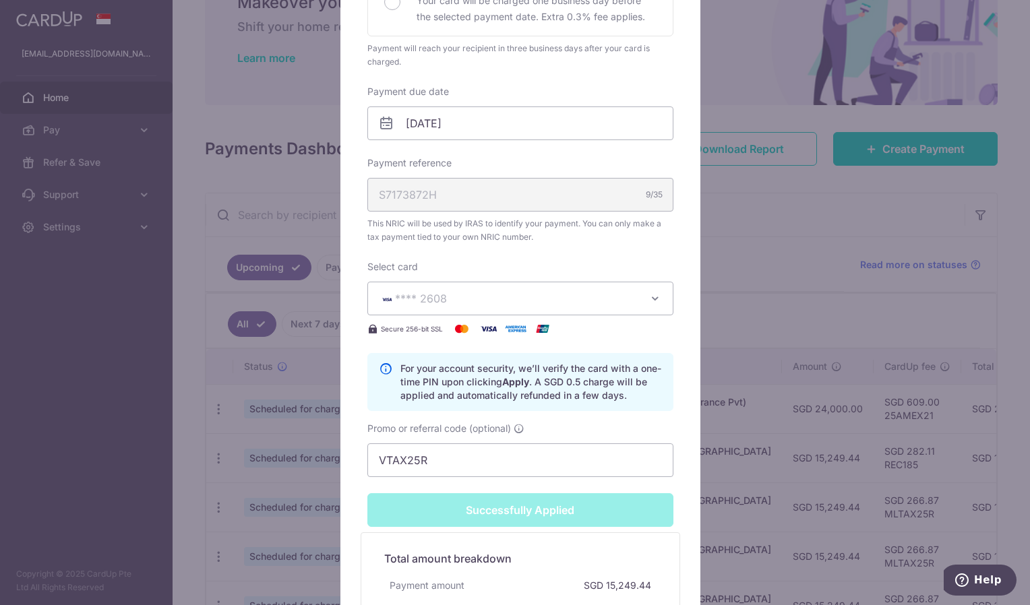
click at [520, 300] on span "**** 2608" at bounding box center [508, 298] width 259 height 16
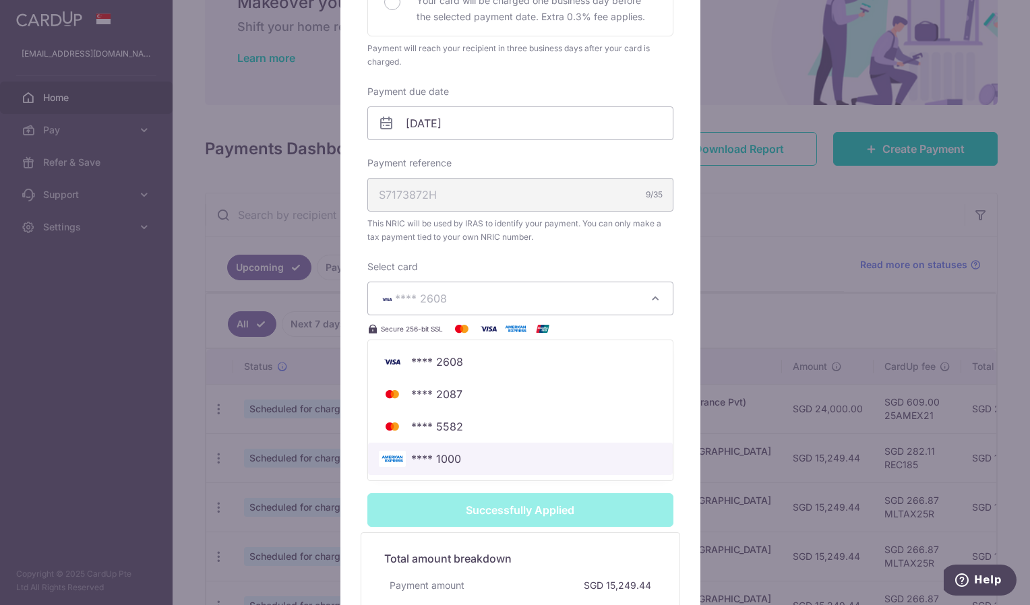
click at [483, 460] on span "**** 1000" at bounding box center [520, 459] width 283 height 16
type input "Apply"
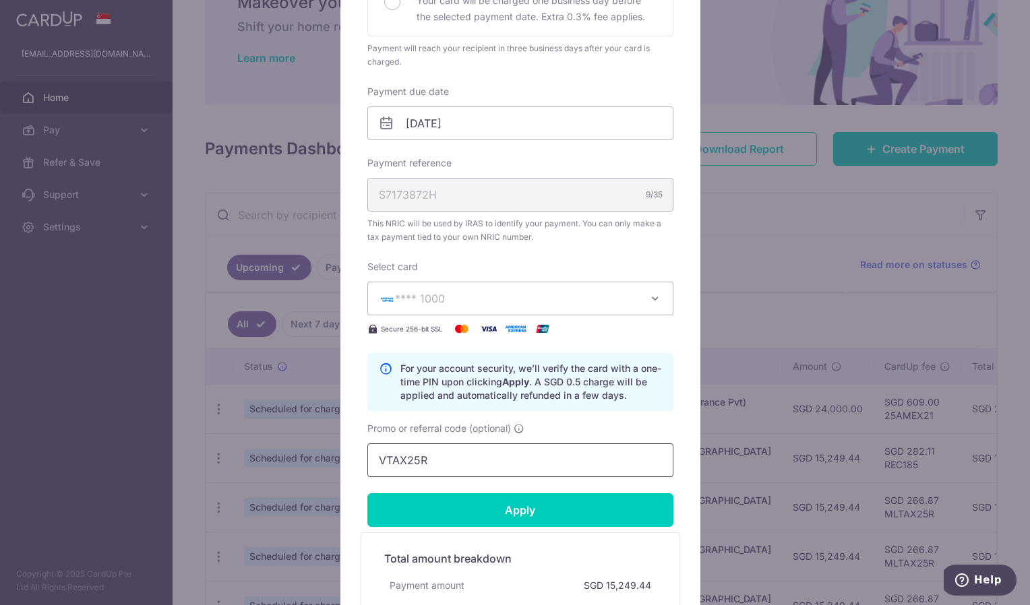
drag, startPoint x: 465, startPoint y: 464, endPoint x: 317, endPoint y: 439, distance: 149.6
click at [317, 439] on div "Edit payment By clicking apply, you will make changes to all payments to Inland…" at bounding box center [515, 302] width 1030 height 605
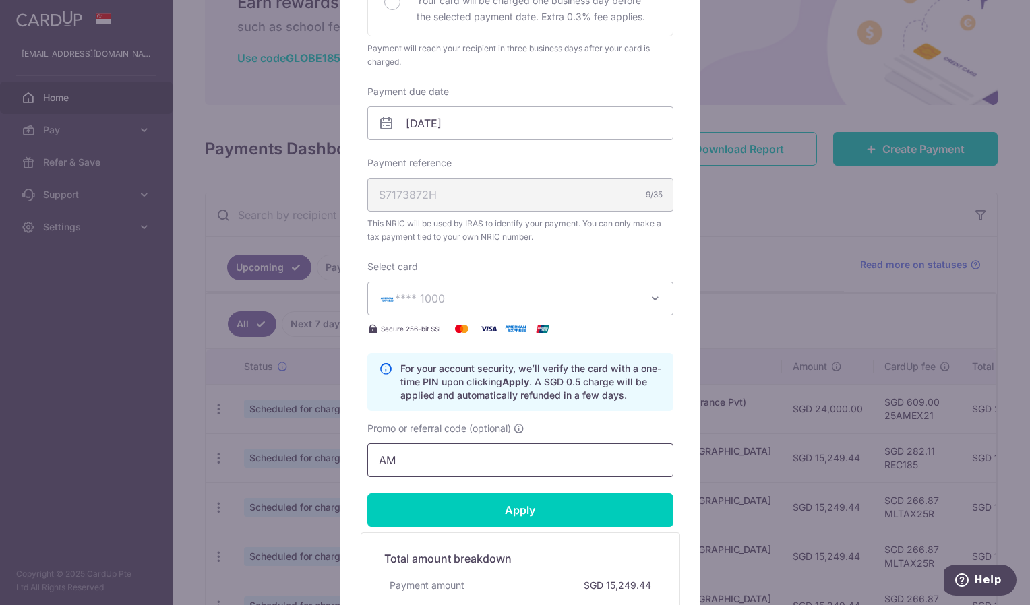
type input "A"
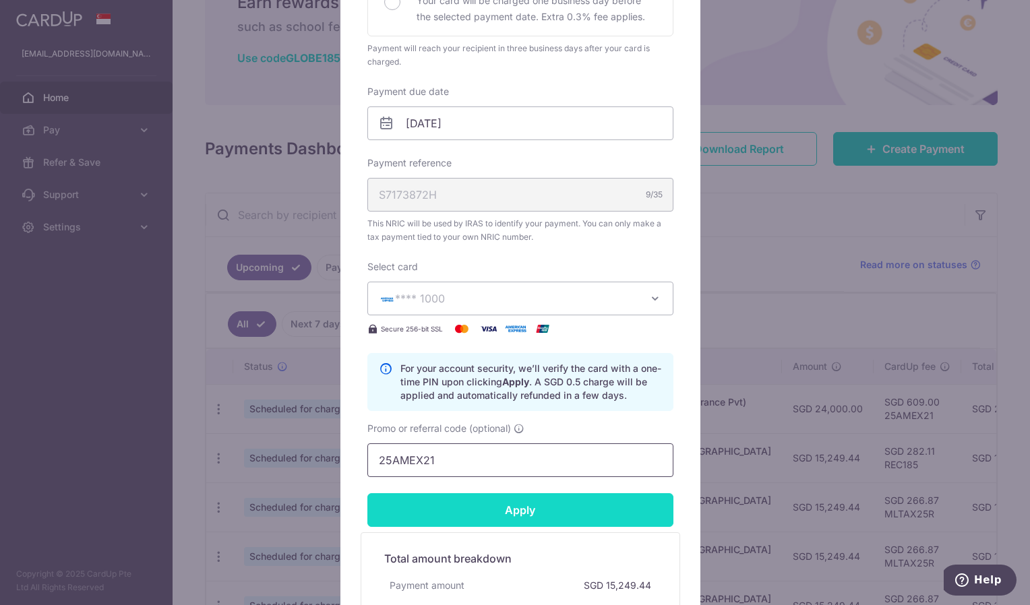
type input "25AMEX21"
click at [494, 505] on input "Apply" at bounding box center [520, 510] width 306 height 34
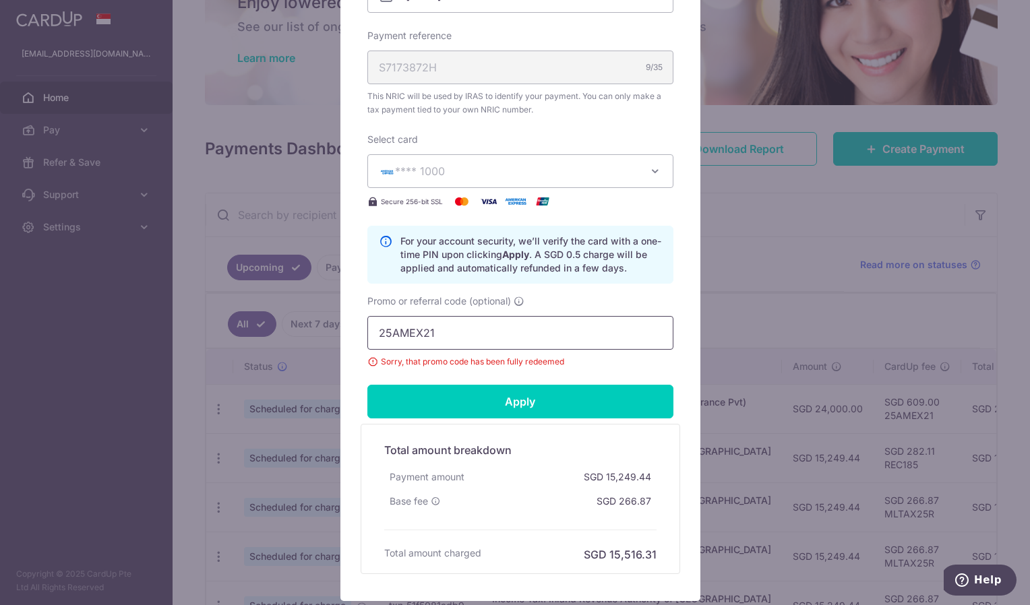
scroll to position [489, 0]
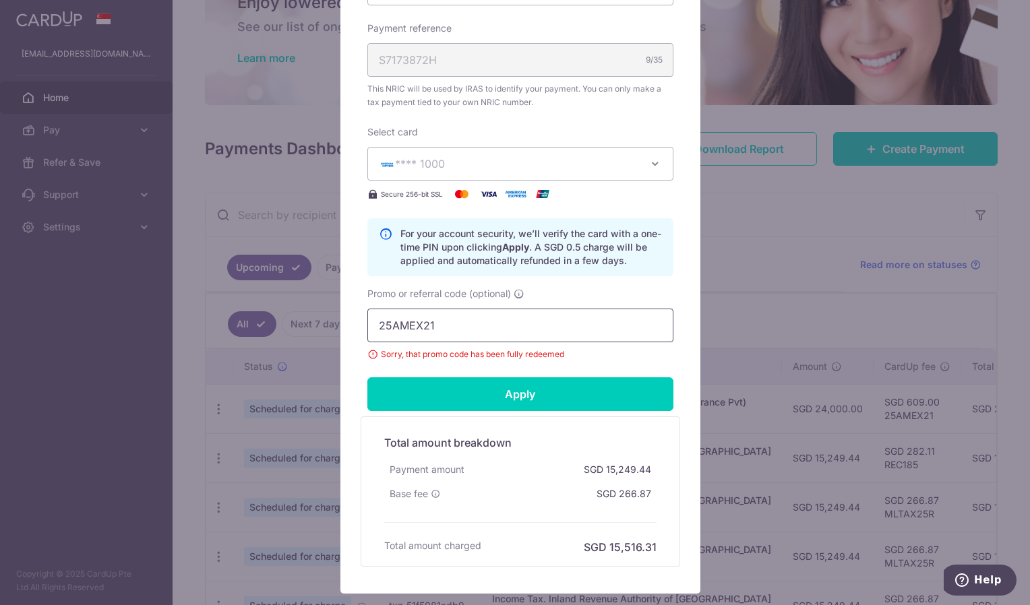
drag, startPoint x: 443, startPoint y: 332, endPoint x: 321, endPoint y: 317, distance: 123.0
click at [321, 317] on div "Edit payment By clicking apply, you will make changes to all payments to Inland…" at bounding box center [515, 302] width 1030 height 605
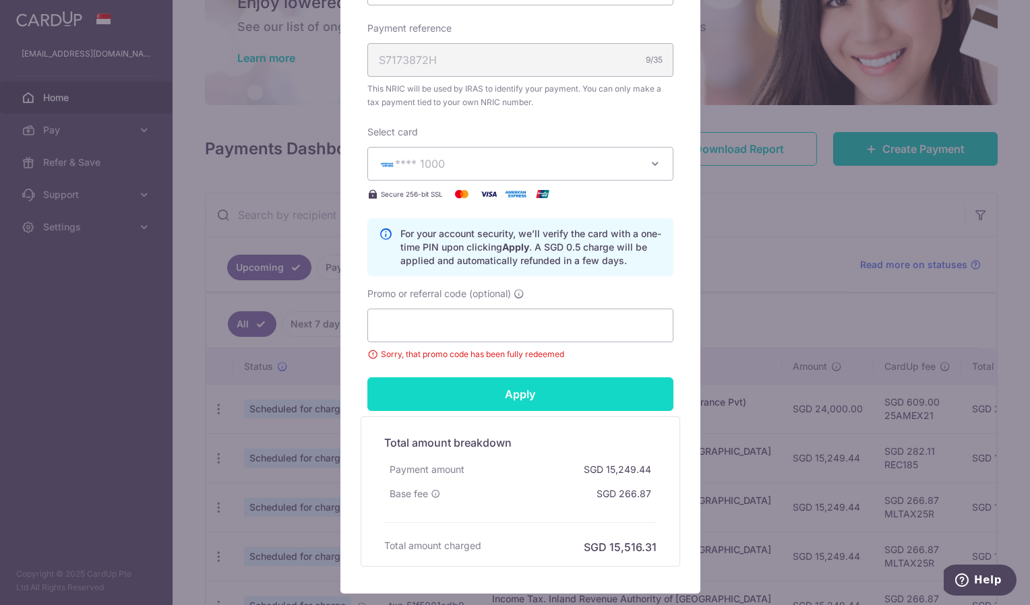
click at [464, 383] on input "Apply" at bounding box center [520, 394] width 306 height 34
click at [507, 392] on input "Apply" at bounding box center [520, 394] width 306 height 34
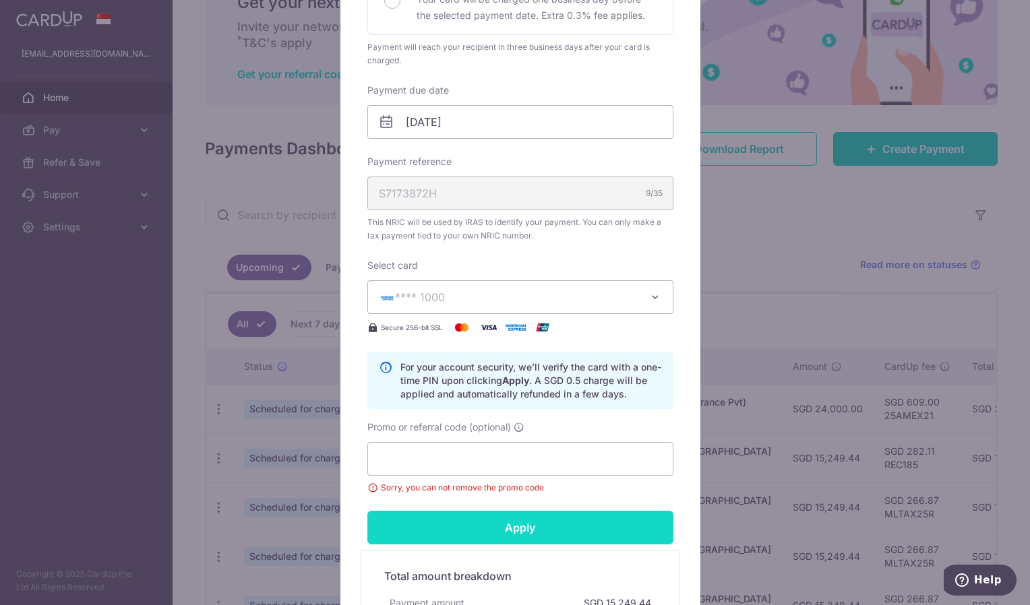
scroll to position [354, 0]
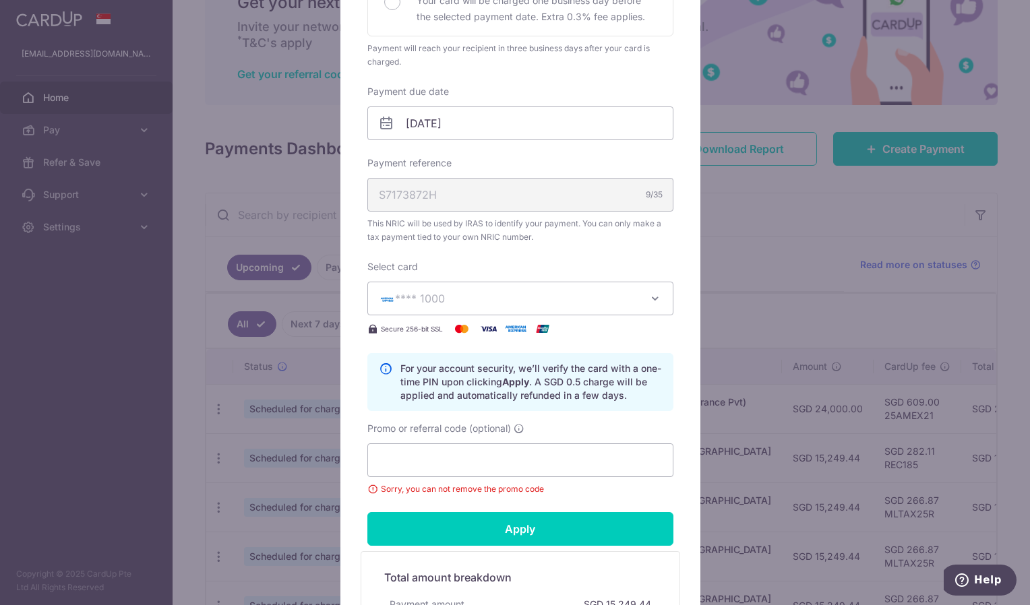
click at [491, 443] on div "Promo or referral code (optional) Sorry, you can not remove the promo code" at bounding box center [520, 459] width 306 height 74
click at [559, 423] on div "Promo or referral code (optional) Sorry, you can not remove the promo code" at bounding box center [520, 459] width 306 height 74
click at [504, 458] on input "Promo or referral code (optional)" at bounding box center [520, 460] width 306 height 34
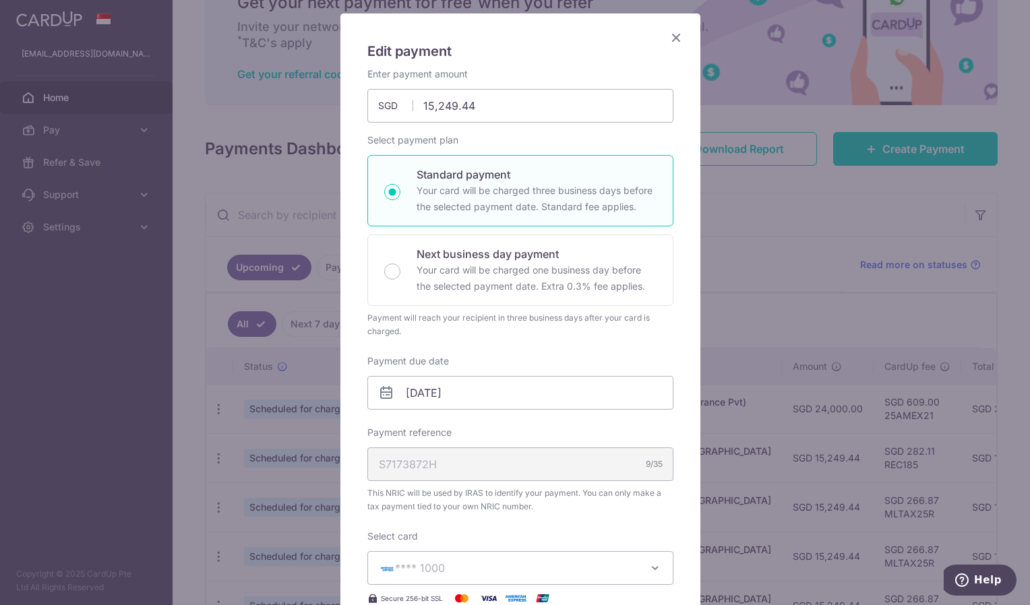
scroll to position [0, 0]
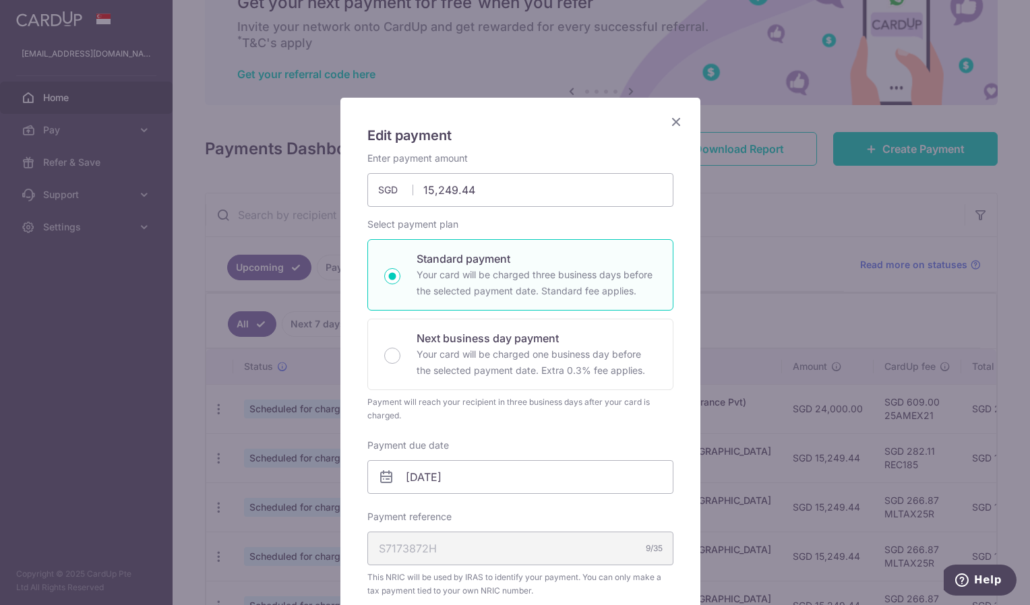
click at [668, 123] on icon "Close" at bounding box center [676, 121] width 16 height 17
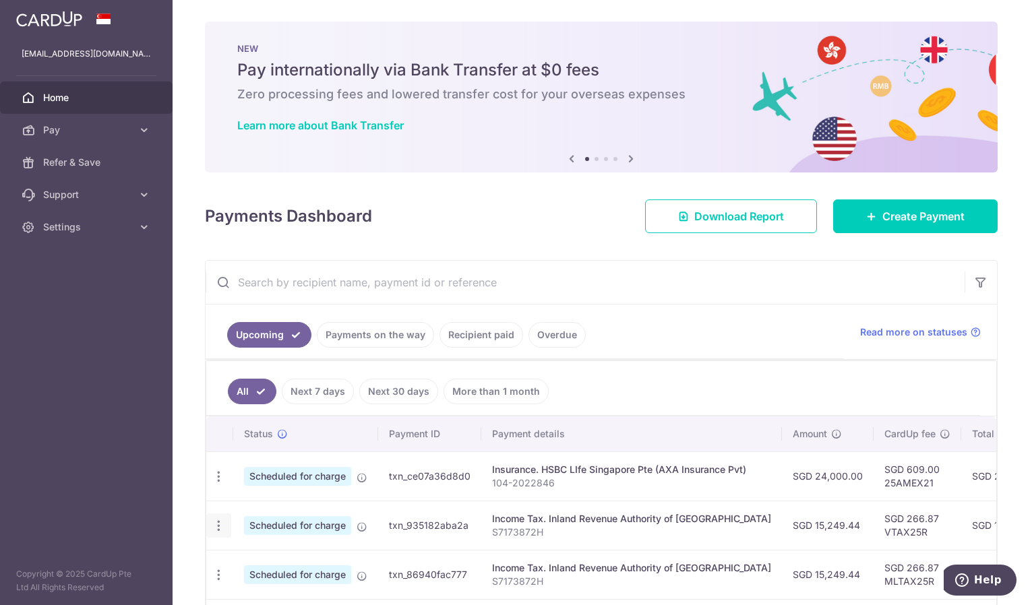
click at [218, 524] on icon "button" at bounding box center [219, 526] width 14 height 14
click at [288, 569] on span "Update payment" at bounding box center [291, 563] width 92 height 16
radio input "true"
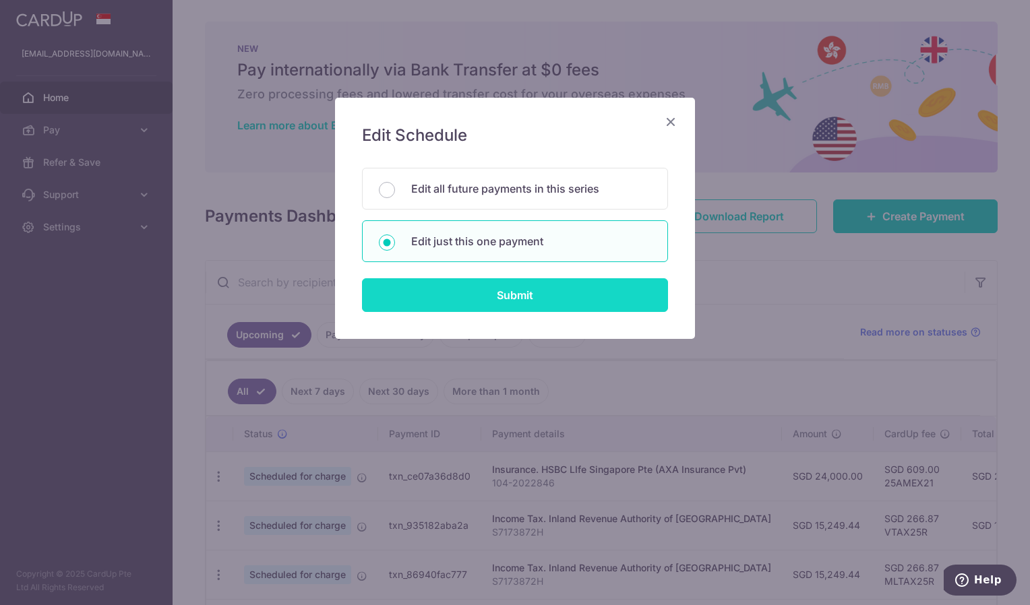
click at [513, 298] on input "Submit" at bounding box center [515, 295] width 306 height 34
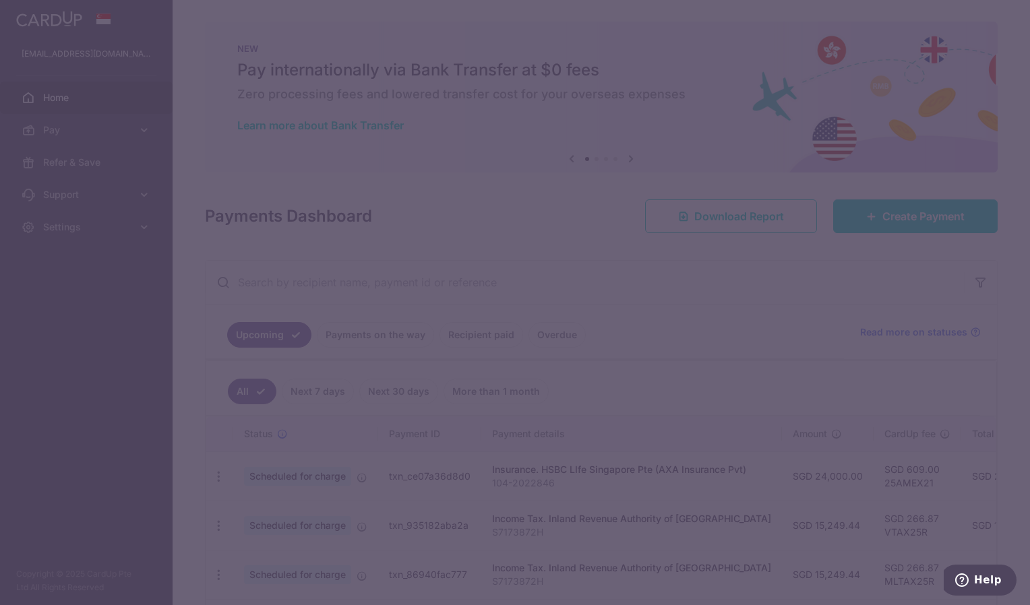
type input "15,249.44"
type input "22/10/2025"
type input "S7173872H"
type input "VTAX25R"
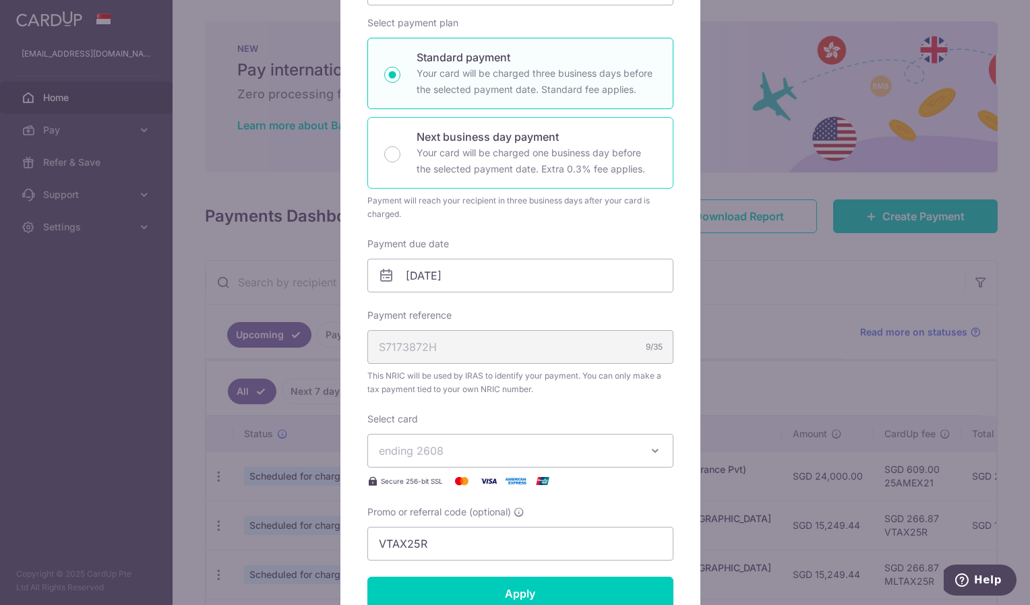
scroll to position [202, 0]
click at [523, 438] on button "ending 2608" at bounding box center [520, 450] width 306 height 34
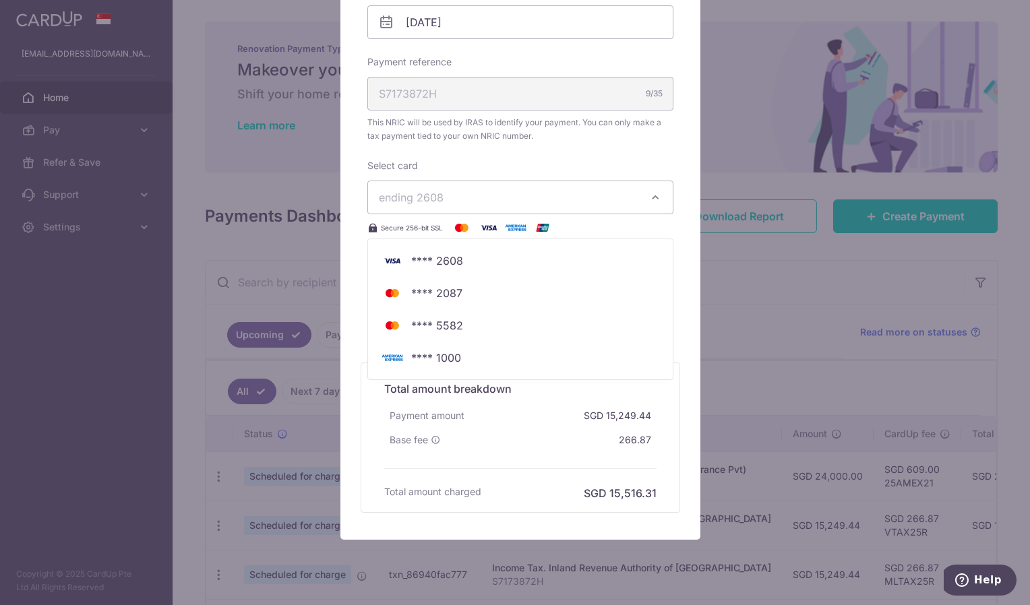
scroll to position [472, 0]
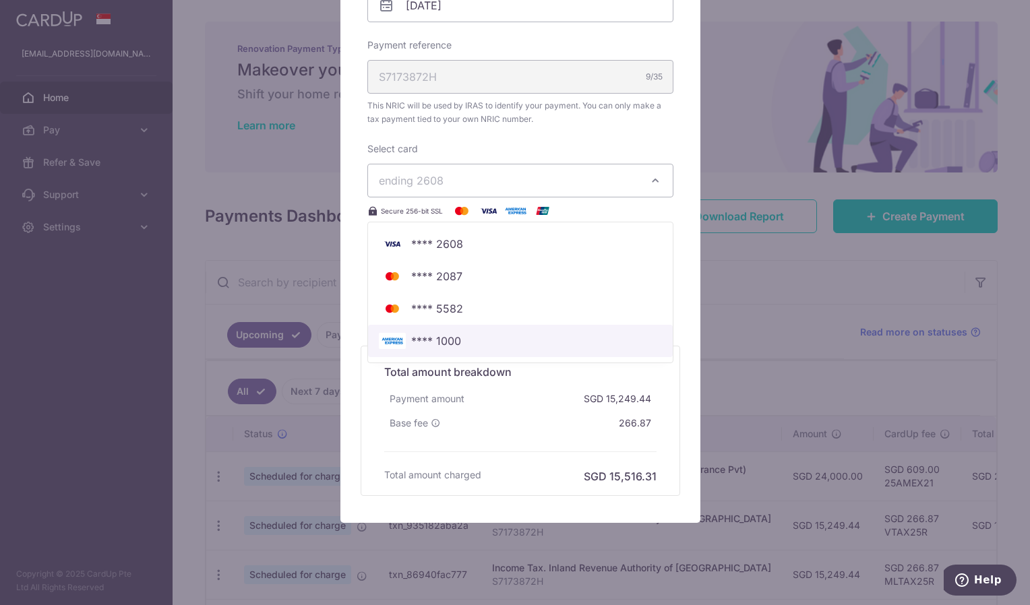
click at [503, 339] on span "**** 1000" at bounding box center [520, 341] width 283 height 16
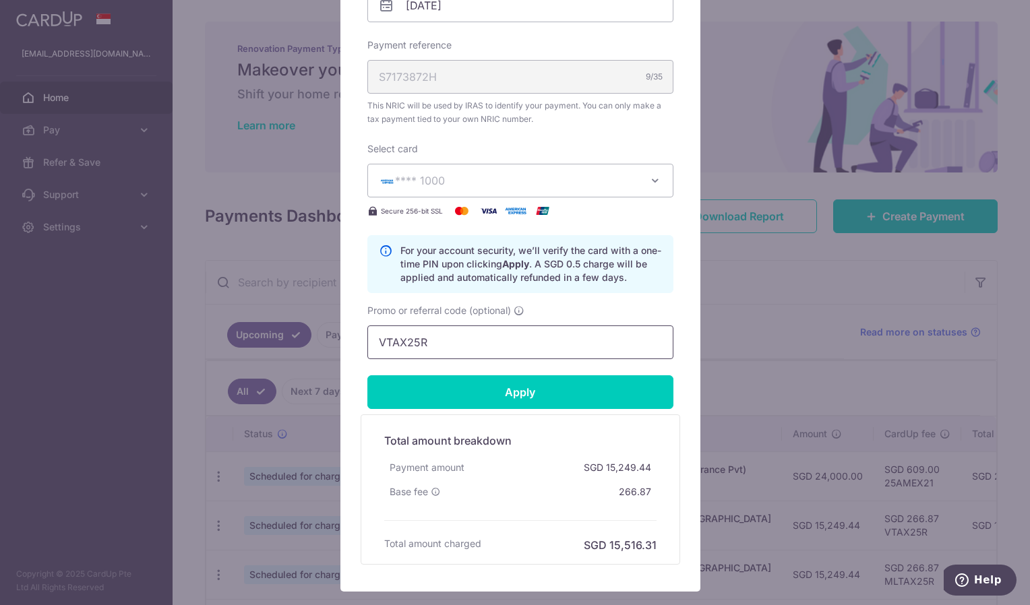
drag, startPoint x: 441, startPoint y: 346, endPoint x: 341, endPoint y: 344, distance: 99.8
click at [342, 345] on div "Edit payment By clicking apply, you will make changes to all payments to Inland…" at bounding box center [520, 109] width 360 height 966
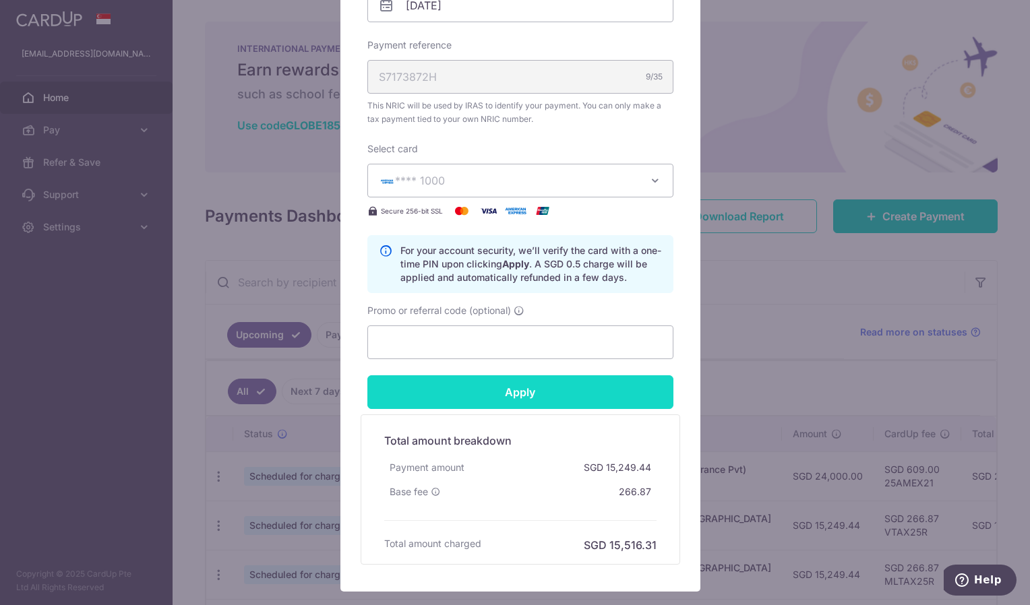
click at [476, 392] on input "Apply" at bounding box center [520, 392] width 306 height 34
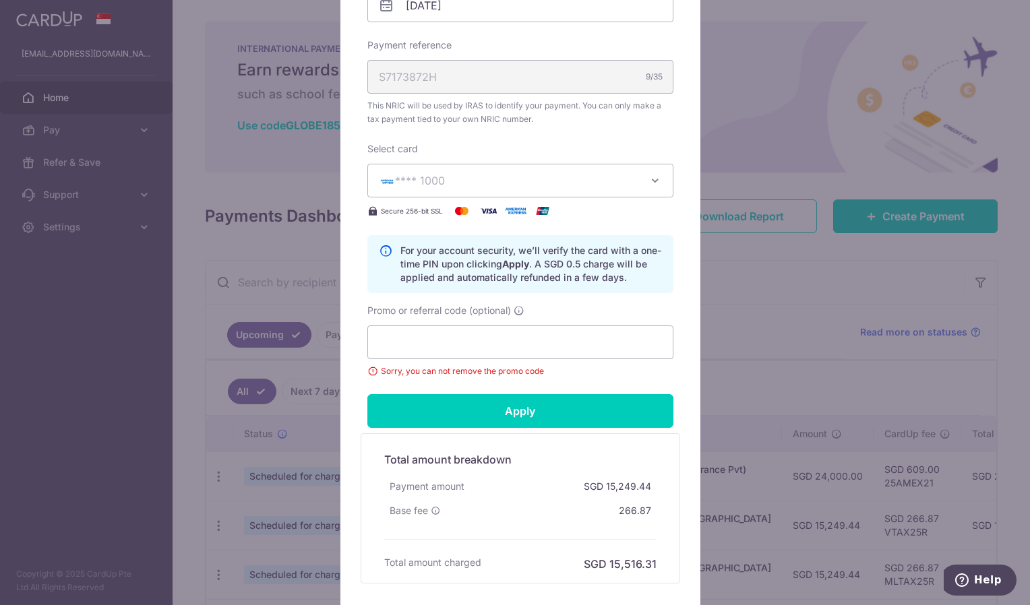
click at [537, 193] on button "**** 1000" at bounding box center [520, 181] width 306 height 34
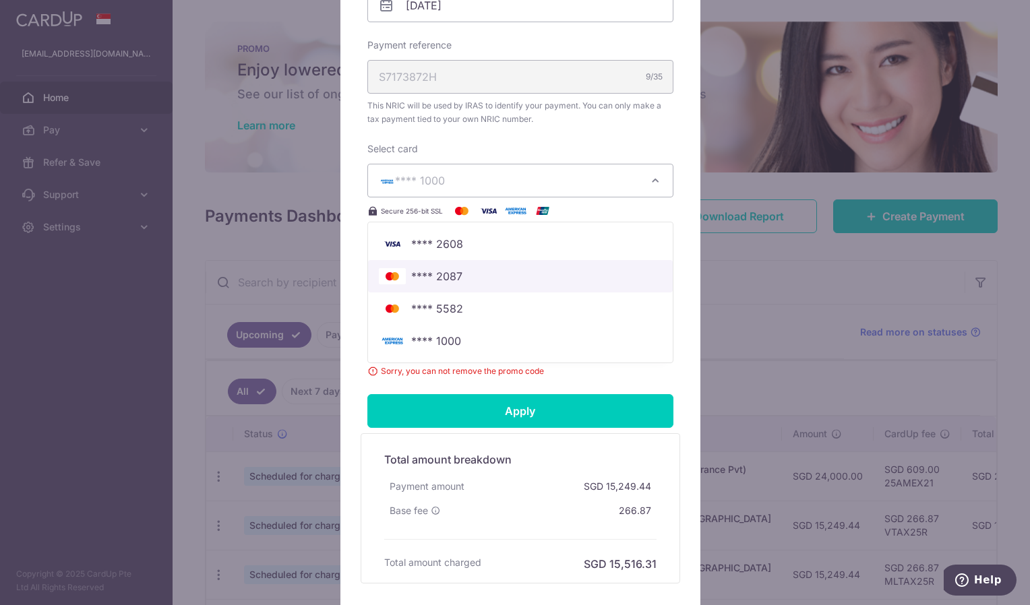
click at [468, 275] on span "**** 2087" at bounding box center [520, 276] width 283 height 16
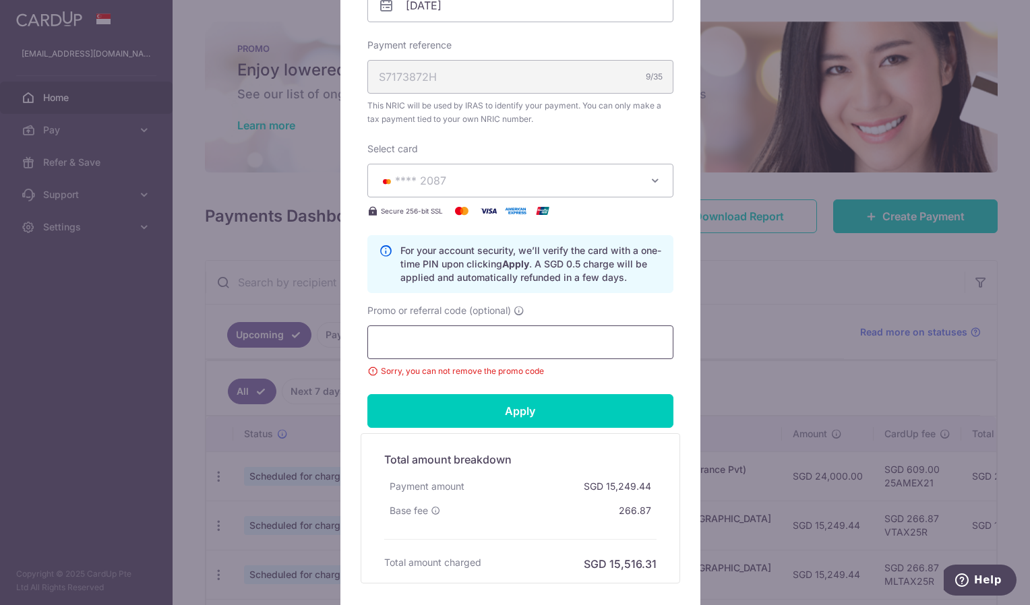
click at [487, 345] on input "Promo or referral code (optional)" at bounding box center [520, 343] width 306 height 34
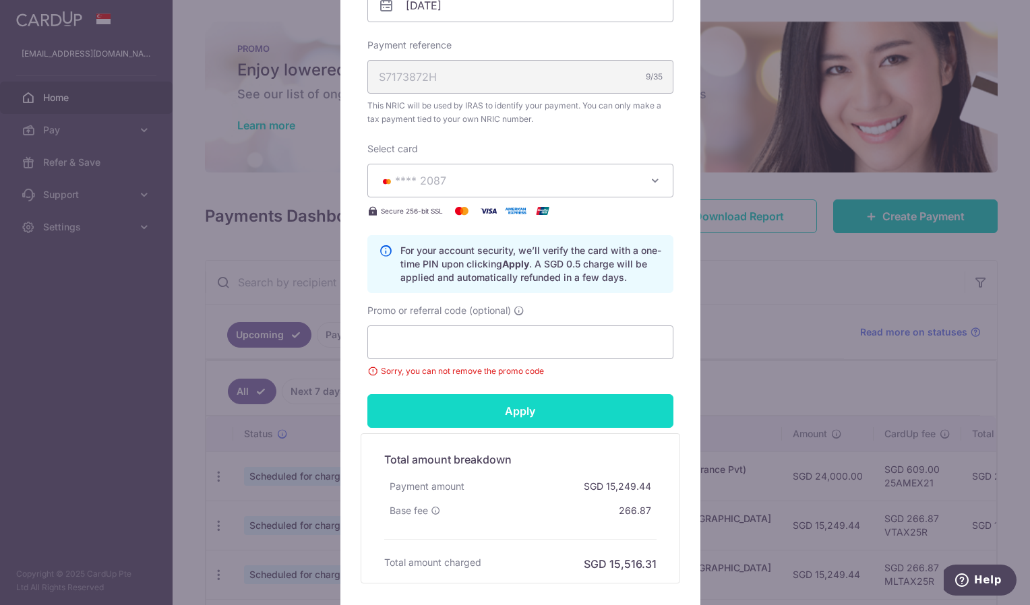
click at [518, 419] on input "Apply" at bounding box center [520, 411] width 306 height 34
click at [518, 416] on input "Apply" at bounding box center [520, 411] width 306 height 34
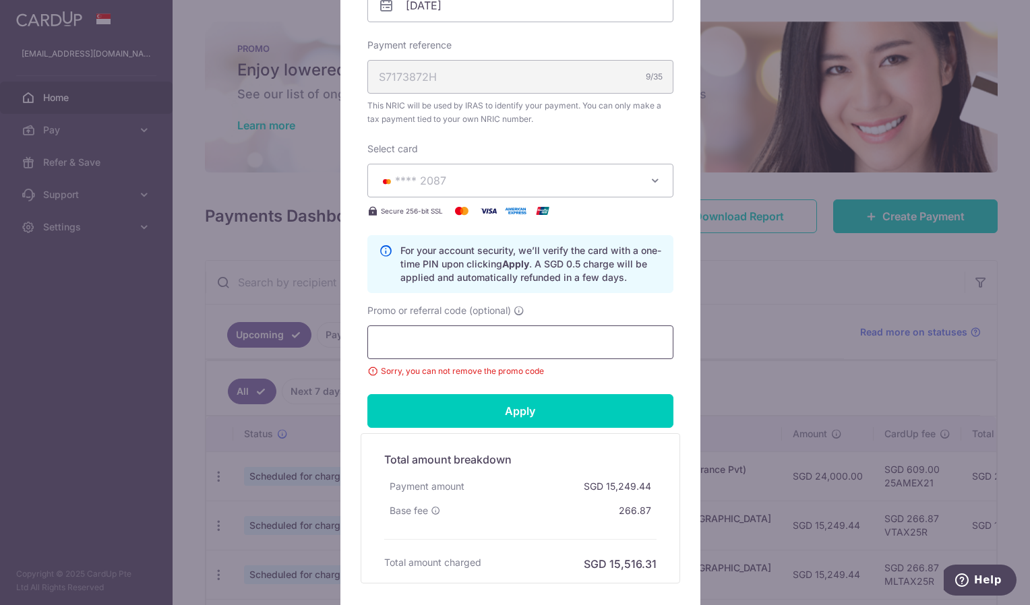
click at [512, 351] on input "Promo or referral code (optional)" at bounding box center [520, 343] width 306 height 34
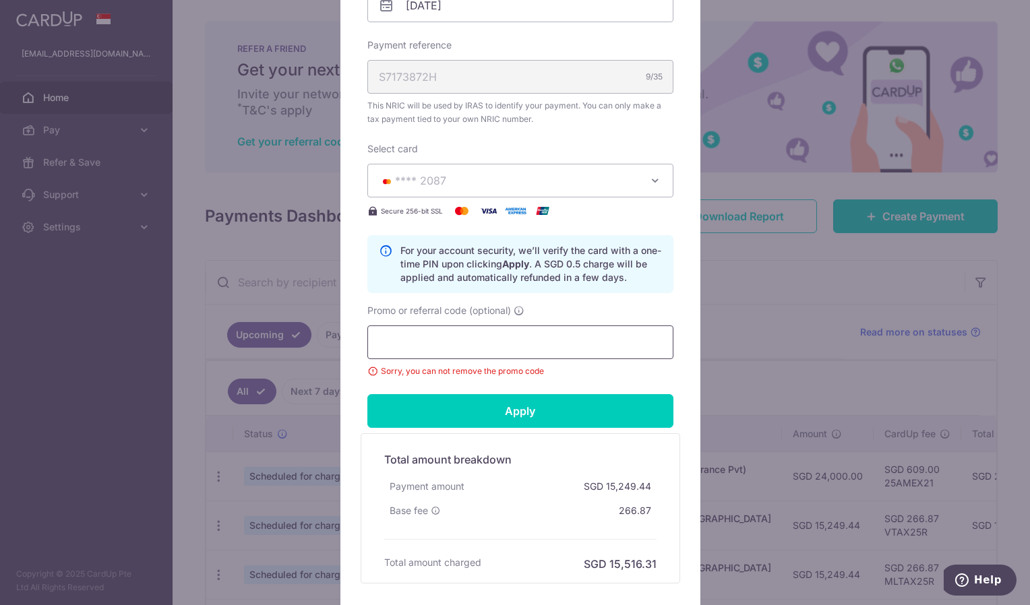
type input "V"
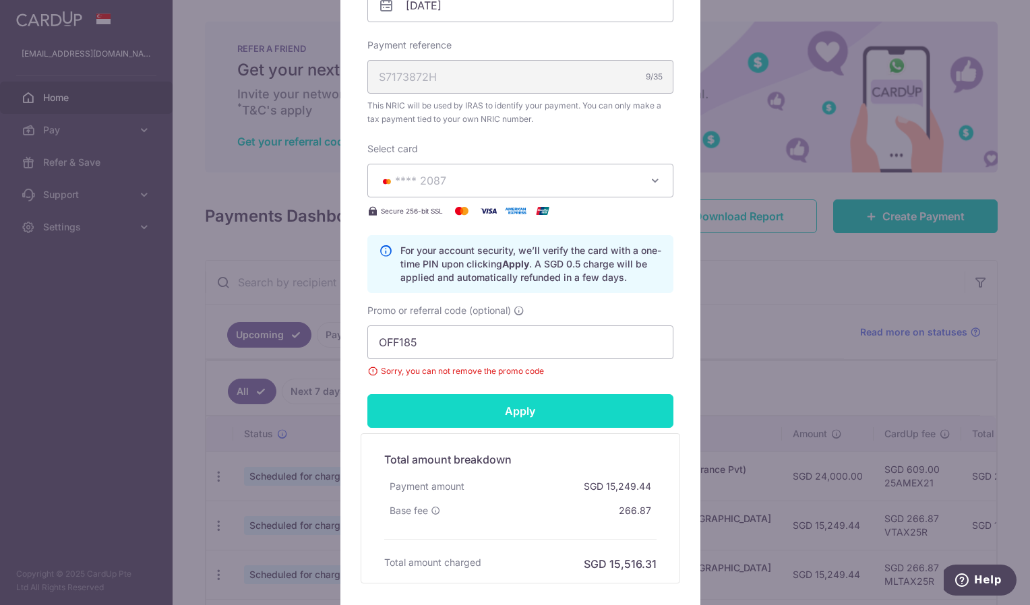
click at [514, 419] on input "Apply" at bounding box center [520, 411] width 306 height 34
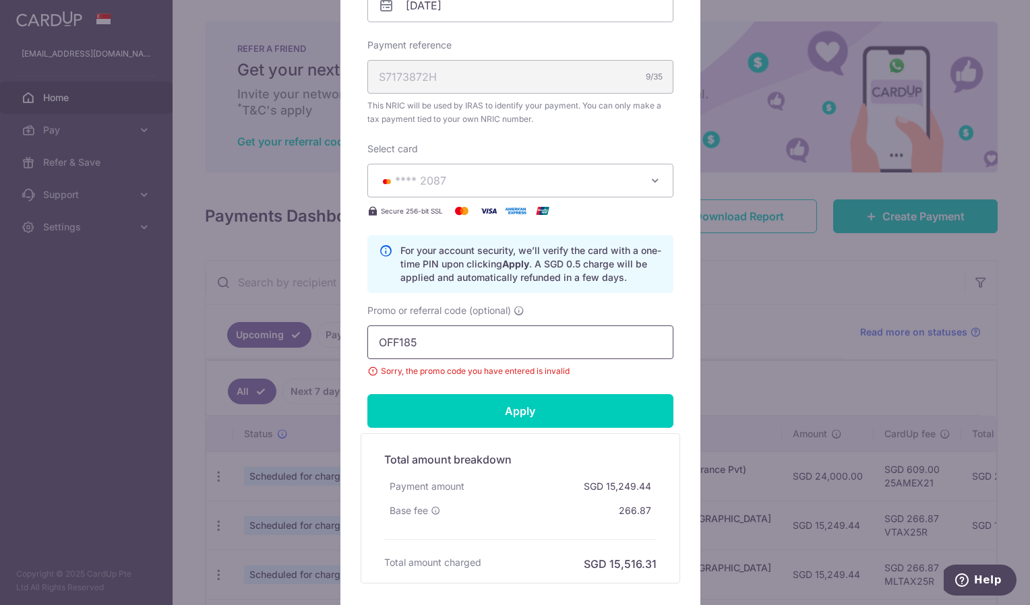
drag, startPoint x: 455, startPoint y: 333, endPoint x: 277, endPoint y: 319, distance: 178.4
click at [277, 319] on div "Edit payment By clicking apply, you will make changes to all payments to Inland…" at bounding box center [515, 302] width 1030 height 605
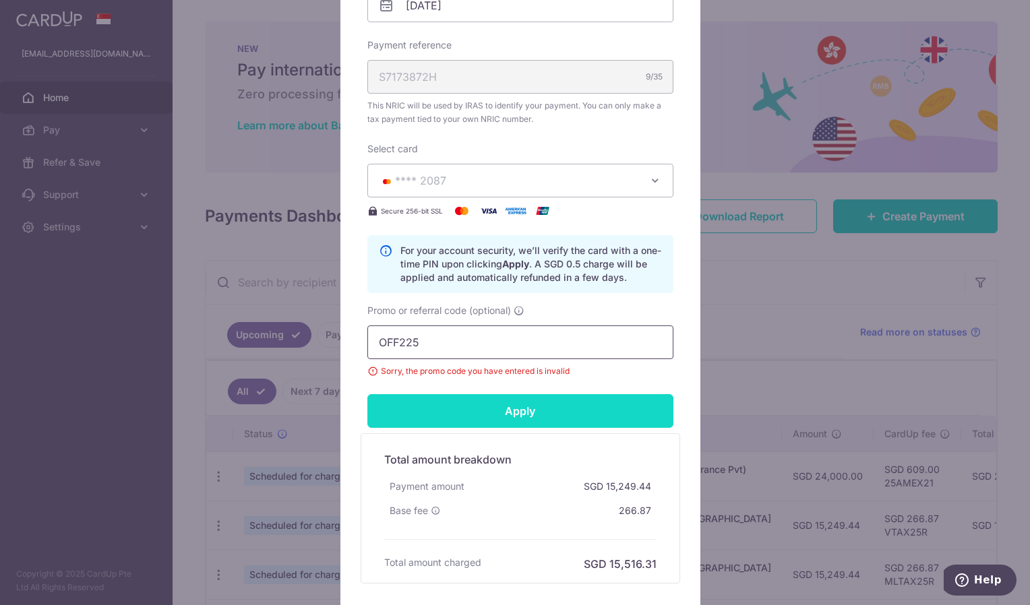
type input "OFF225"
click at [532, 413] on input "Apply" at bounding box center [520, 411] width 306 height 34
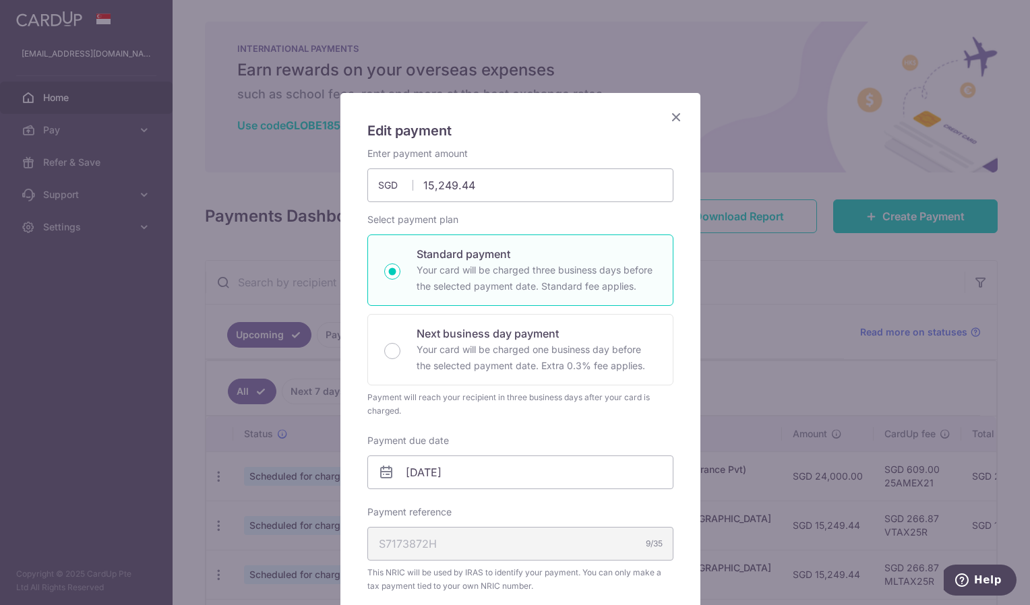
scroll to position [0, 0]
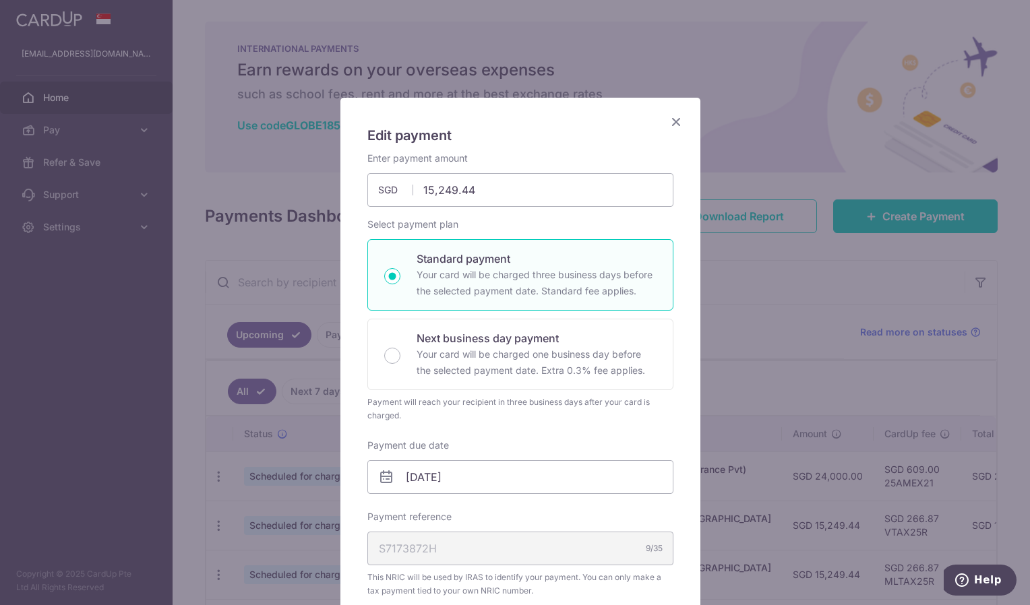
click at [669, 121] on icon "Close" at bounding box center [676, 121] width 16 height 17
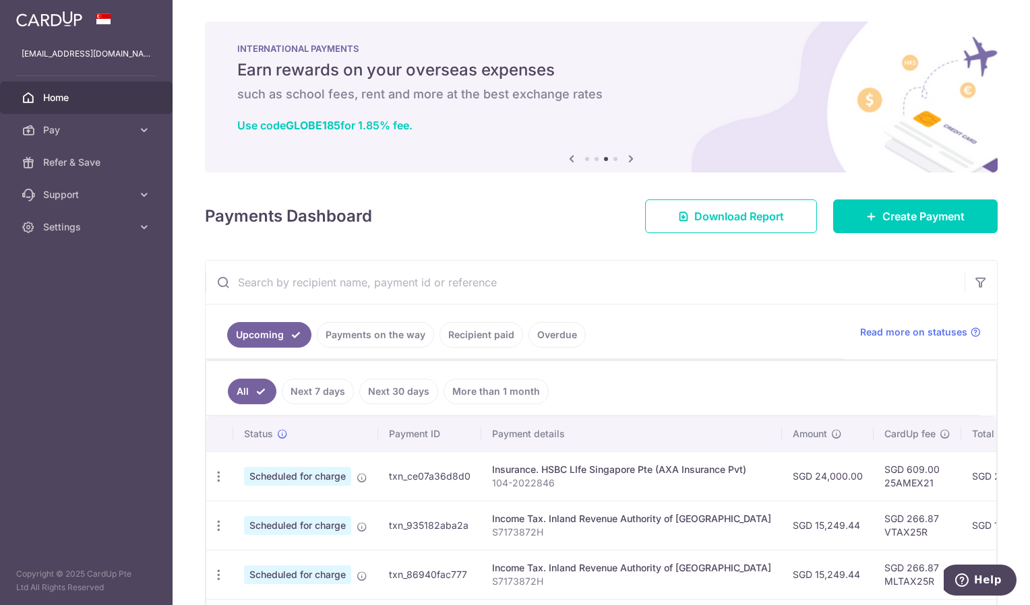
scroll to position [28, 0]
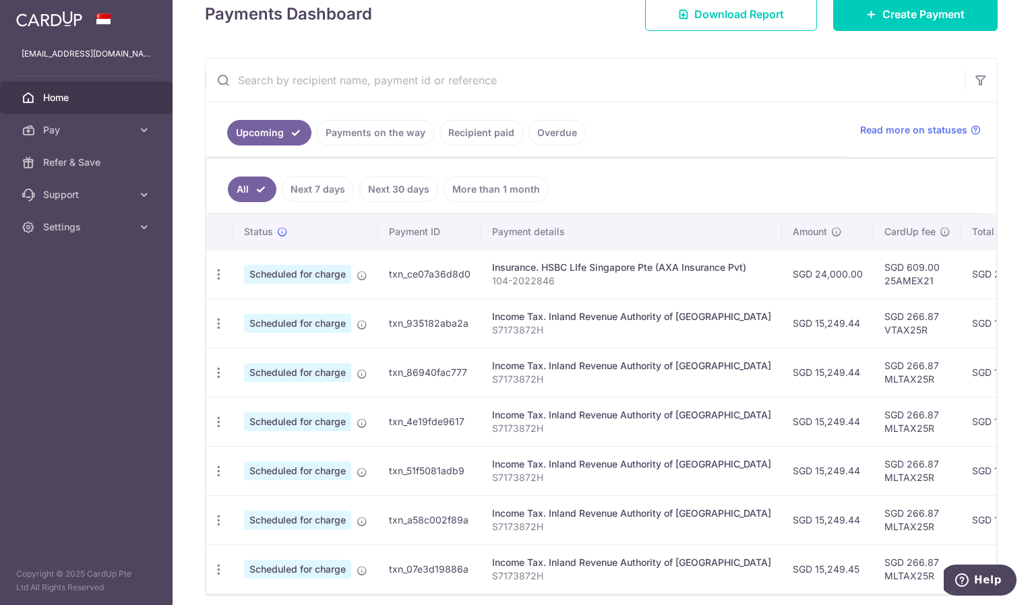
scroll to position [264, 0]
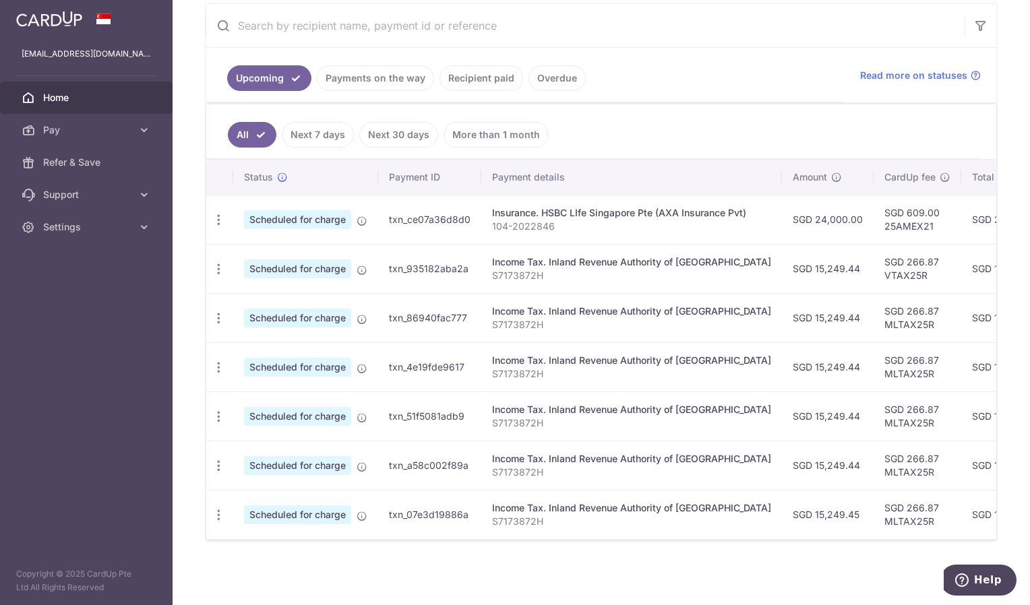
click at [729, 532] on td "Income Tax. Inland Revenue Authority of Singapore S7173872H" at bounding box center [631, 514] width 301 height 49
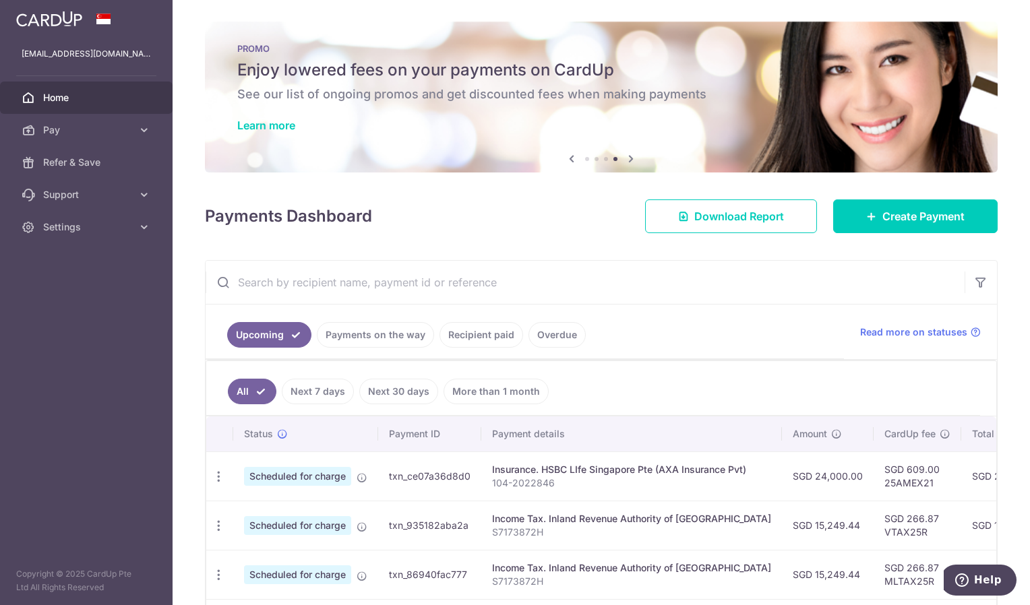
click at [144, 280] on aside "lourawidjaja@gmail.com Home Pay Payments Recipients Cards Refer & Save Support …" at bounding box center [86, 302] width 173 height 605
click at [127, 231] on span "Settings" at bounding box center [87, 226] width 89 height 13
click at [67, 292] on span "Logout" at bounding box center [87, 291] width 89 height 13
